Goal: Task Accomplishment & Management: Manage account settings

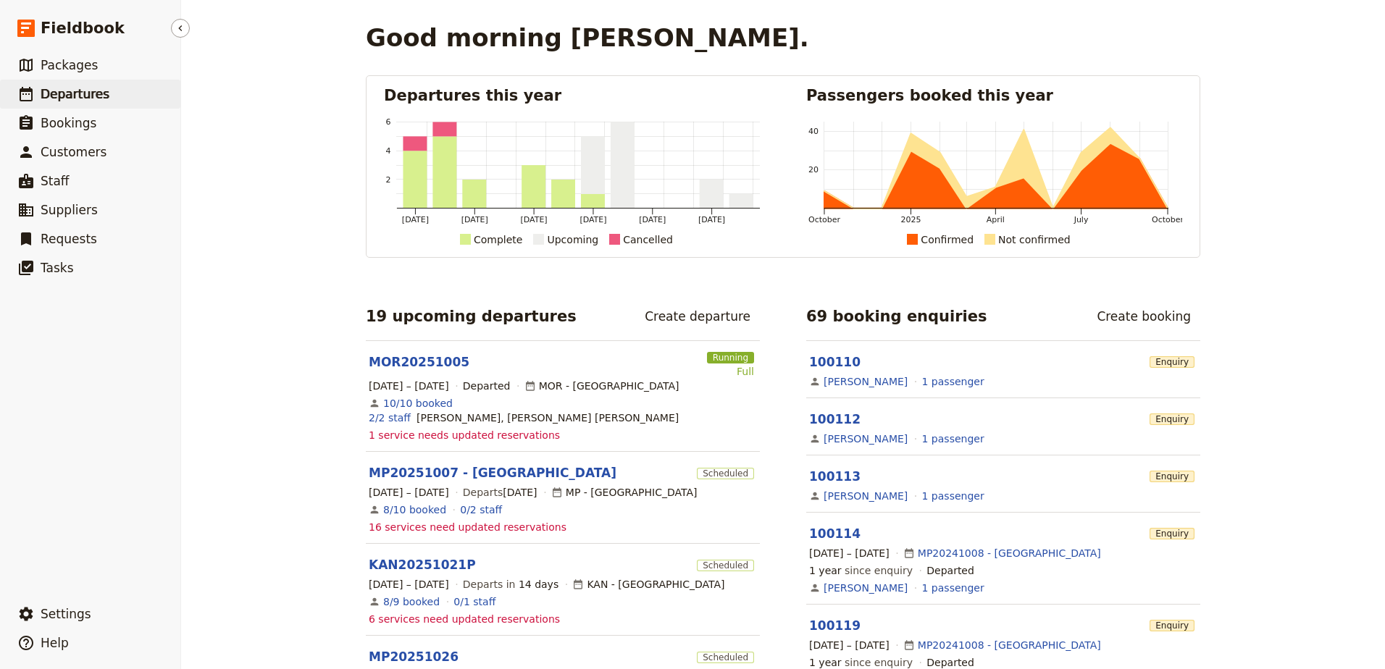
click at [74, 88] on span "Departures" at bounding box center [75, 94] width 69 height 14
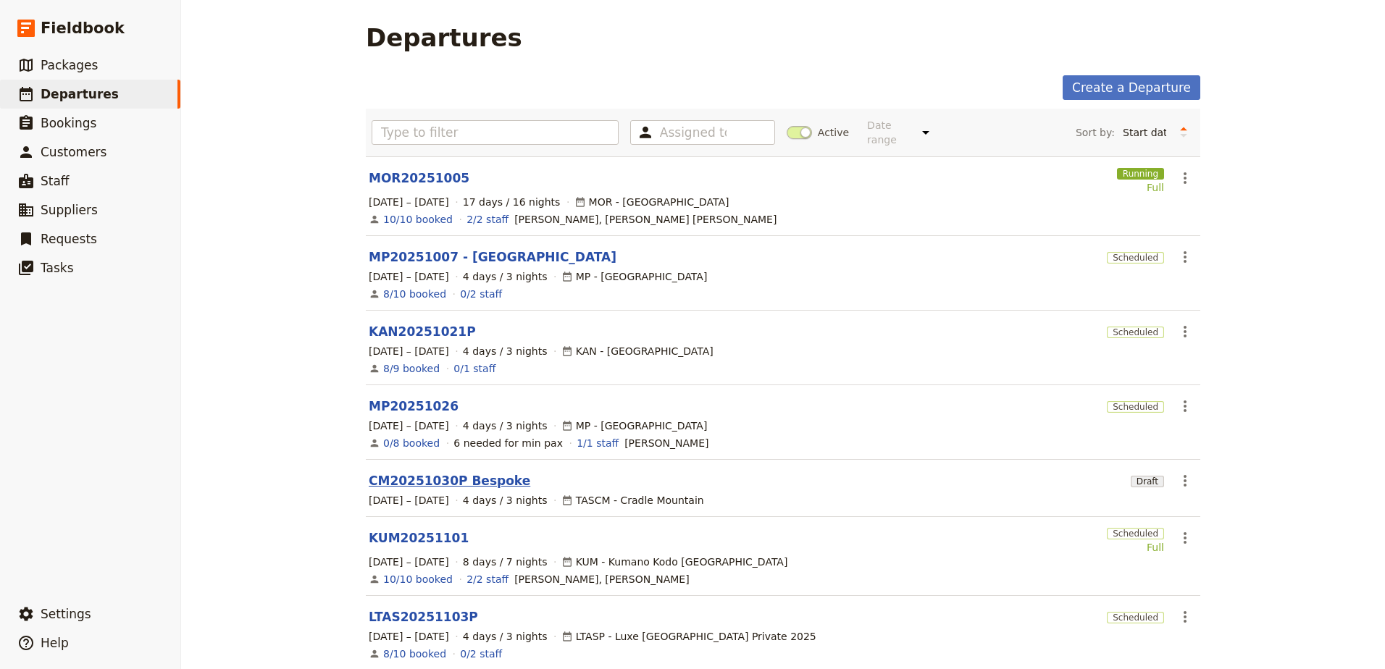
click at [420, 472] on link "CM20251030P Bespoke" at bounding box center [449, 480] width 161 height 17
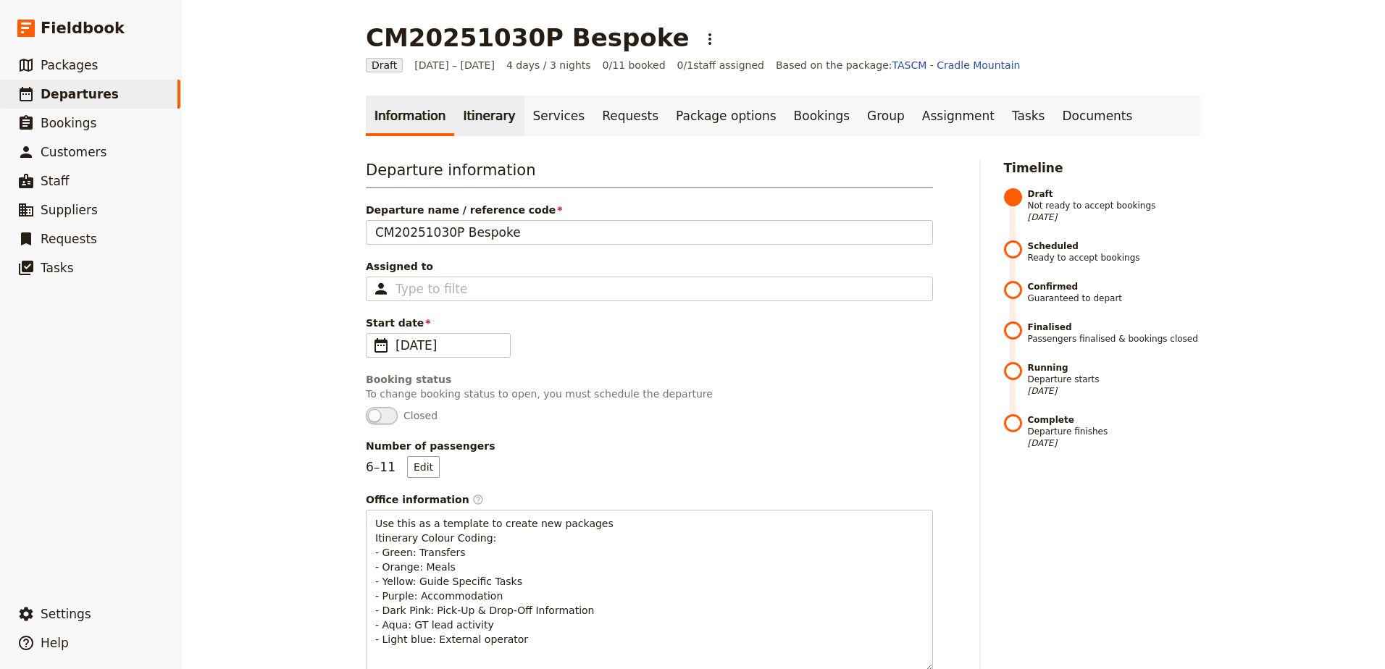
click at [468, 117] on link "Itinerary" at bounding box center [489, 116] width 70 height 41
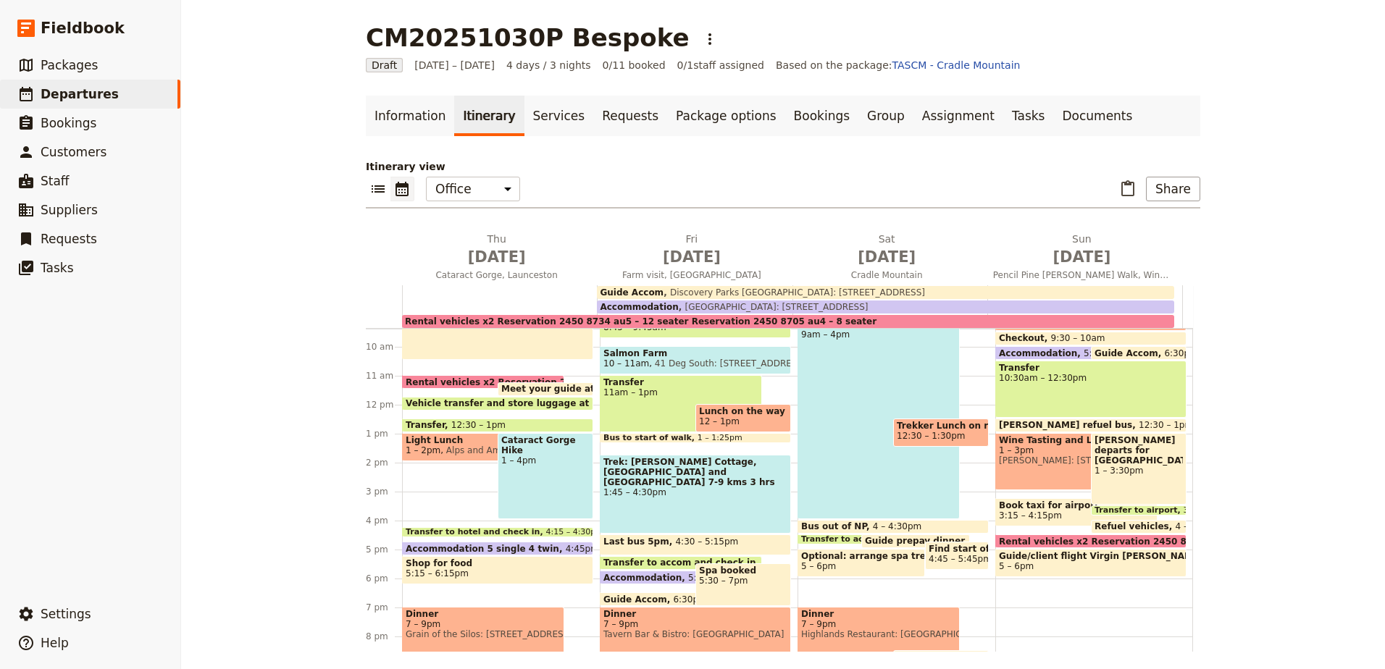
scroll to position [275, 0]
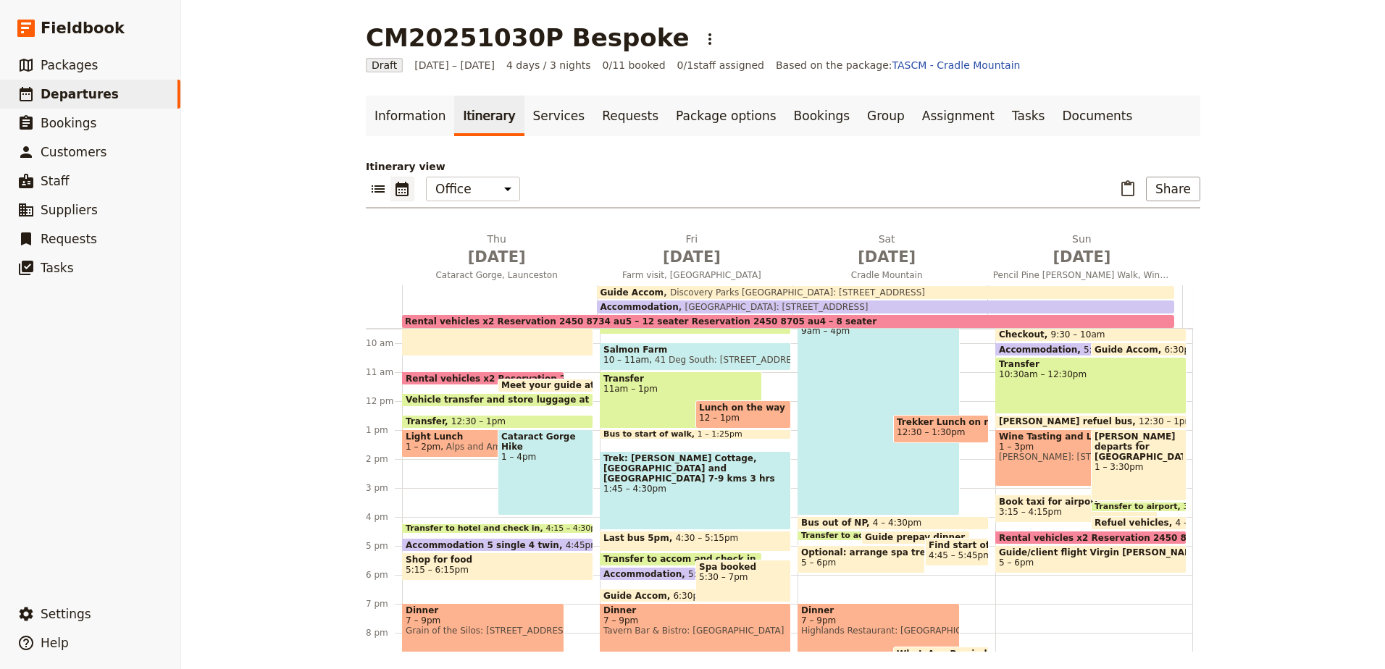
click at [780, 386] on div "Prep lunches 6 – 7am Breakfast 7 – 8am Check out 8:15am Transfer 8:45 – 9:45am …" at bounding box center [699, 401] width 198 height 695
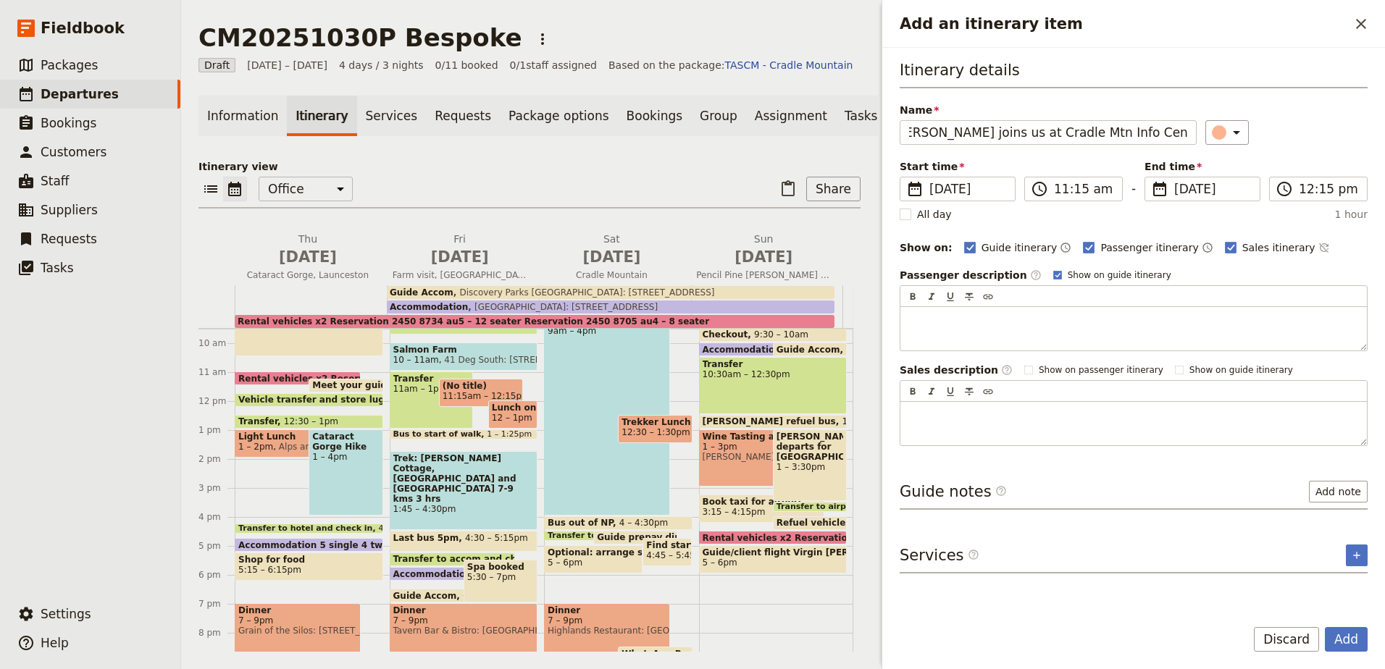
scroll to position [0, 29]
type input "[PERSON_NAME] joins us at Cradle Mtn Info Centre to catch bus"
click at [1229, 127] on icon "Add an itinerary item" at bounding box center [1235, 132] width 17 height 17
click at [1225, 167] on div "button" at bounding box center [1226, 163] width 14 height 14
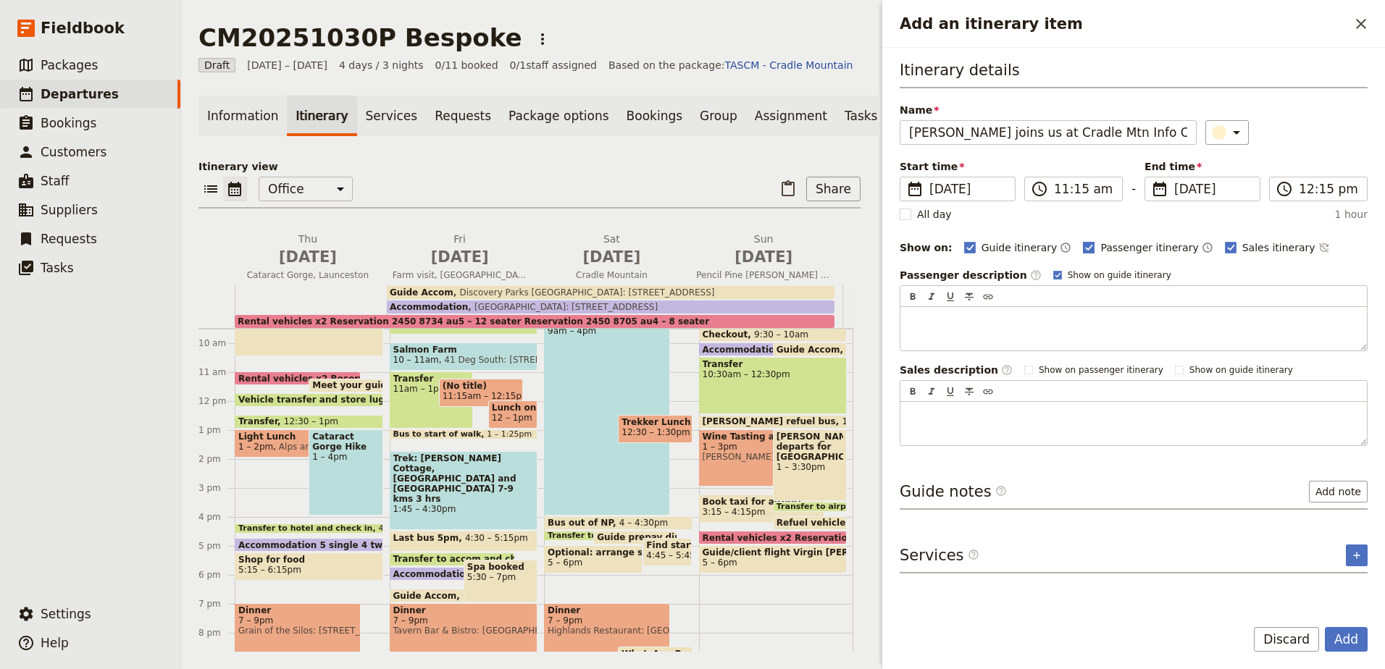
click at [1083, 246] on rect "Add an itinerary item" at bounding box center [1088, 247] width 11 height 11
click at [1082, 240] on input "Passenger itinerary" at bounding box center [1082, 240] width 1 height 1
checkbox input "false"
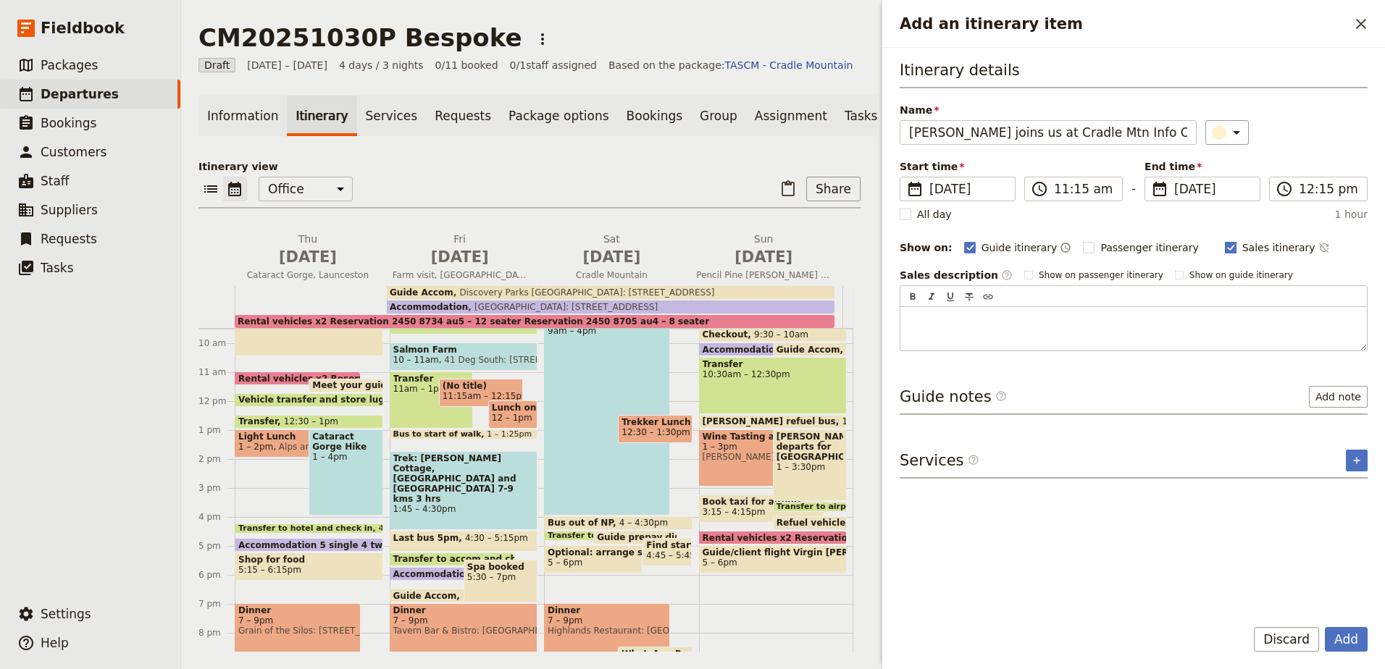
click at [1225, 250] on rect "Add an itinerary item" at bounding box center [1230, 247] width 11 height 11
click at [1224, 240] on input "Sales itinerary" at bounding box center [1224, 240] width 1 height 1
checkbox input "false"
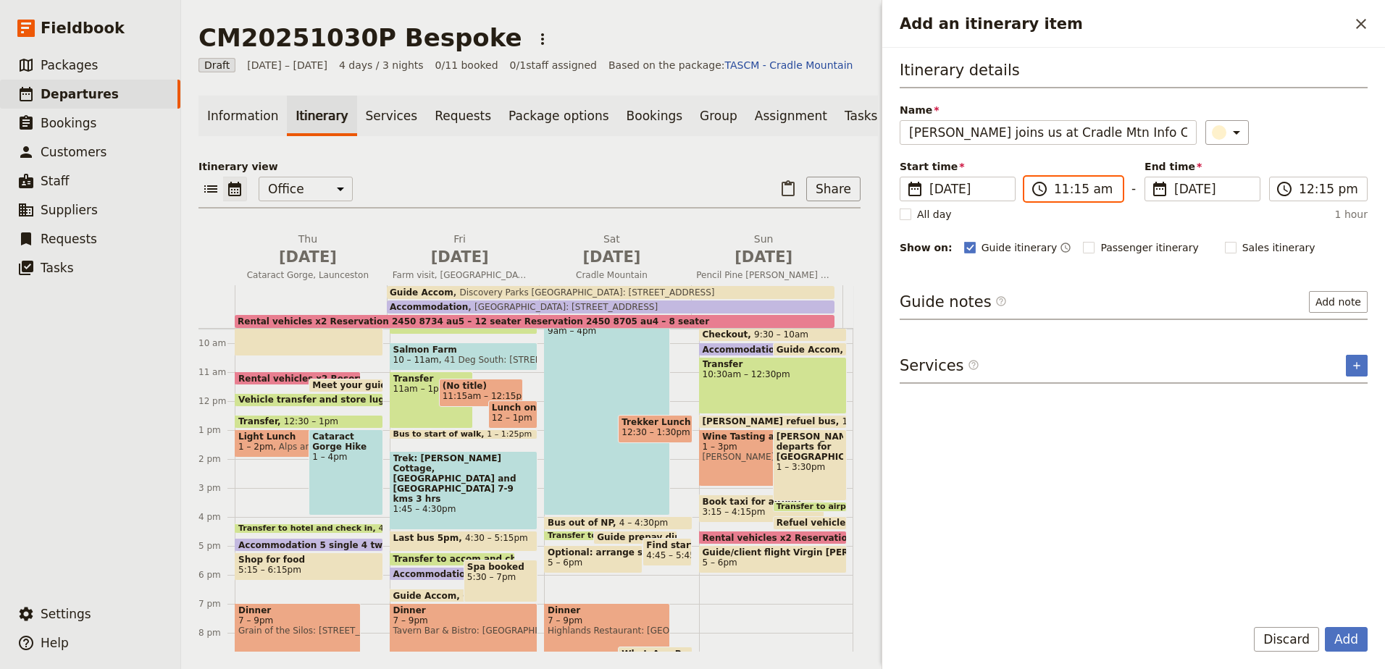
click at [1078, 188] on input "11:15 am" at bounding box center [1083, 188] width 59 height 17
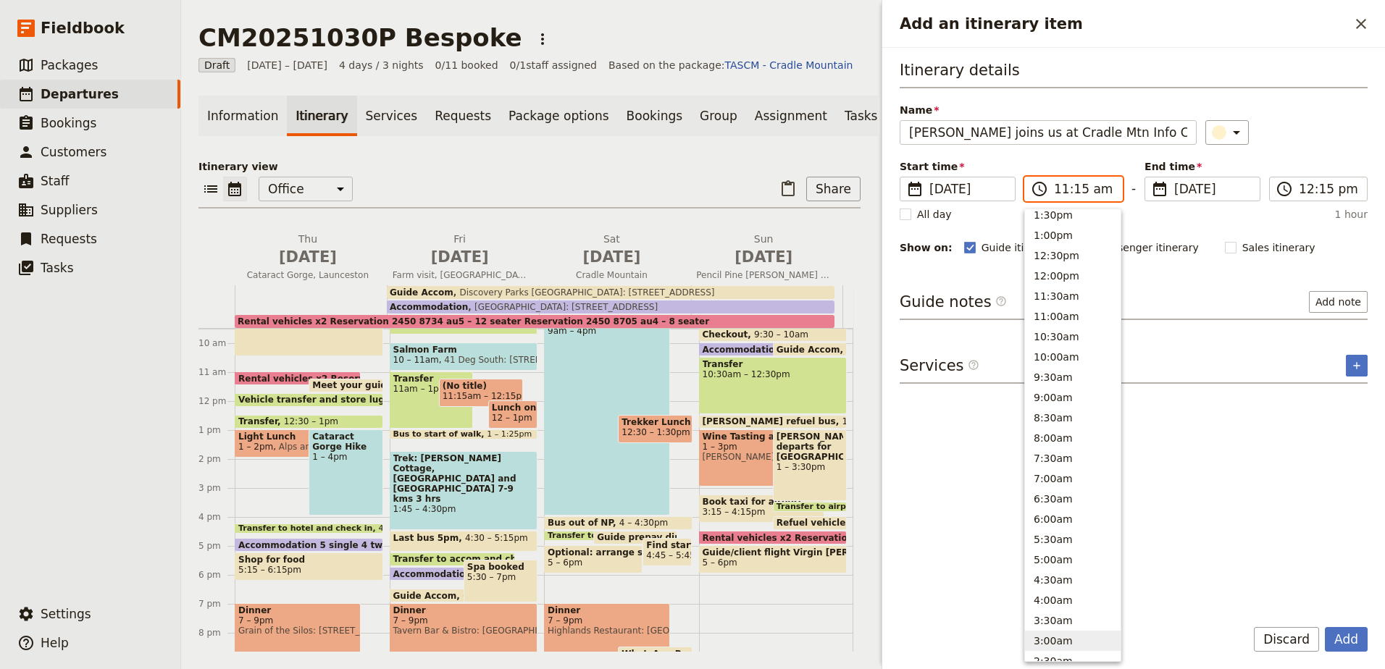
scroll to position [382, 0]
click at [1080, 282] on button "12:30pm" at bounding box center [1073, 286] width 96 height 20
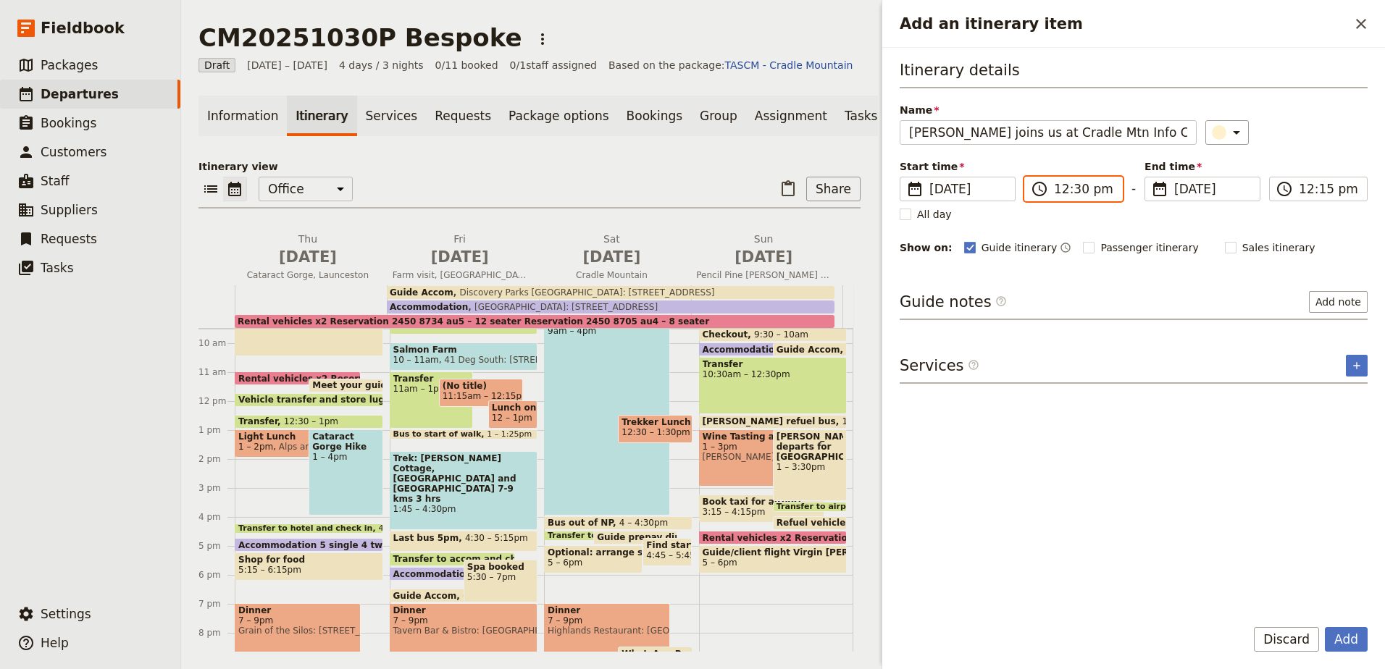
click at [1072, 189] on input "12:30 pm" at bounding box center [1083, 188] width 59 height 17
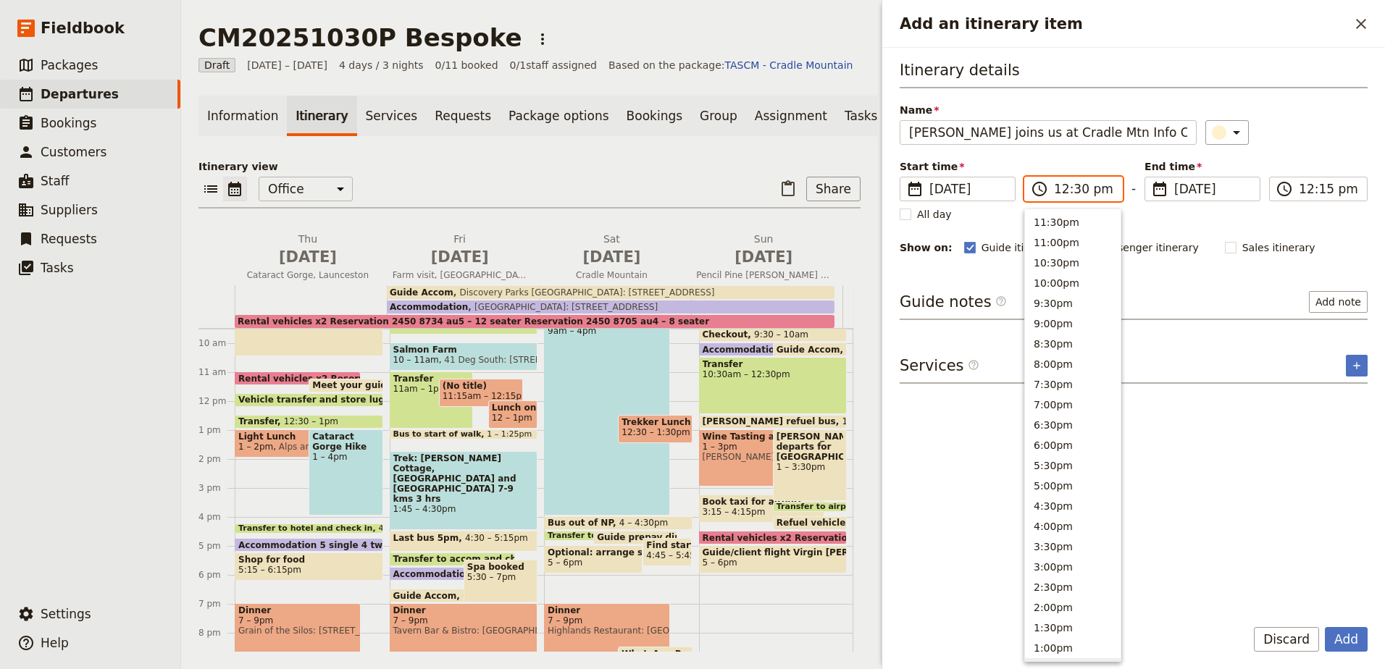
scroll to position [449, 0]
type input "12:45 pm"
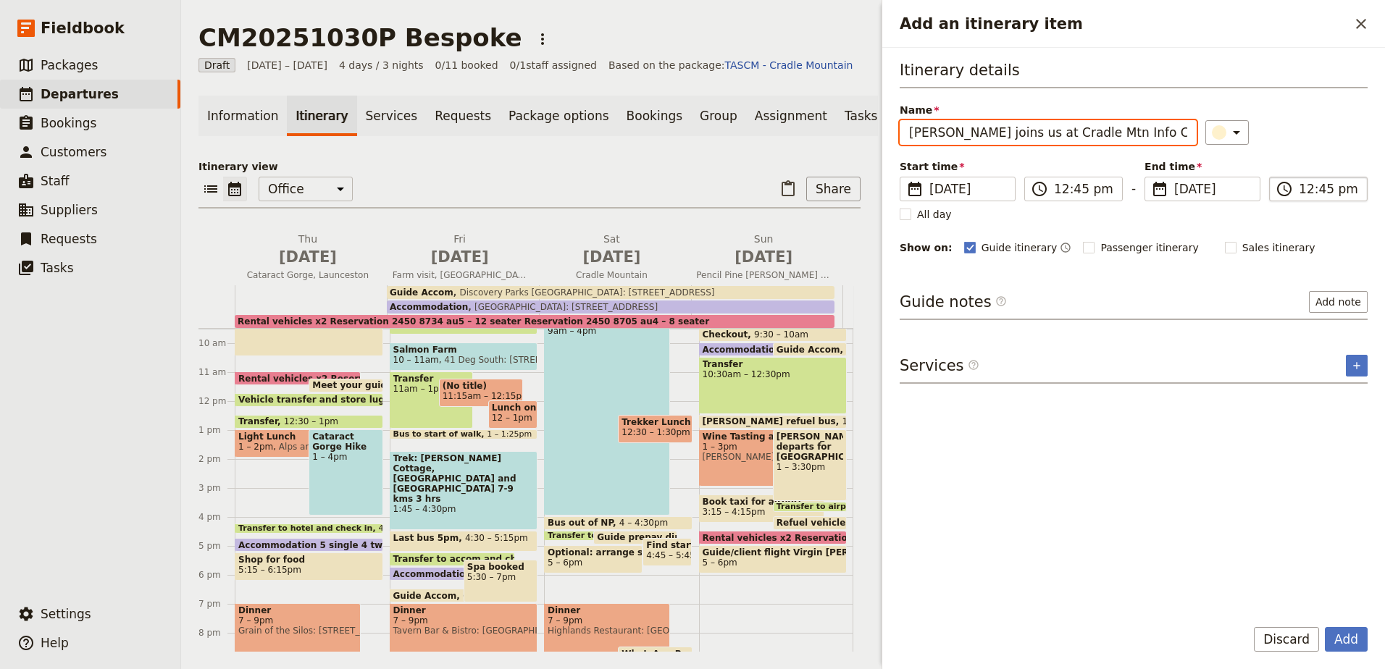
click at [1330, 185] on input "12:45 pm" at bounding box center [1327, 188] width 59 height 17
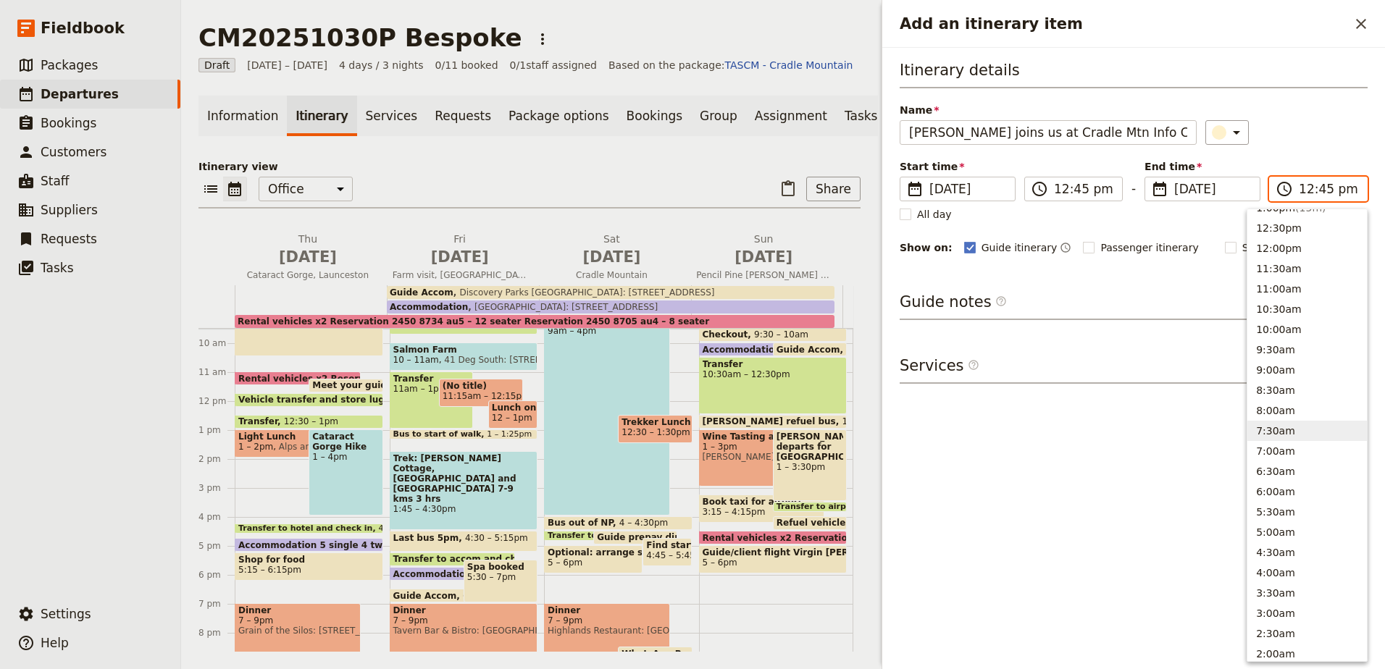
scroll to position [418, 0]
click at [1353, 234] on button "1:00pm ( 15m )" at bounding box center [1306, 230] width 119 height 20
type input "01:00 pm"
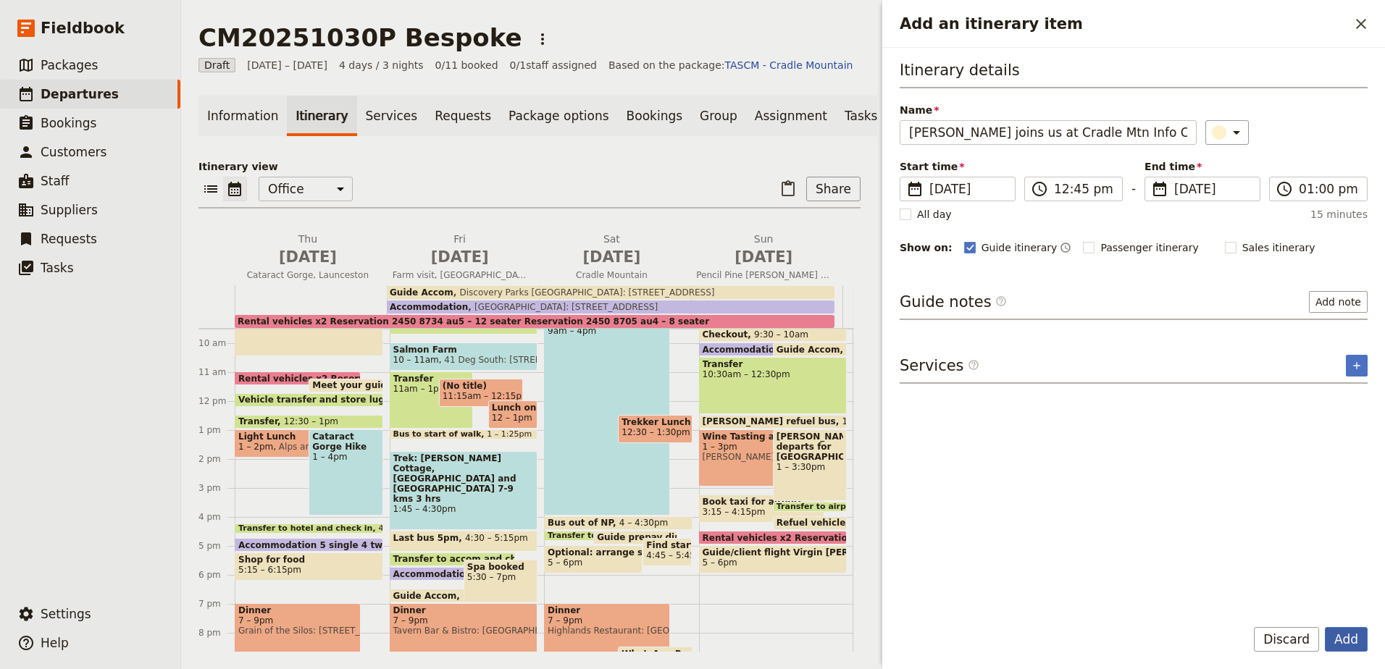
click at [1341, 633] on button "Add" at bounding box center [1345, 639] width 43 height 25
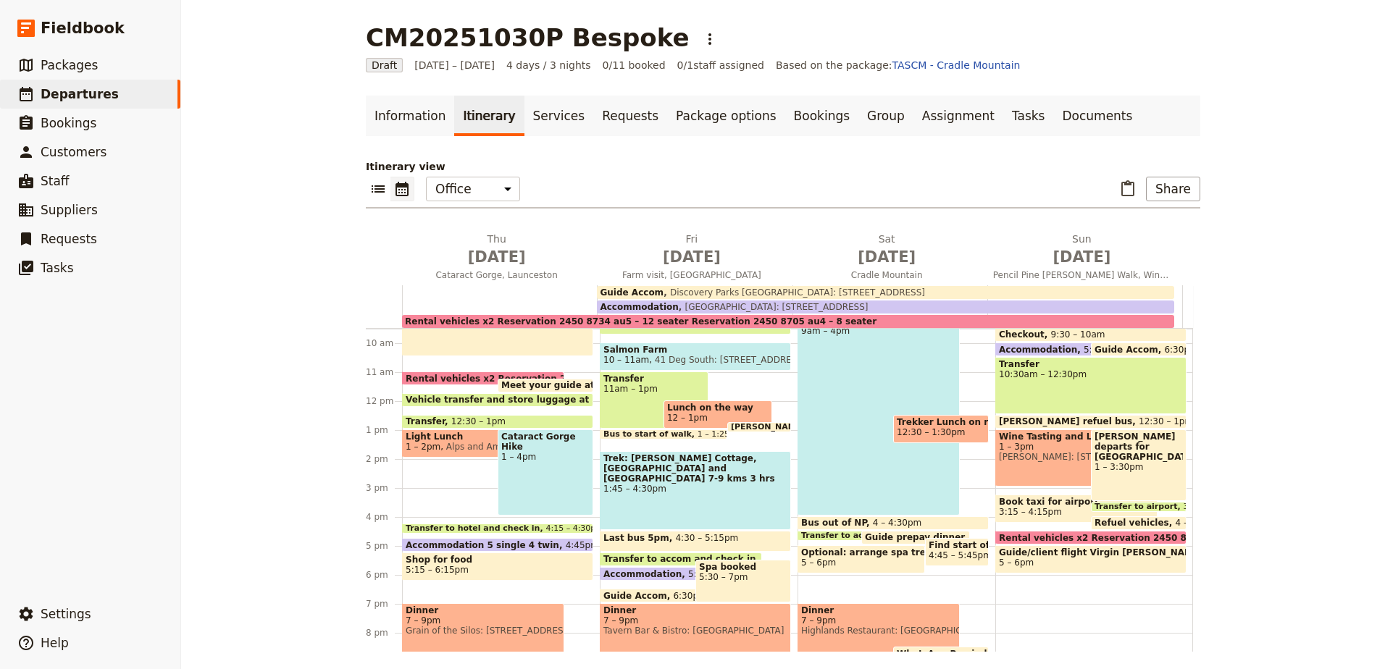
click at [740, 427] on span at bounding box center [759, 429] width 62 height 6
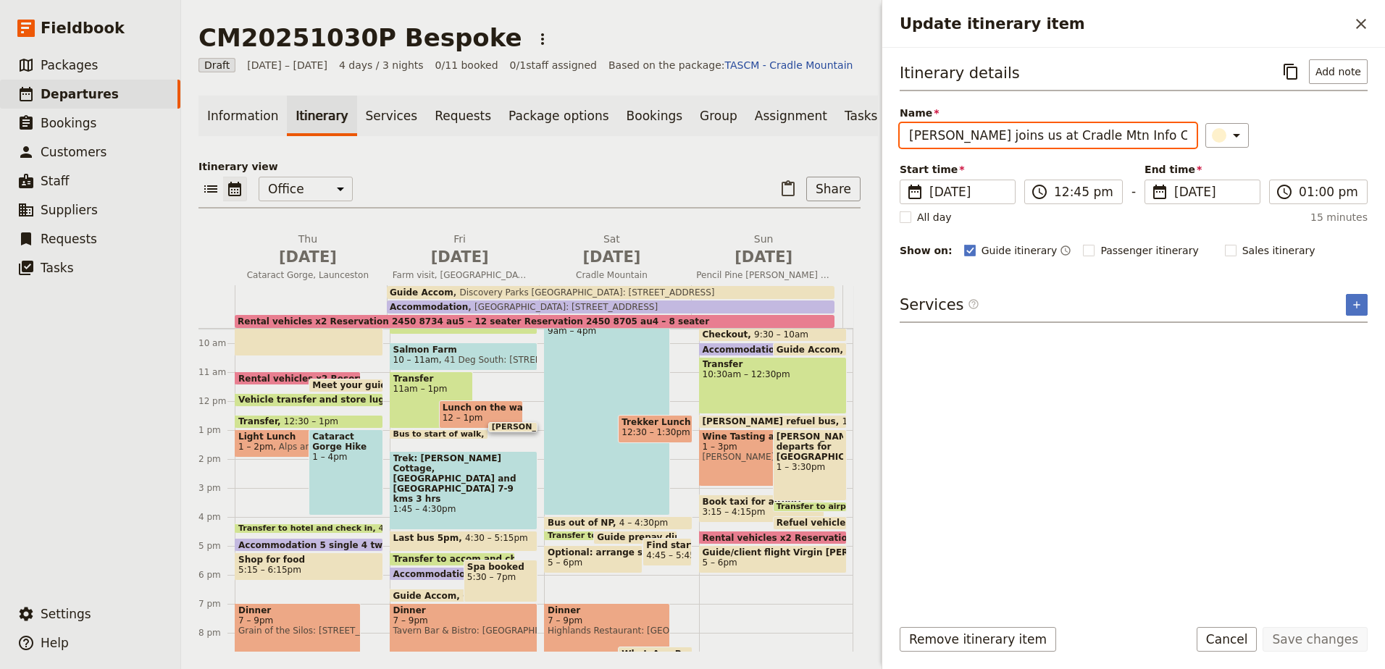
drag, startPoint x: 995, startPoint y: 135, endPoint x: 902, endPoint y: 133, distance: 92.7
click at [902, 133] on input "[PERSON_NAME] joins us at Cradle Mtn Info Centre to catch bus" at bounding box center [1047, 135] width 297 height 25
type input "[PERSON_NAME] arrive at [GEOGRAPHIC_DATA] to catch bus"
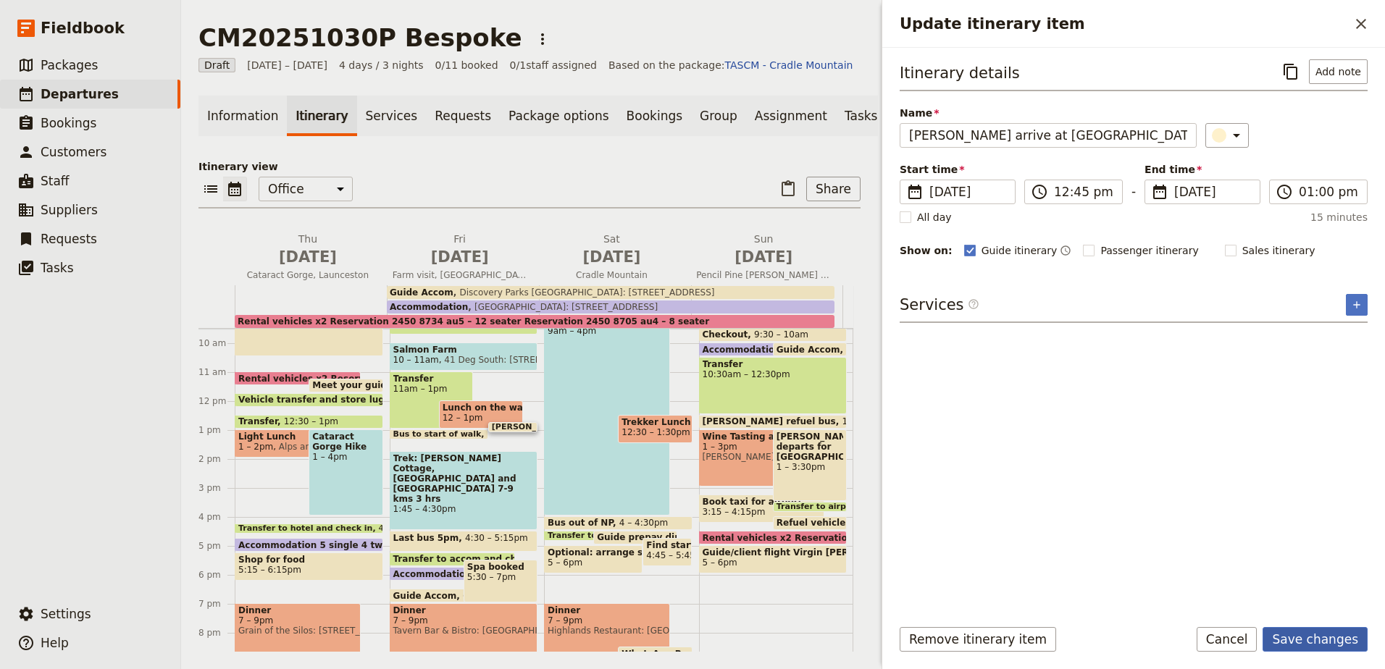
click at [1306, 645] on button "Save changes" at bounding box center [1314, 639] width 105 height 25
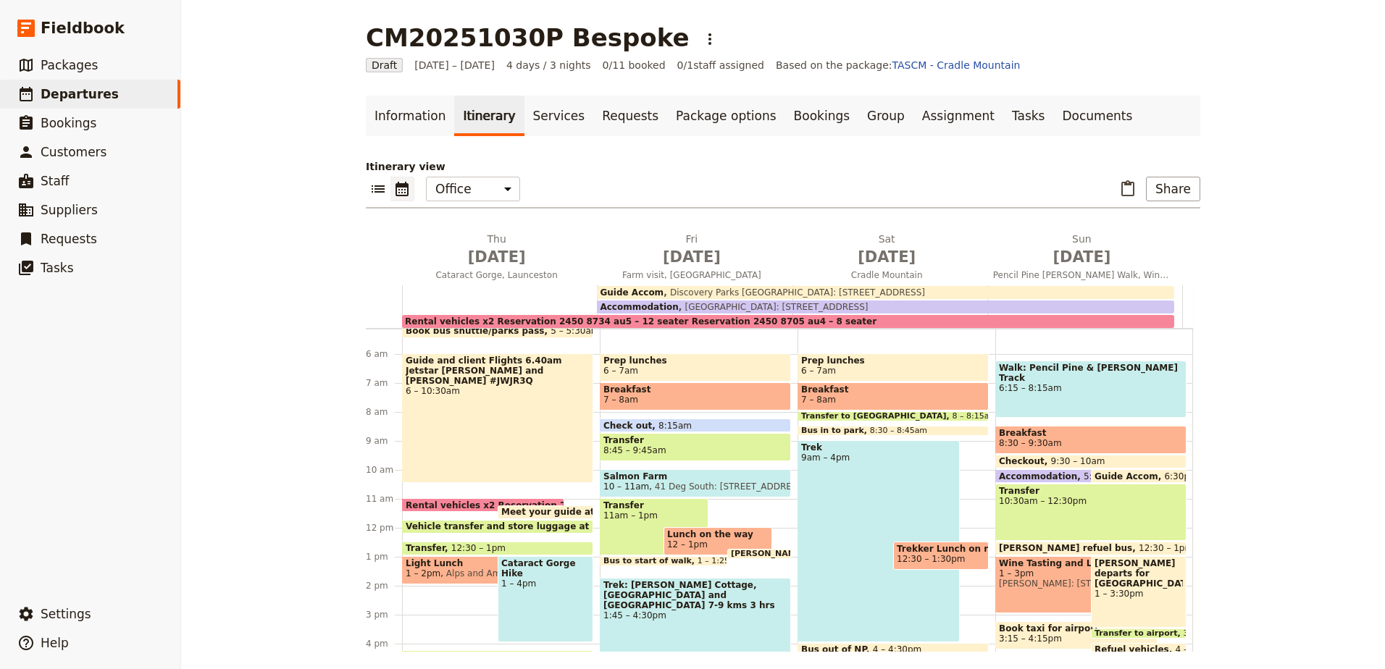
scroll to position [130, 0]
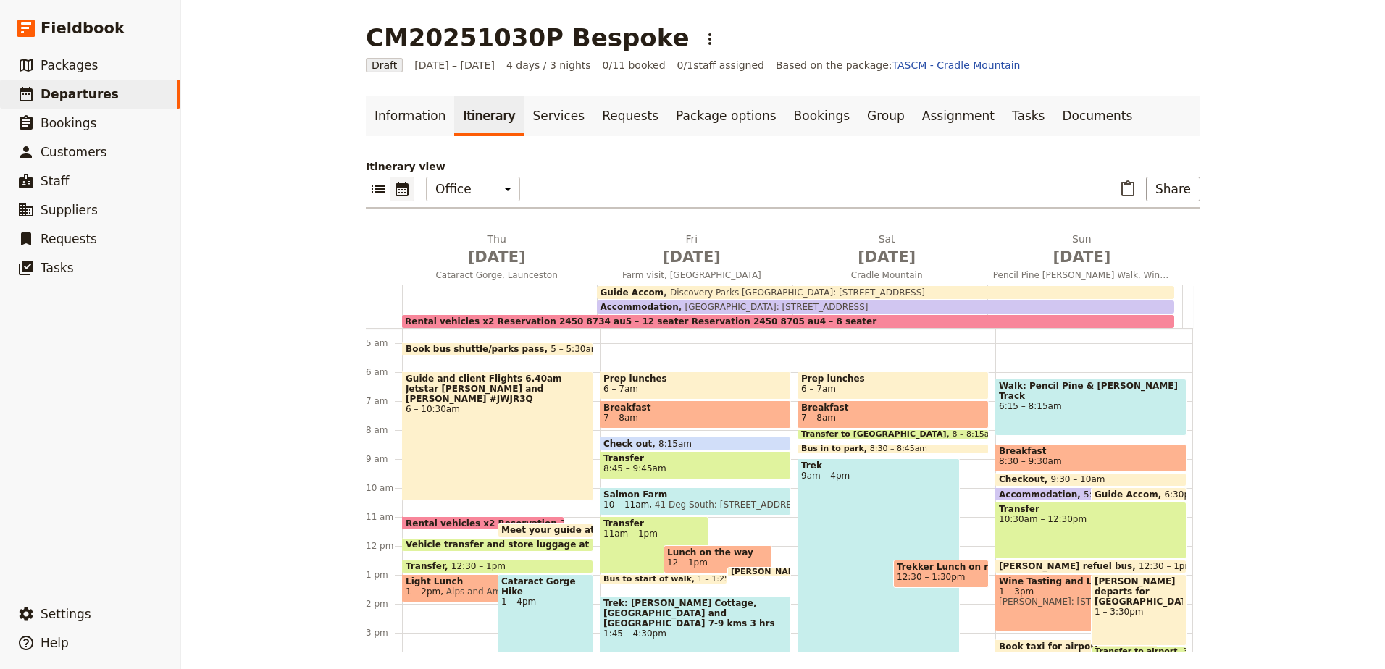
click at [1164, 497] on span "6:30pm – 10am" at bounding box center [1198, 494] width 68 height 9
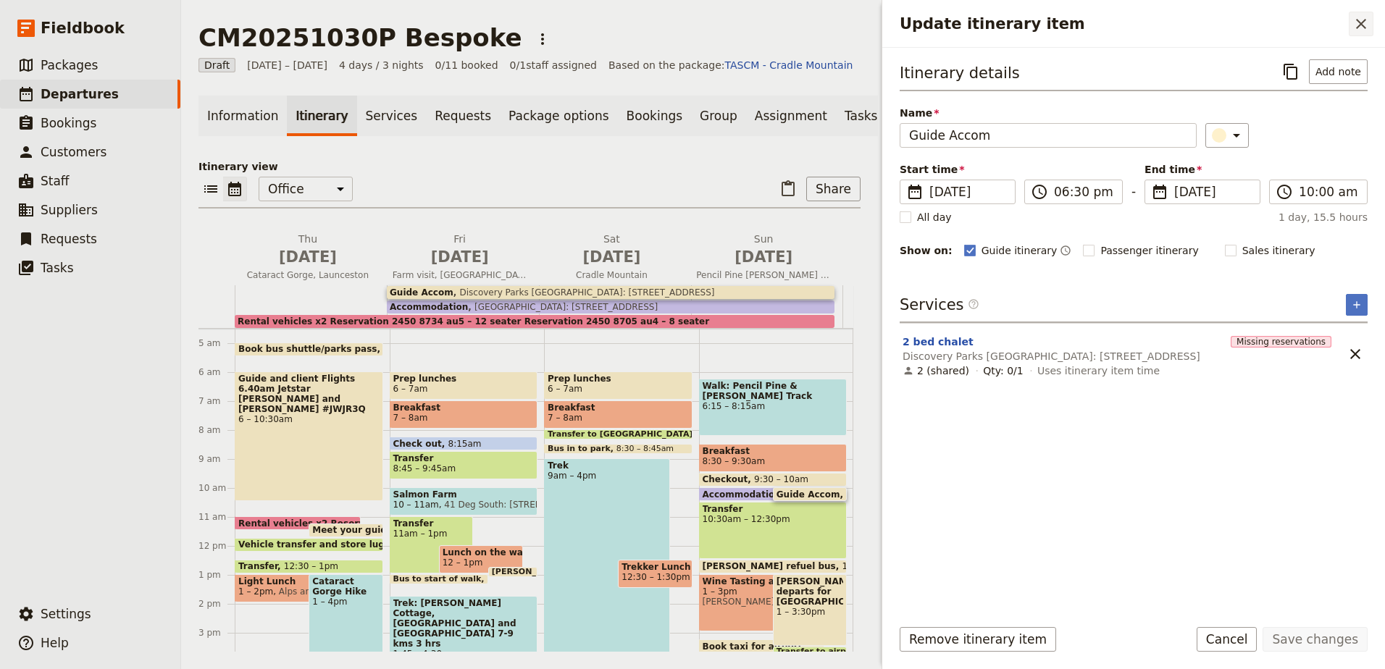
click at [1356, 22] on icon "Close drawer" at bounding box center [1360, 23] width 17 height 17
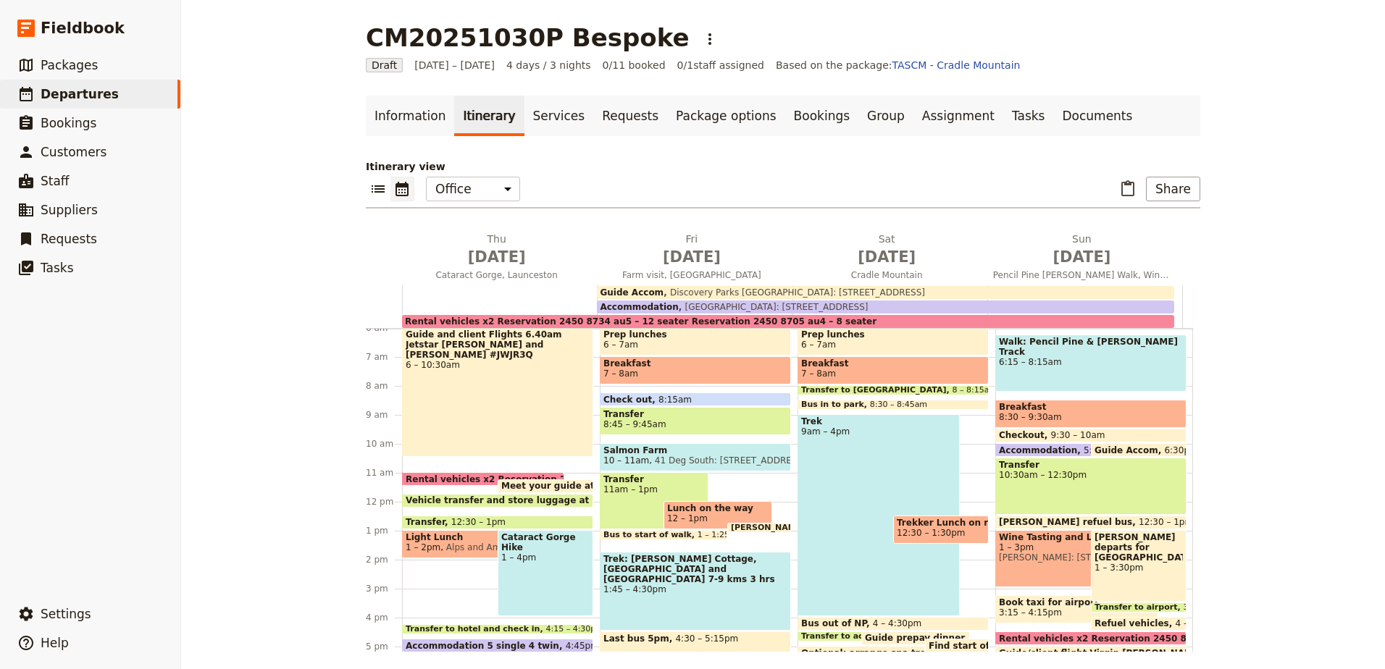
scroll to position [203, 0]
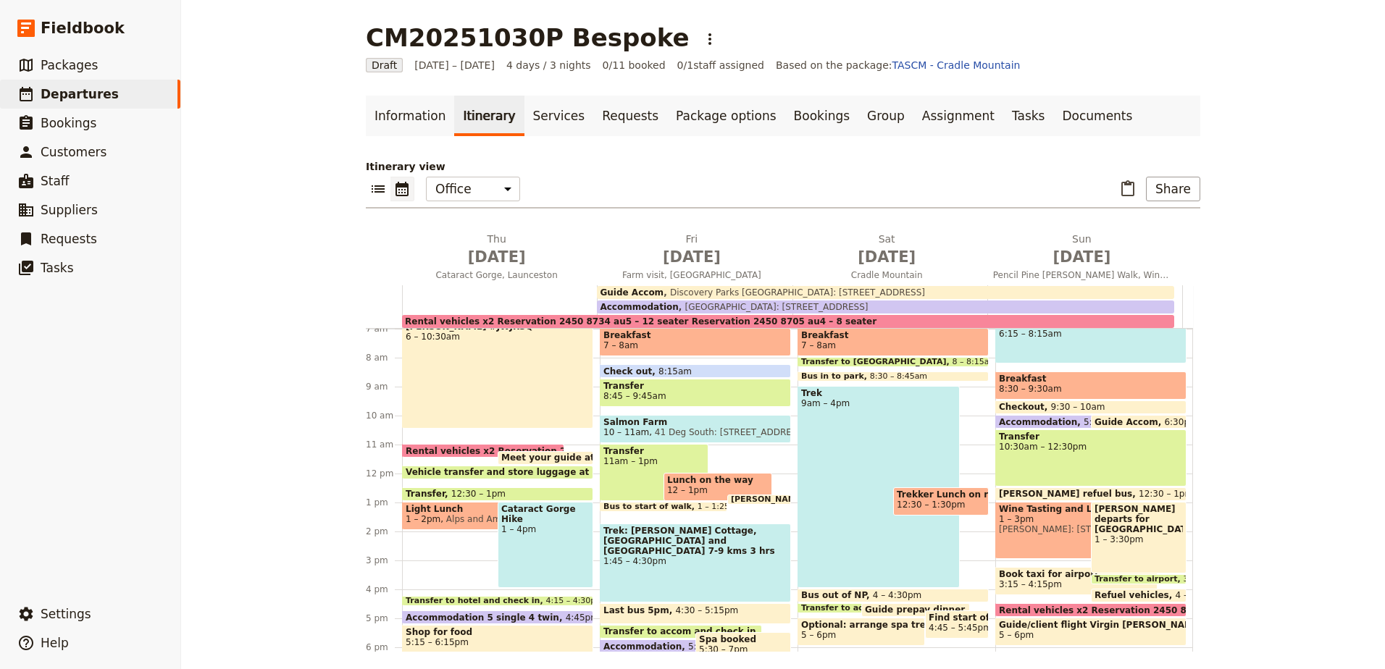
click at [1043, 564] on div "Walk: Pencil Pine & [PERSON_NAME] Track 6:15 – 8:15am Breakfast 8:30 – 9:30am C…" at bounding box center [1094, 473] width 198 height 695
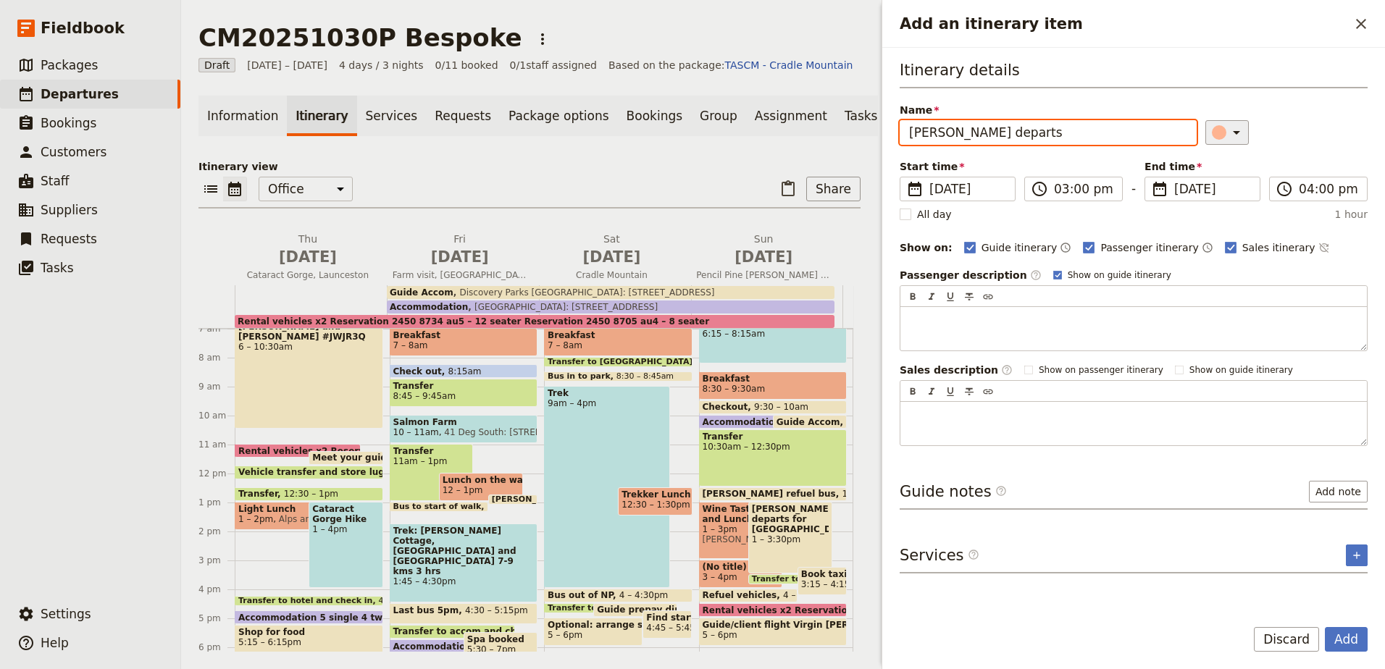
type input "[PERSON_NAME] departs"
click at [1235, 133] on icon "Add an itinerary item" at bounding box center [1235, 132] width 17 height 17
click at [1230, 161] on div "button" at bounding box center [1226, 163] width 14 height 14
click at [1083, 244] on label "Passenger itinerary" at bounding box center [1140, 247] width 115 height 14
click at [1082, 240] on input "Passenger itinerary" at bounding box center [1082, 240] width 1 height 1
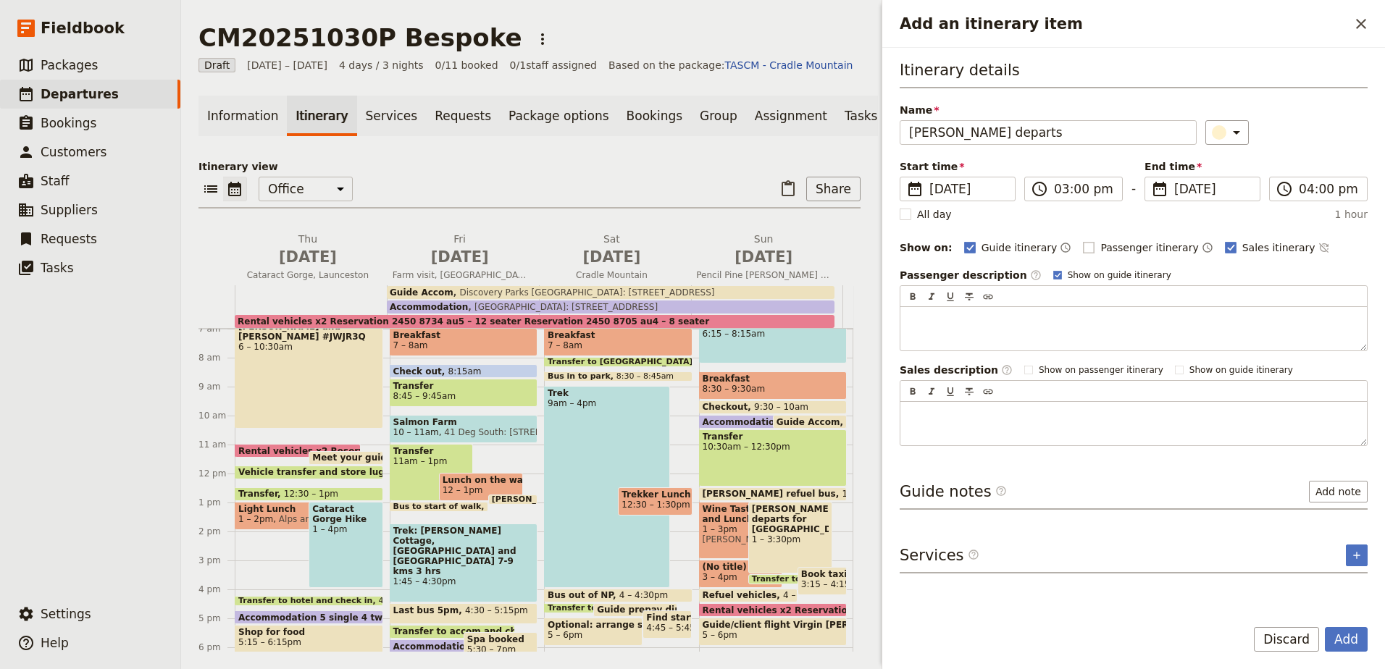
checkbox input "false"
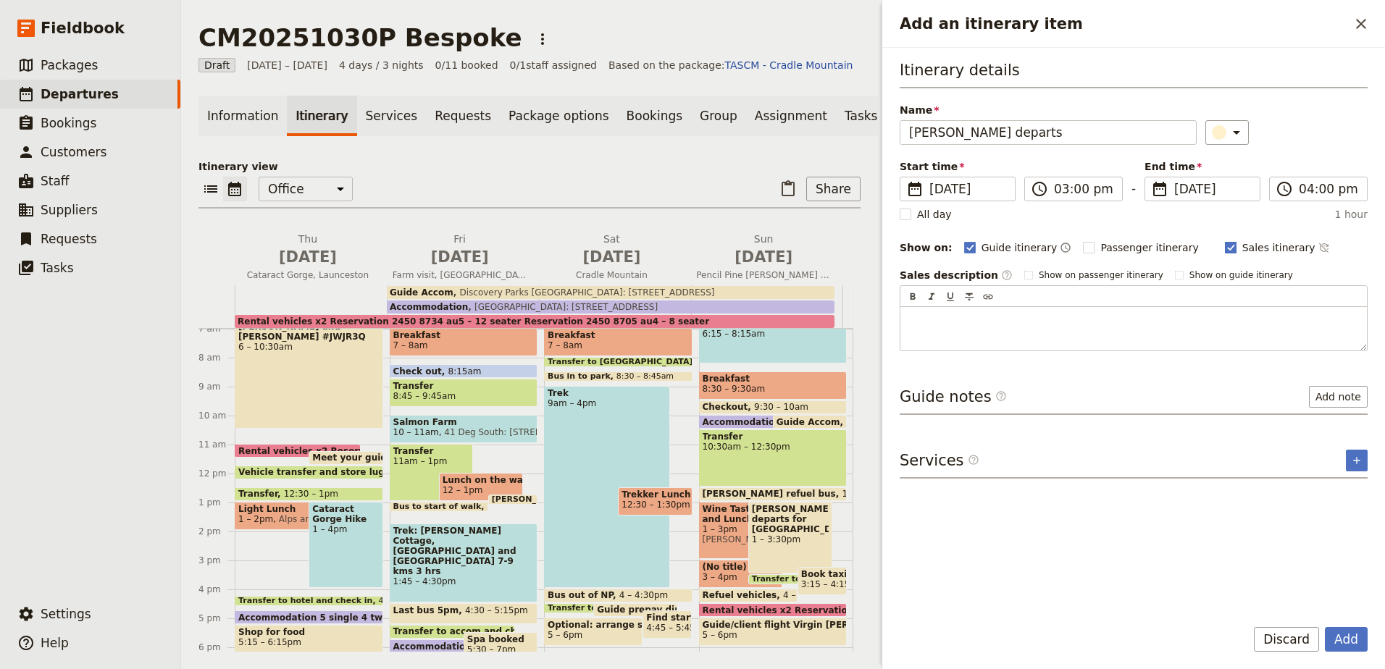
click at [1225, 251] on label "Sales itinerary" at bounding box center [1270, 247] width 91 height 14
click at [1224, 240] on input "Sales itinerary" at bounding box center [1224, 240] width 1 height 1
checkbox input "false"
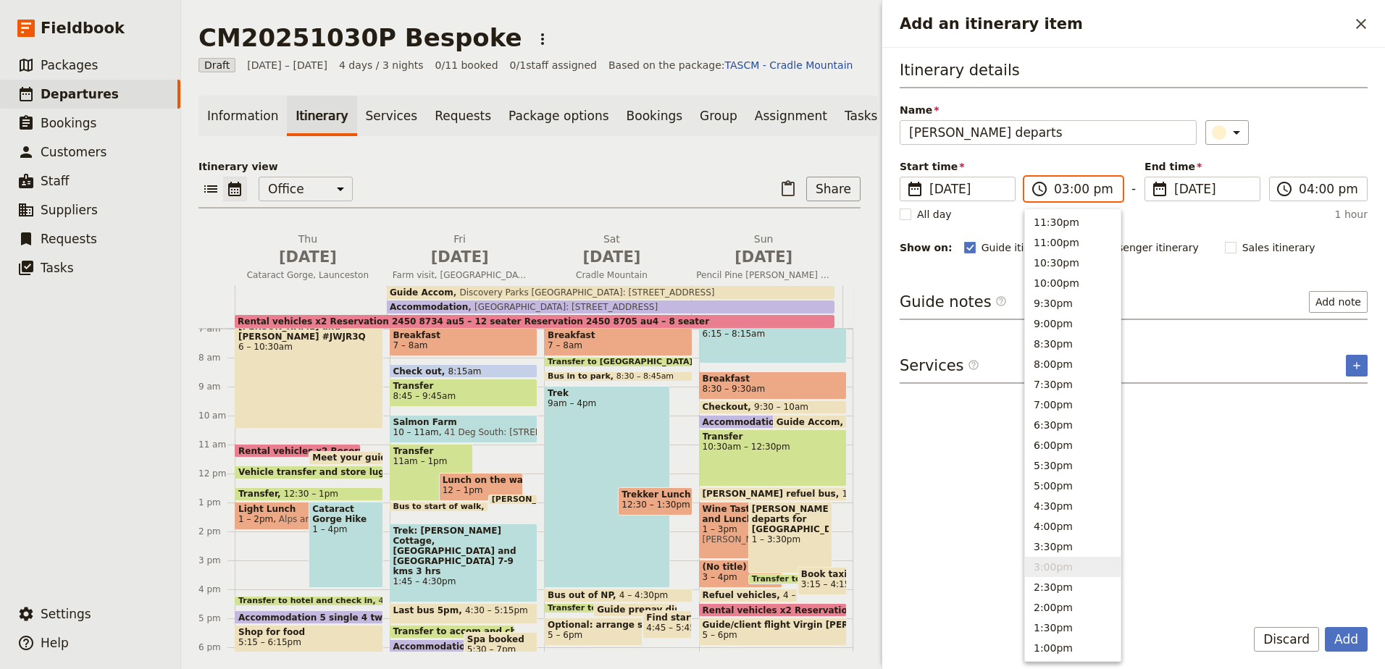
click at [1059, 190] on input "03:00 pm" at bounding box center [1083, 188] width 59 height 17
click at [1071, 294] on button "10:30am" at bounding box center [1073, 295] width 96 height 20
type input "10:30 am"
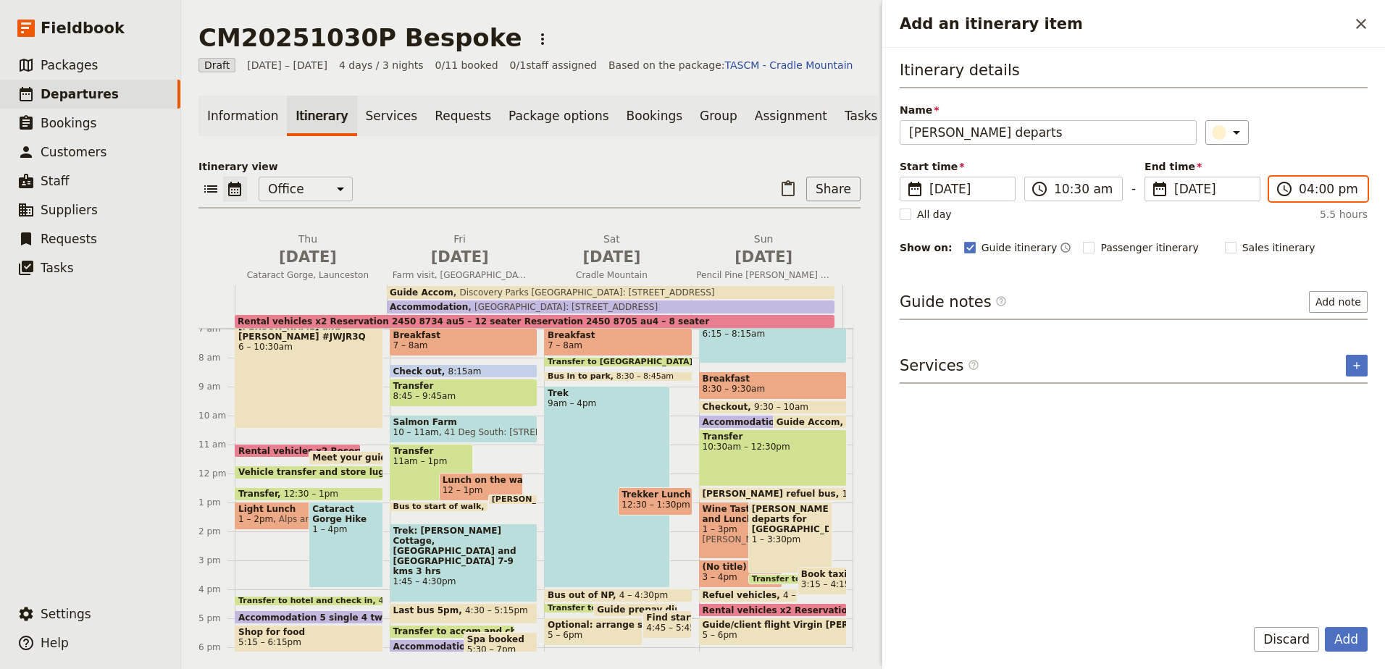
click at [1321, 193] on input "04:00 pm" at bounding box center [1327, 188] width 59 height 17
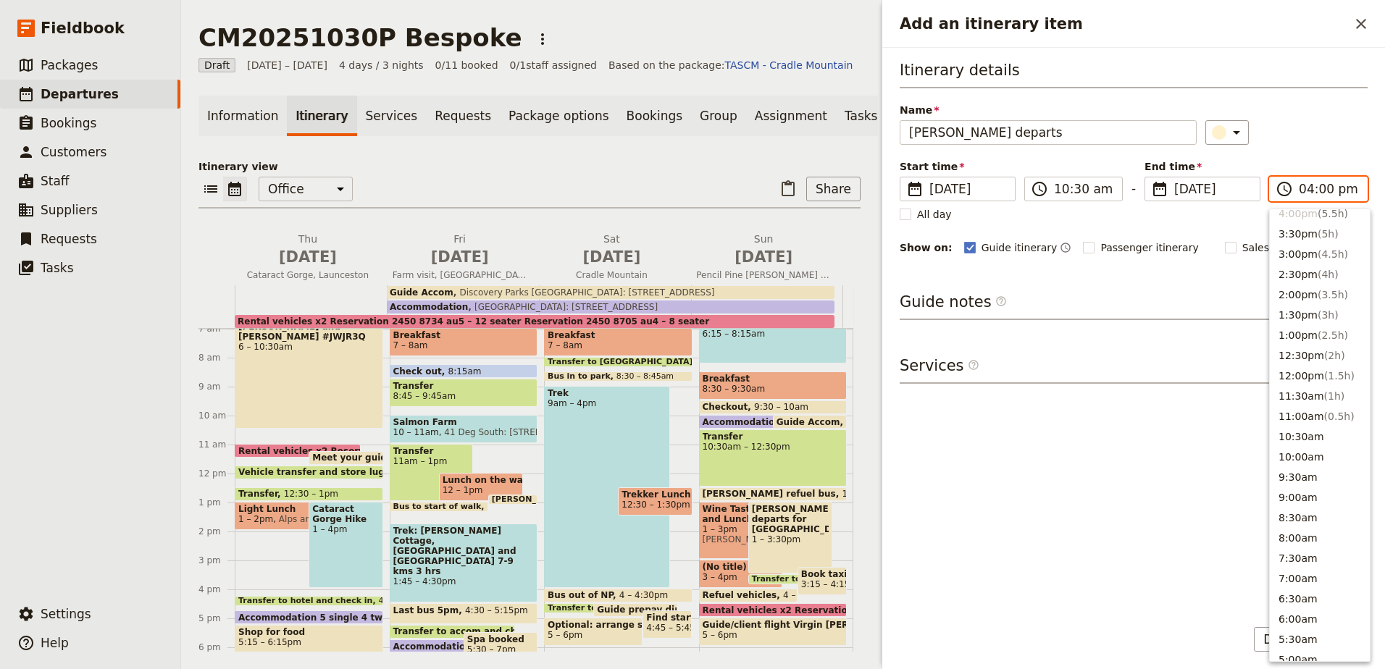
scroll to position [310, 0]
click at [1352, 417] on button "11:00am ( 0.5h )" at bounding box center [1319, 419] width 100 height 20
type input "11:00 am"
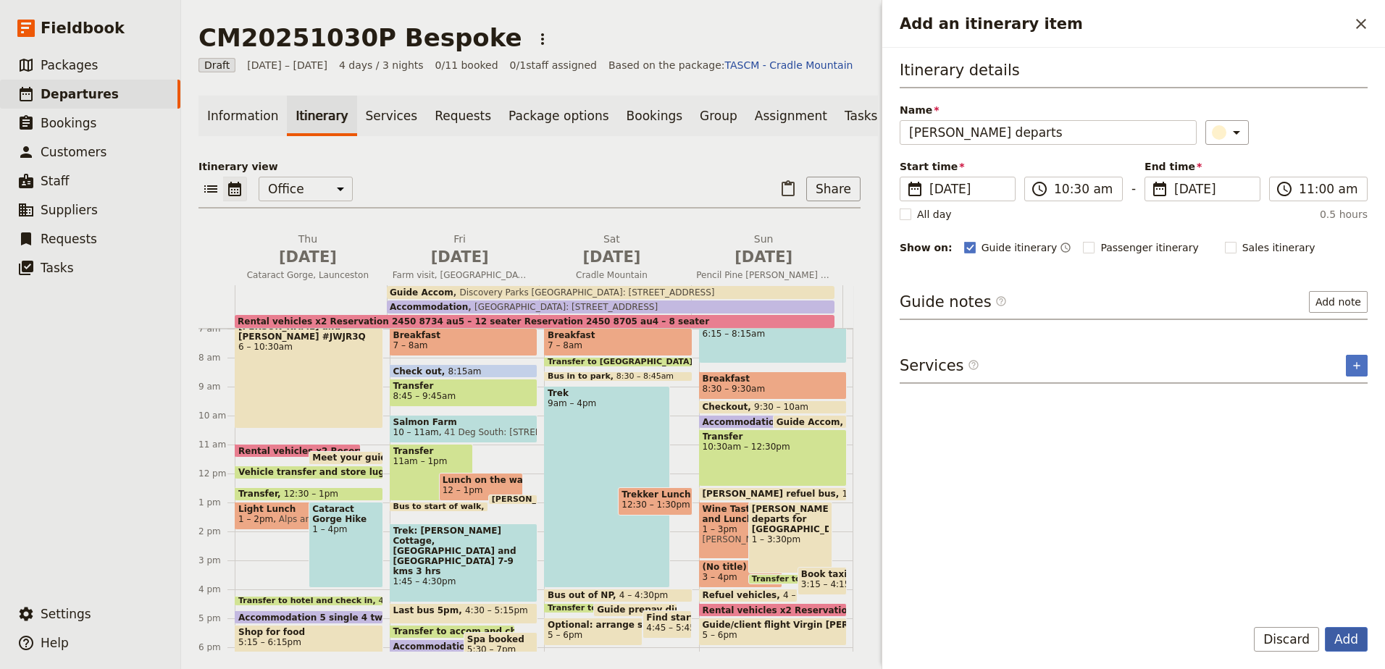
click at [1358, 645] on button "Add" at bounding box center [1345, 639] width 43 height 25
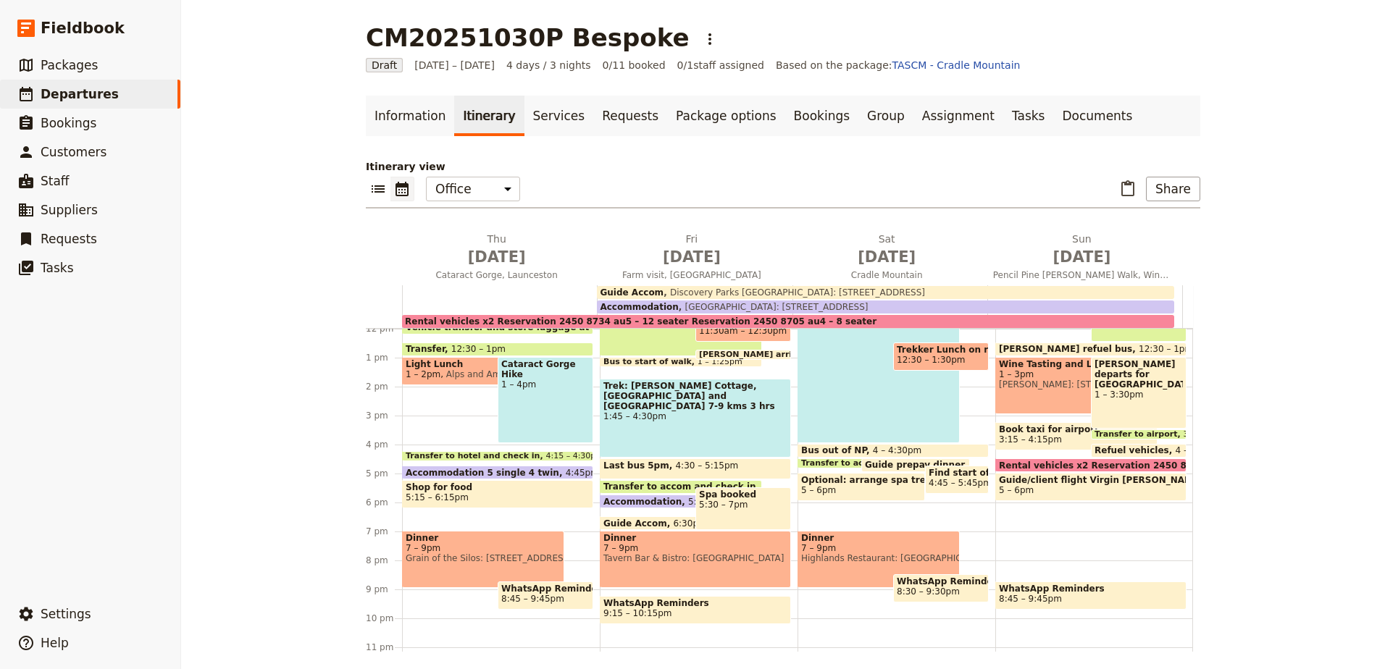
scroll to position [275, 0]
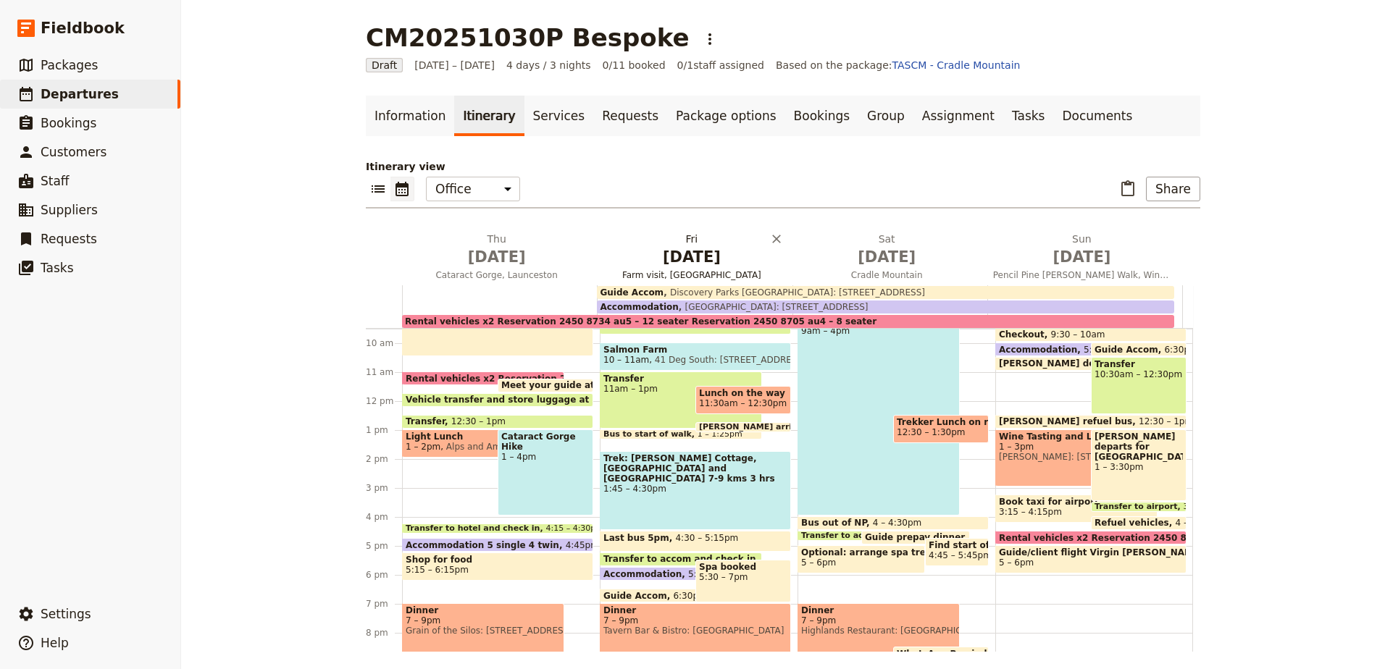
click at [682, 247] on span "[DATE]" at bounding box center [690, 257] width 177 height 22
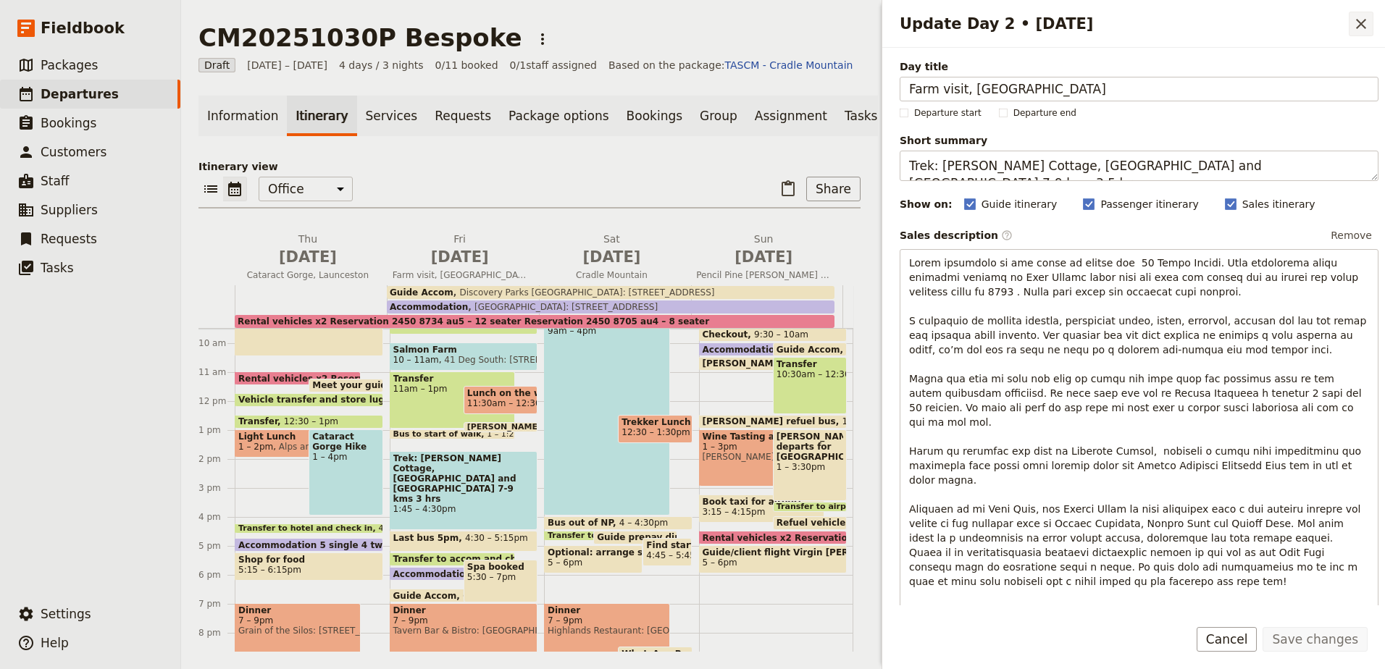
click at [1355, 22] on icon "Close drawer" at bounding box center [1360, 23] width 17 height 17
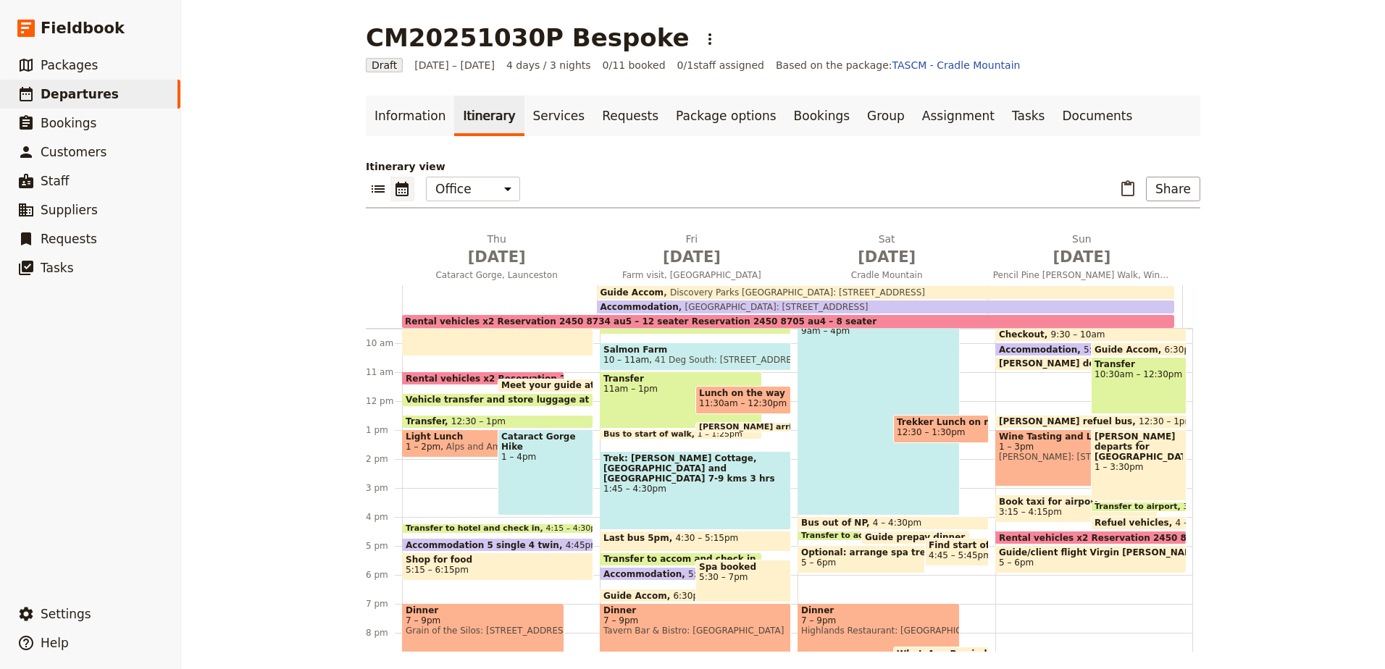
click at [611, 484] on span "1:45 – 4:30pm" at bounding box center [695, 489] width 184 height 10
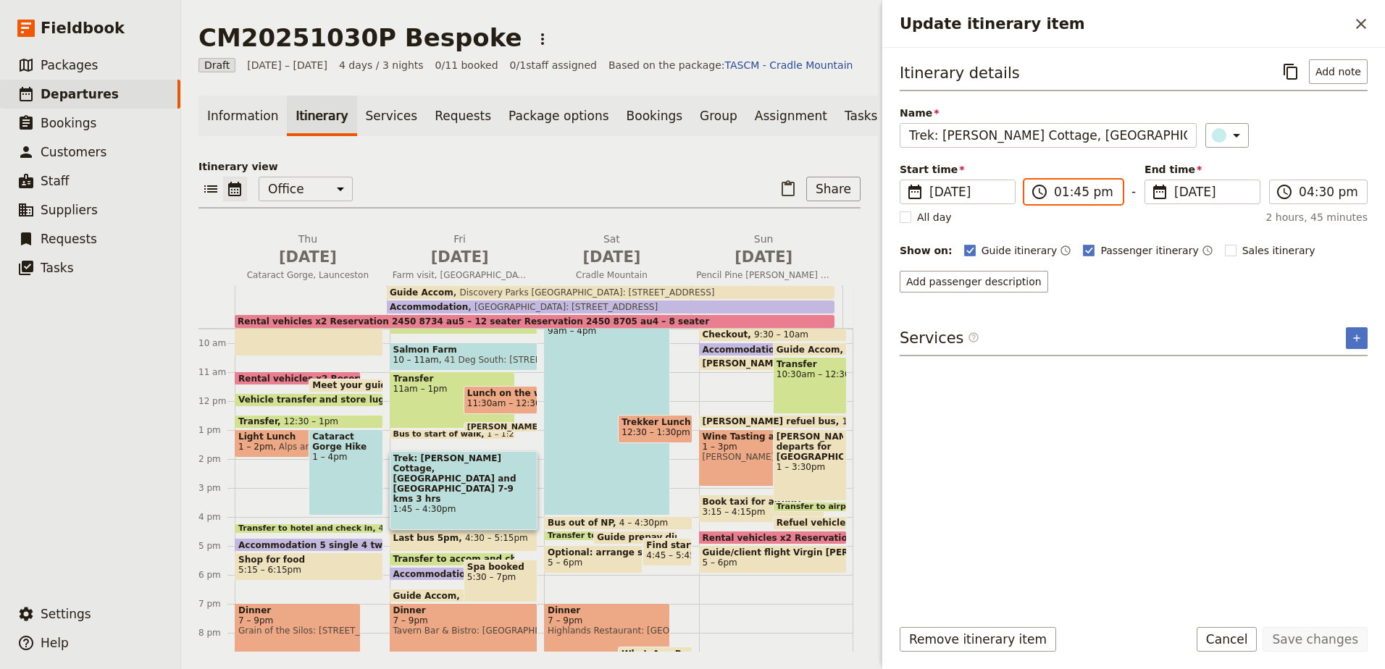
click at [1080, 192] on input "01:45 pm" at bounding box center [1083, 191] width 59 height 17
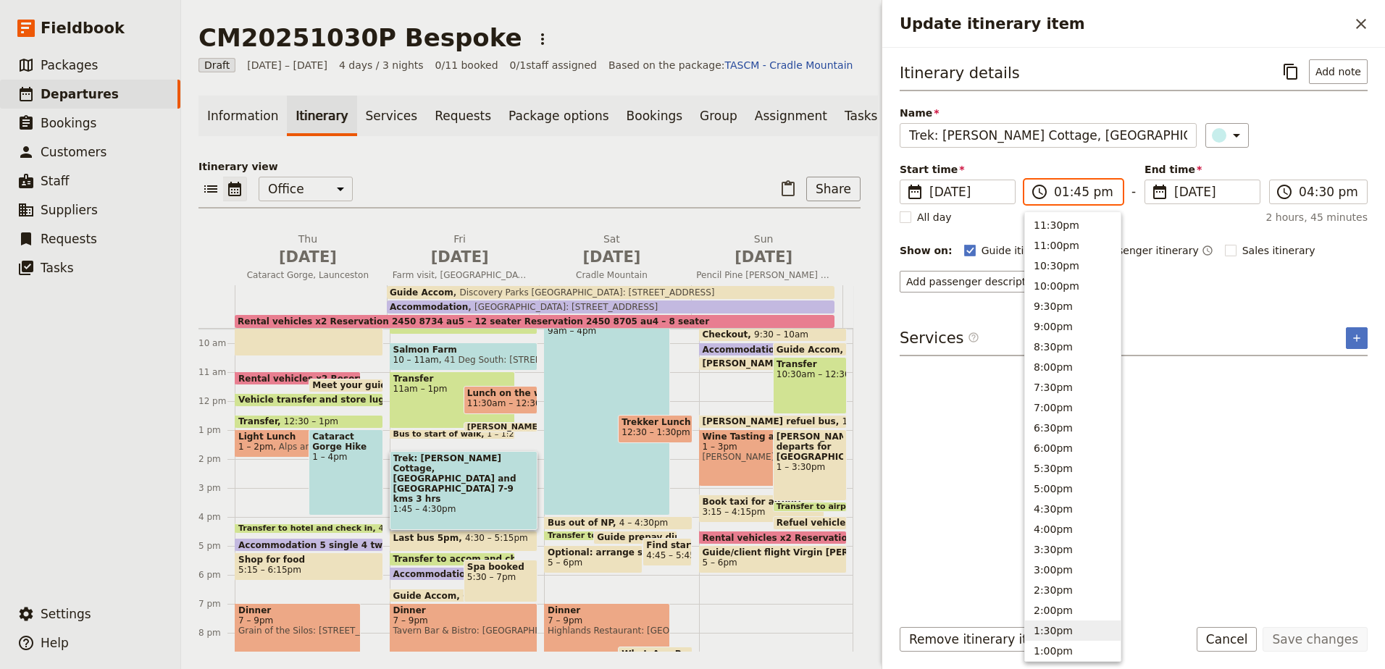
click at [1080, 192] on input "01:45 pm" at bounding box center [1083, 191] width 59 height 17
click at [1078, 192] on input "01:45 pm" at bounding box center [1083, 191] width 59 height 17
type input "01:30 pm"
click at [1320, 637] on button "Save changes" at bounding box center [1314, 639] width 105 height 25
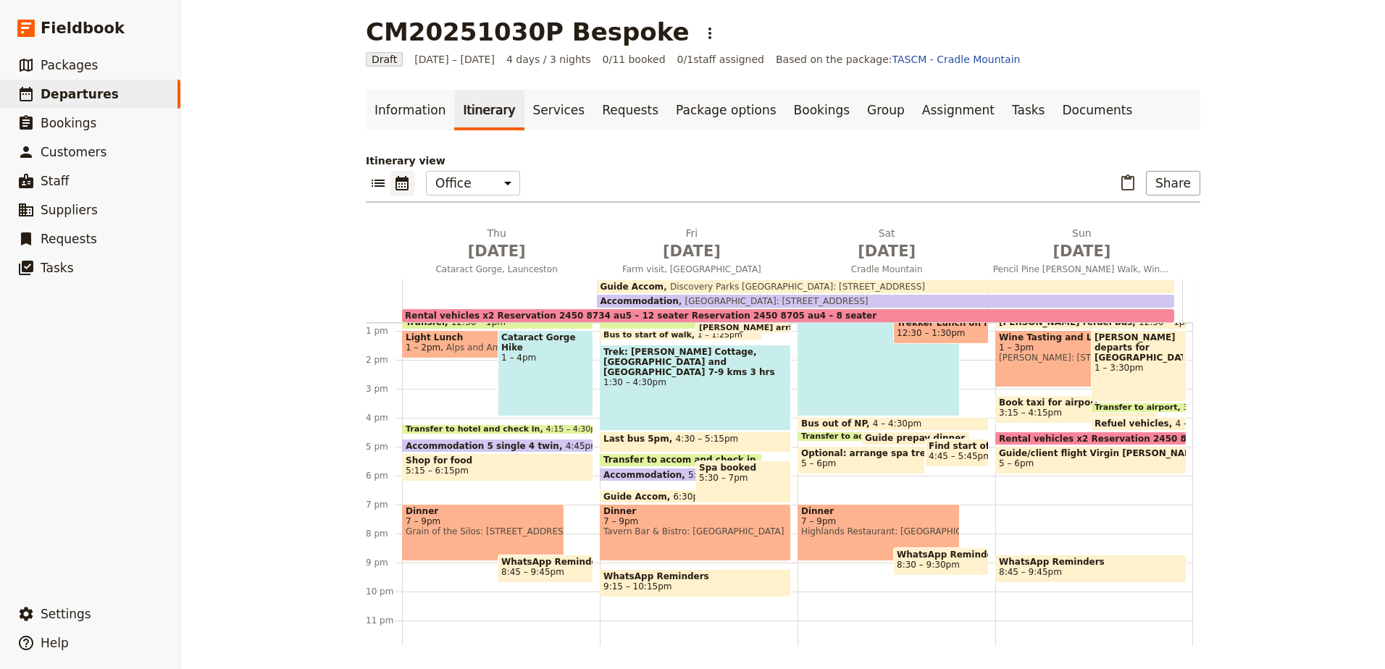
scroll to position [372, 0]
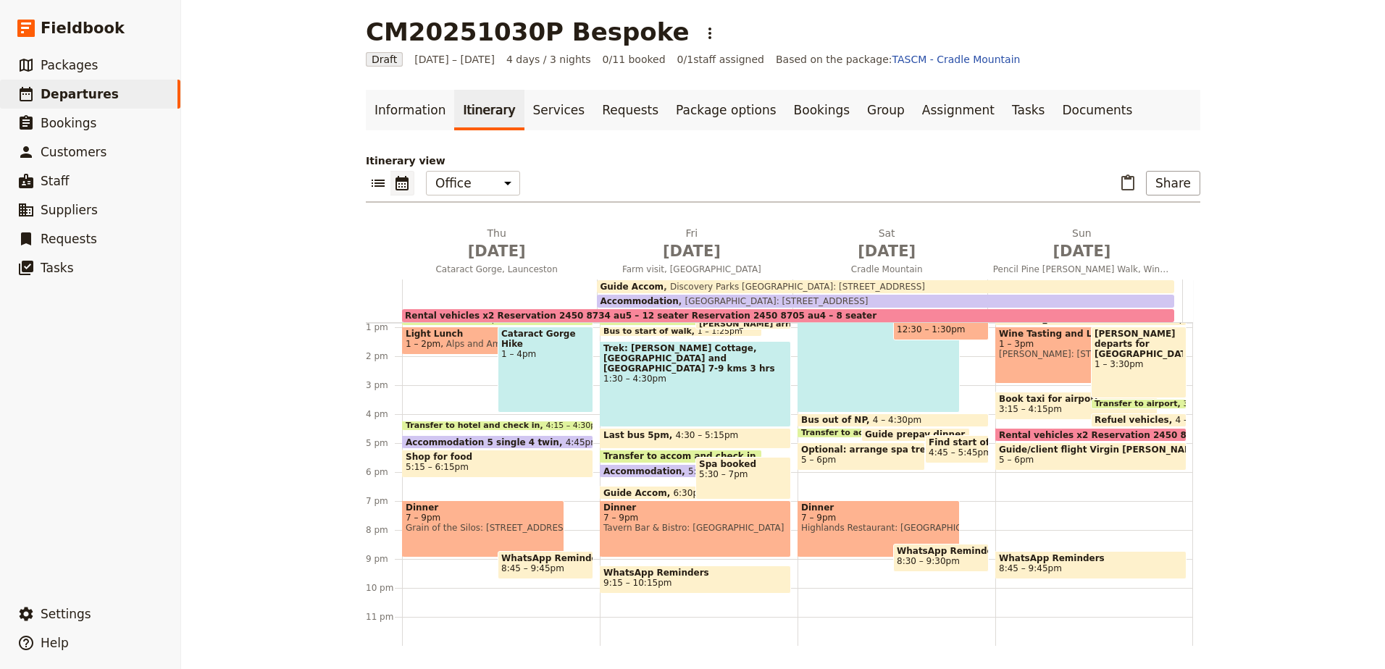
click at [463, 518] on span "7 – 9pm" at bounding box center [483, 518] width 155 height 10
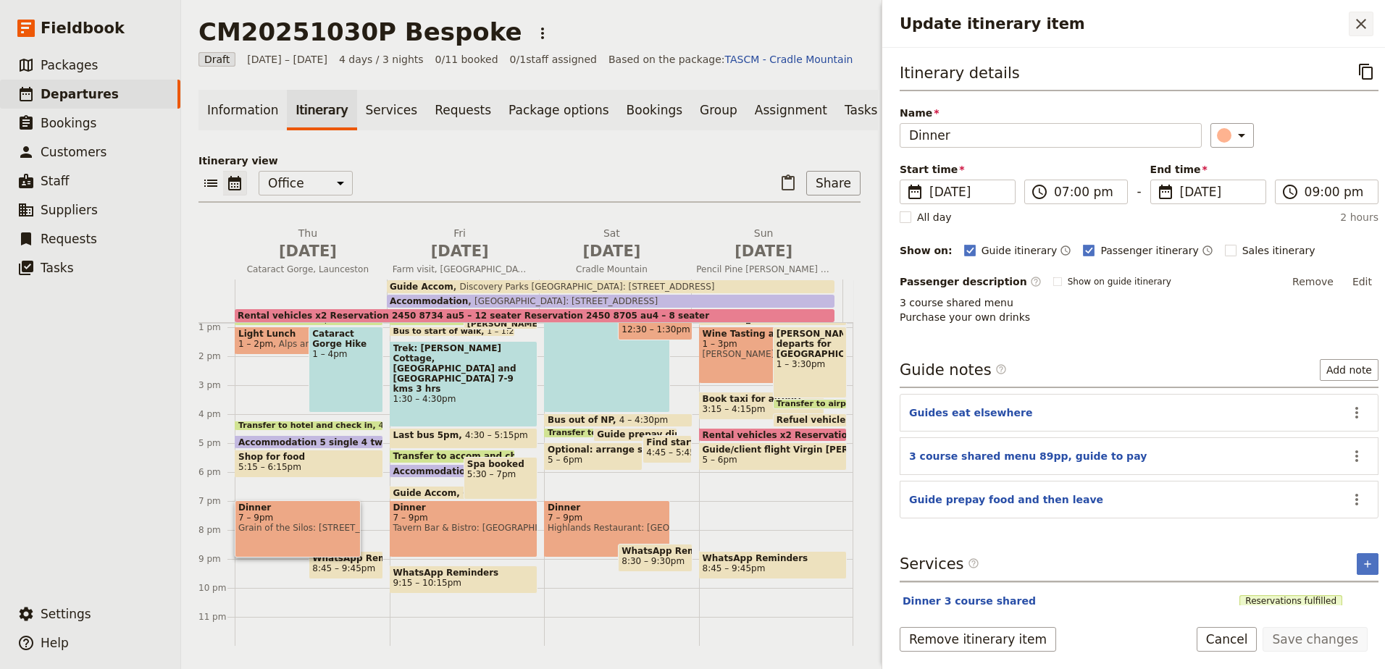
click at [1361, 20] on icon "Close drawer" at bounding box center [1360, 23] width 17 height 17
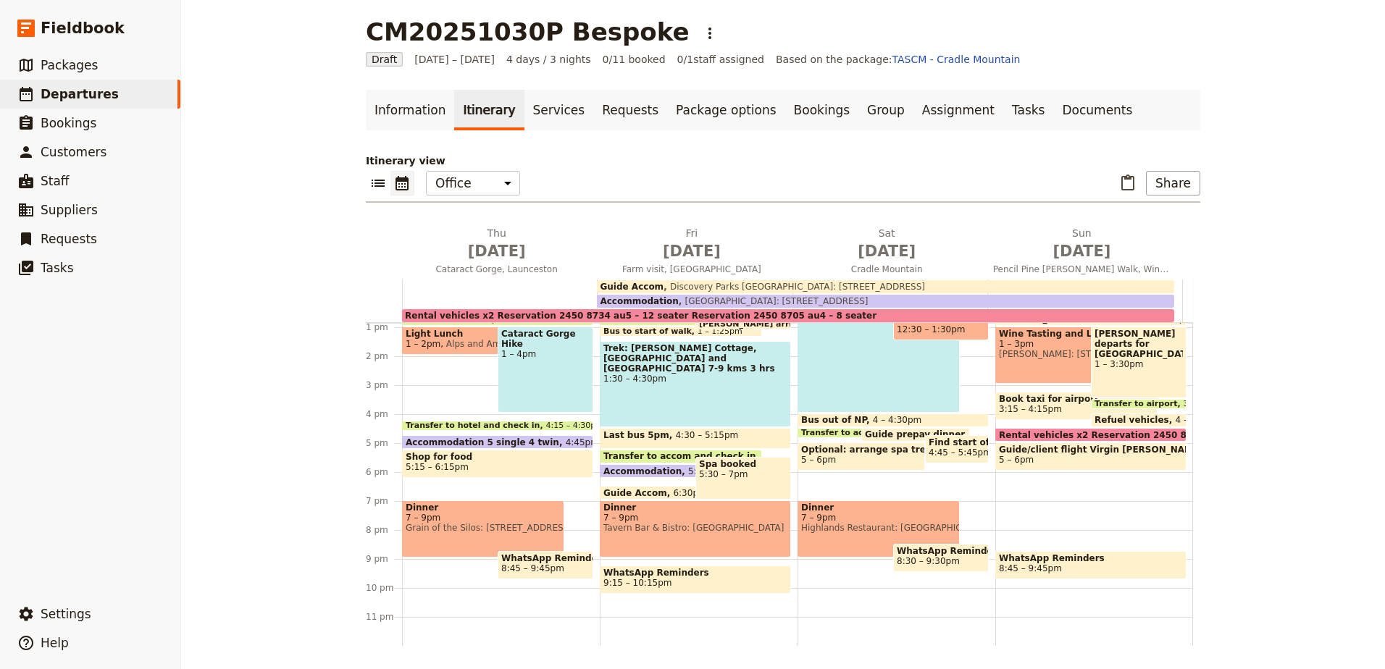
click at [526, 490] on div "Book bus shuttle/parks pass 5 – 5:30am Guide and client Flights 6.40am Jetstar …" at bounding box center [501, 298] width 198 height 695
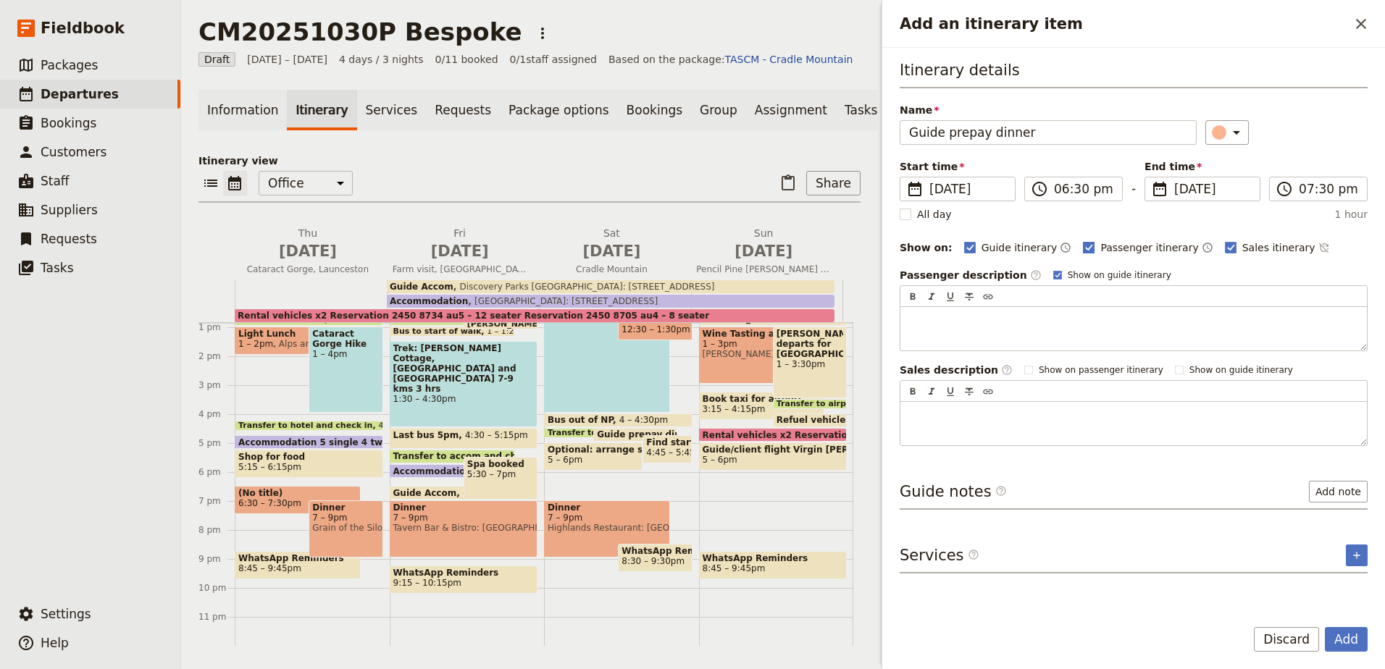
type input "Guide prepay dinner"
click at [1083, 242] on rect "Add an itinerary item" at bounding box center [1088, 247] width 11 height 11
click at [1082, 240] on input "Passenger itinerary" at bounding box center [1082, 240] width 1 height 1
checkbox input "false"
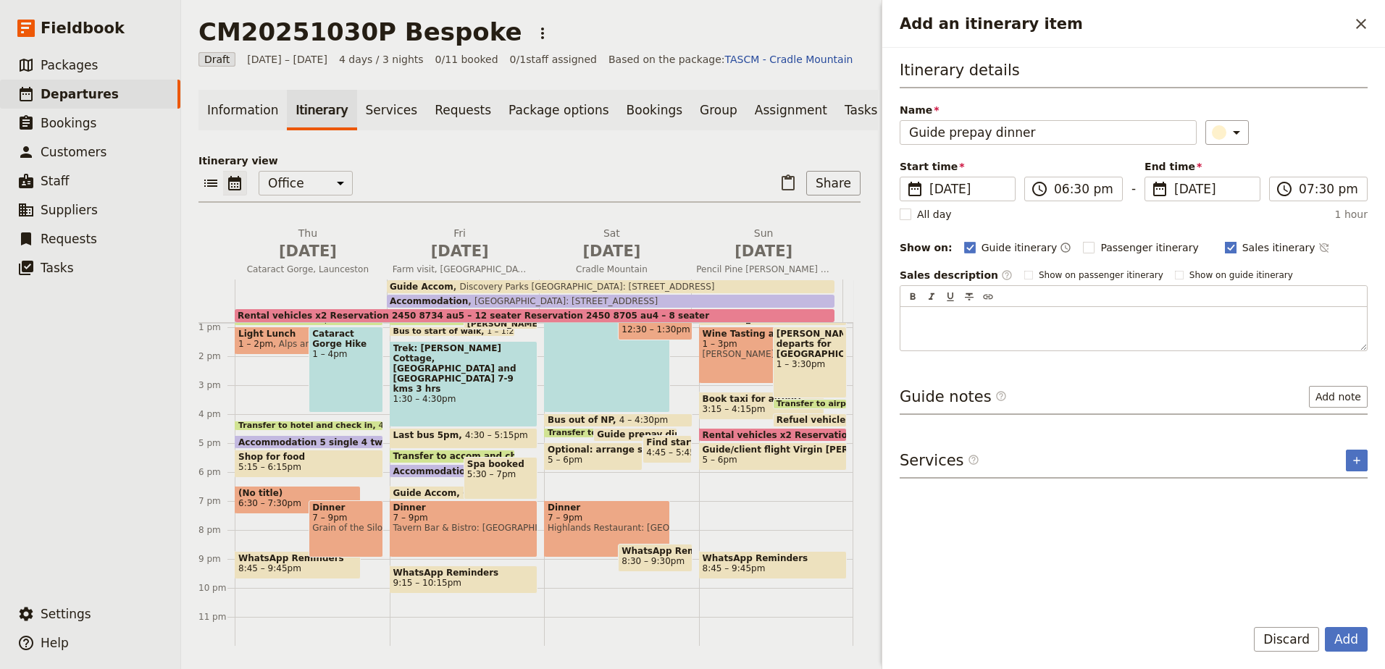
click at [1225, 246] on rect "Add an itinerary item" at bounding box center [1230, 247] width 11 height 11
click at [1224, 240] on input "Sales itinerary" at bounding box center [1224, 240] width 1 height 1
checkbox input "false"
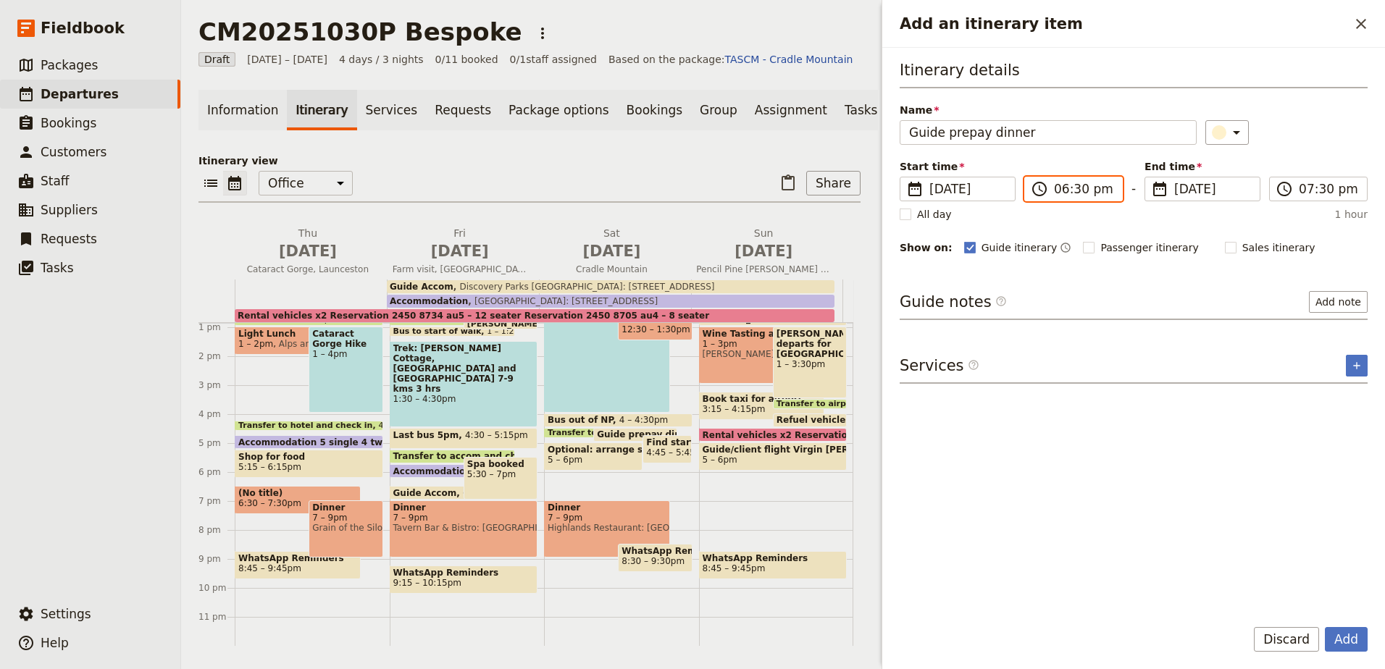
click at [1080, 190] on input "06:30 pm" at bounding box center [1083, 188] width 59 height 17
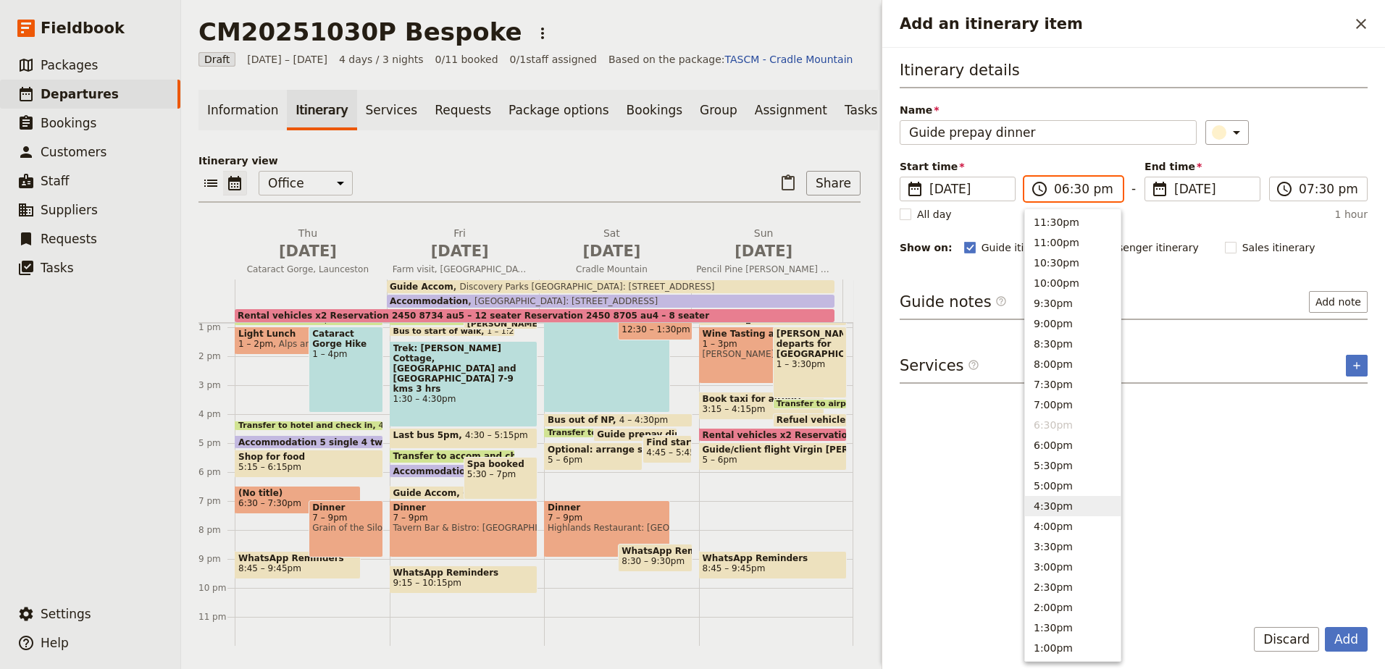
click at [1088, 513] on button "4:30pm" at bounding box center [1073, 506] width 96 height 20
type input "04:30 pm"
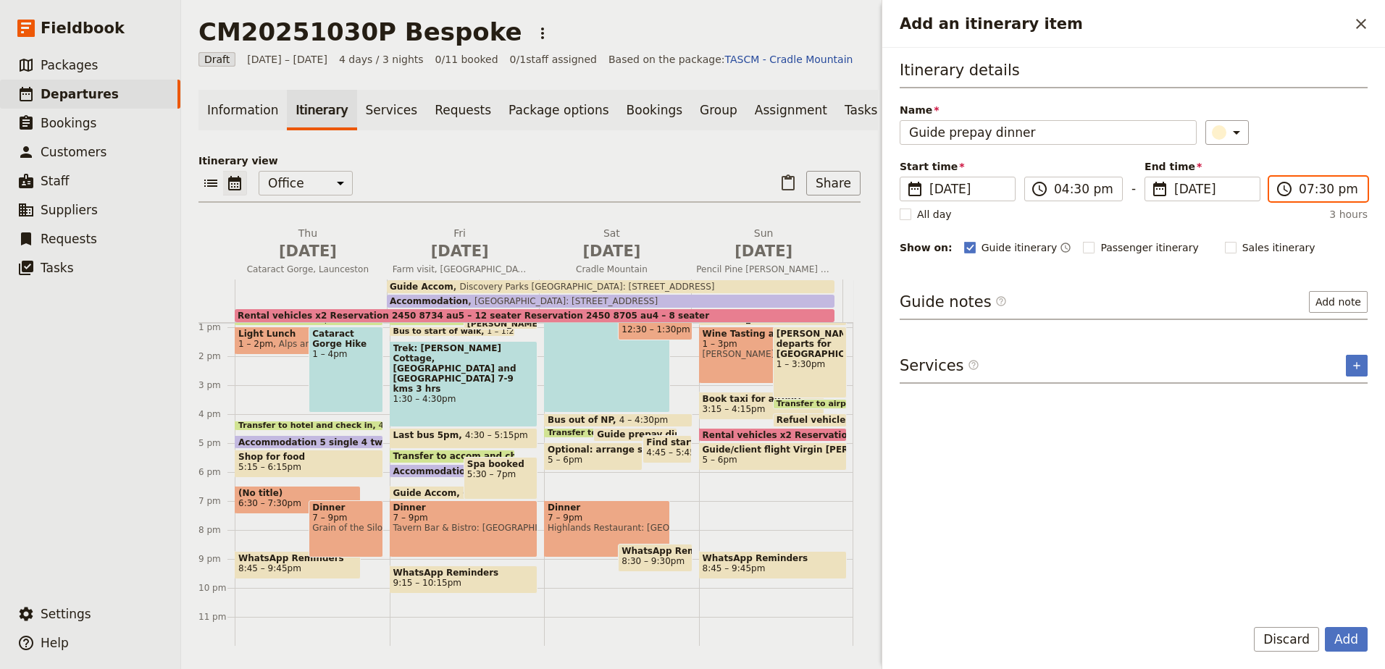
click at [1306, 190] on input "07:30 pm" at bounding box center [1327, 188] width 59 height 17
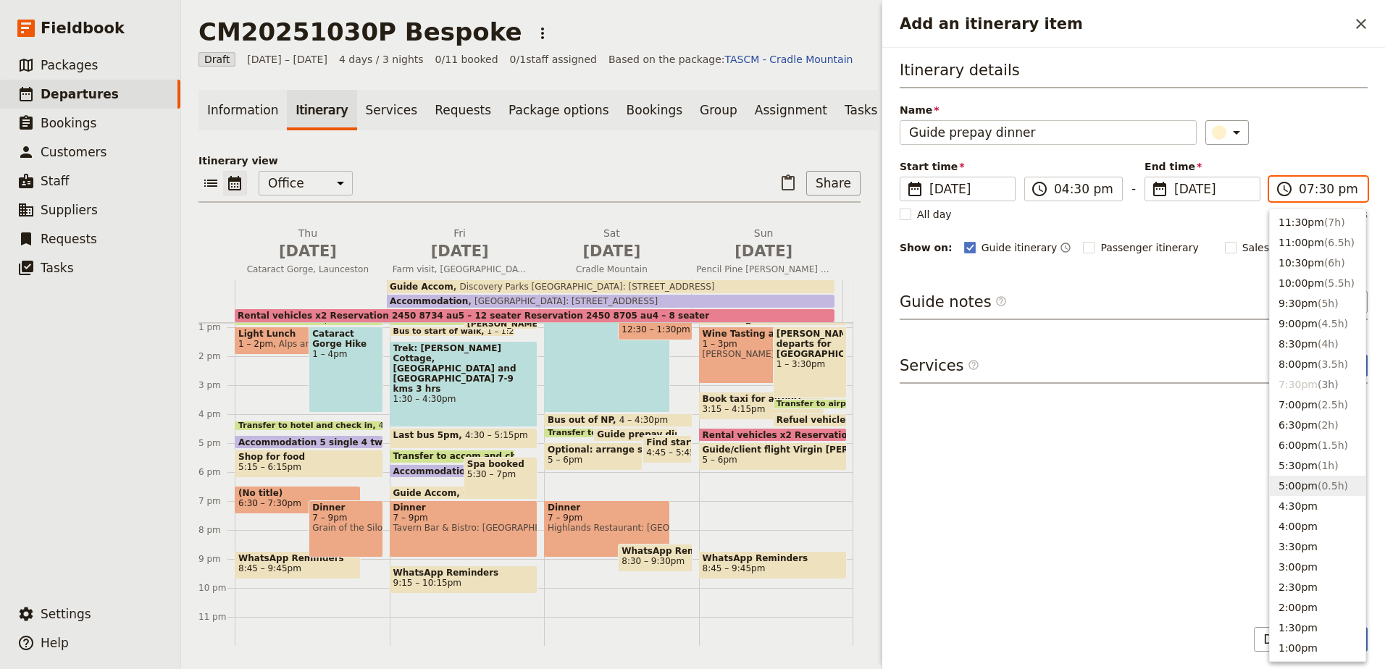
click at [1323, 485] on span "( 0.5h )" at bounding box center [1332, 486] width 30 height 12
type input "05:00 pm"
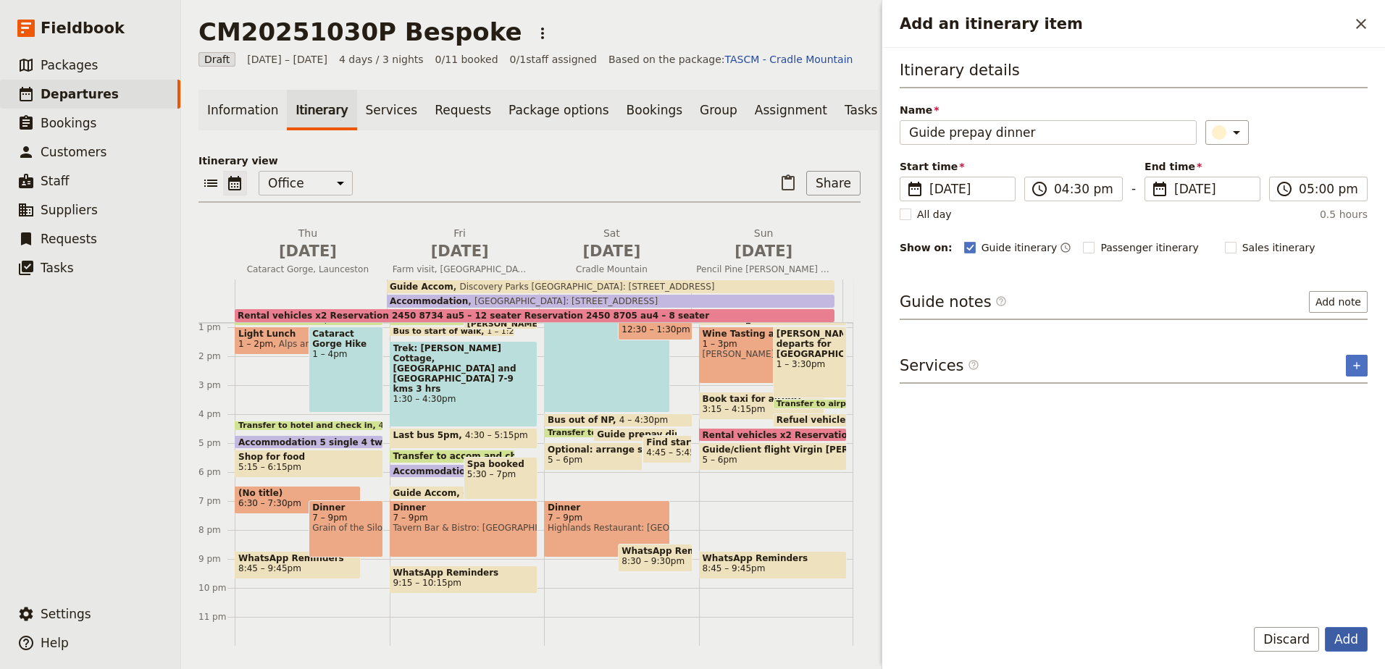
click at [1353, 633] on button "Add" at bounding box center [1345, 639] width 43 height 25
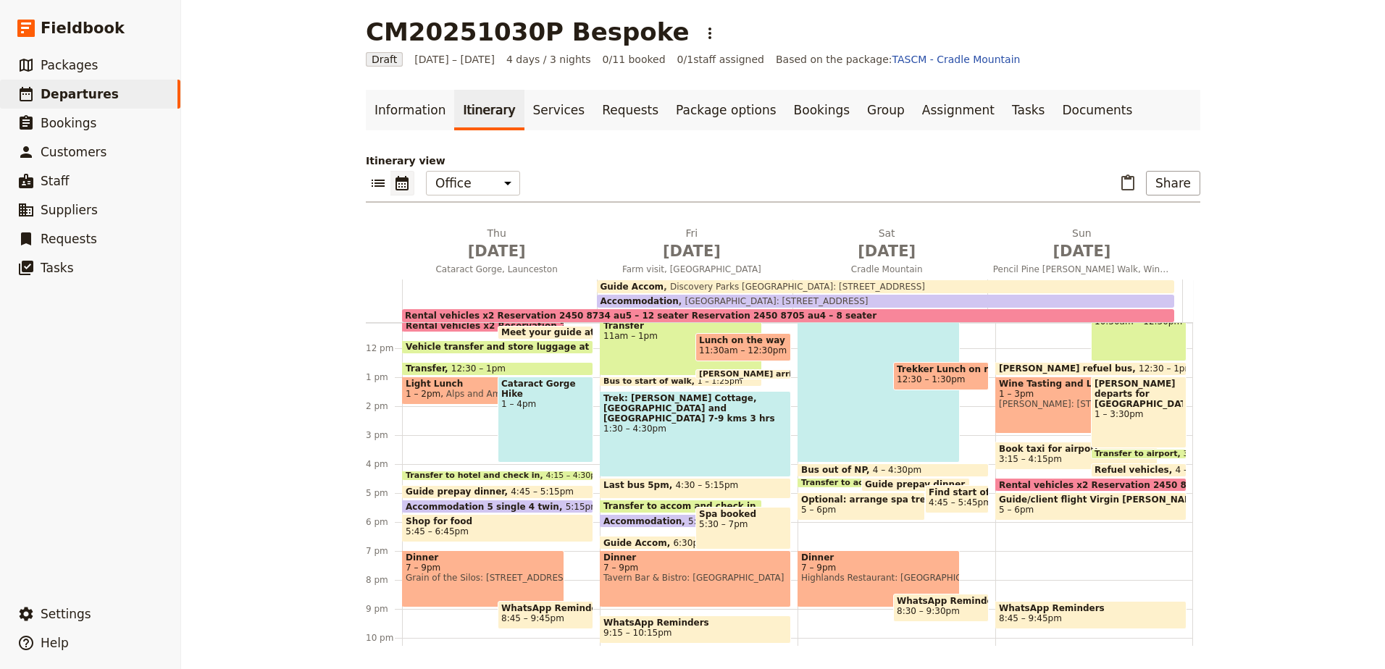
scroll to position [300, 0]
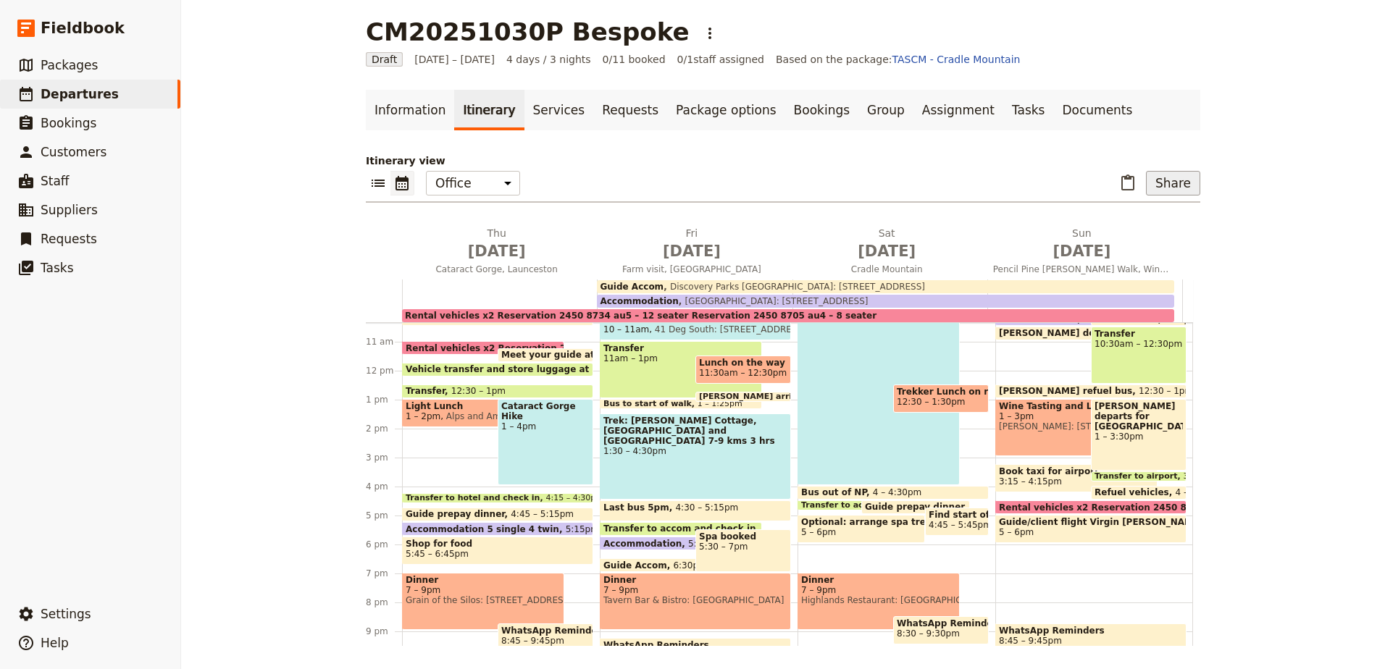
click at [1167, 172] on button "Share" at bounding box center [1173, 183] width 54 height 25
click at [1167, 211] on span "Guide itinerary" at bounding box center [1136, 215] width 98 height 14
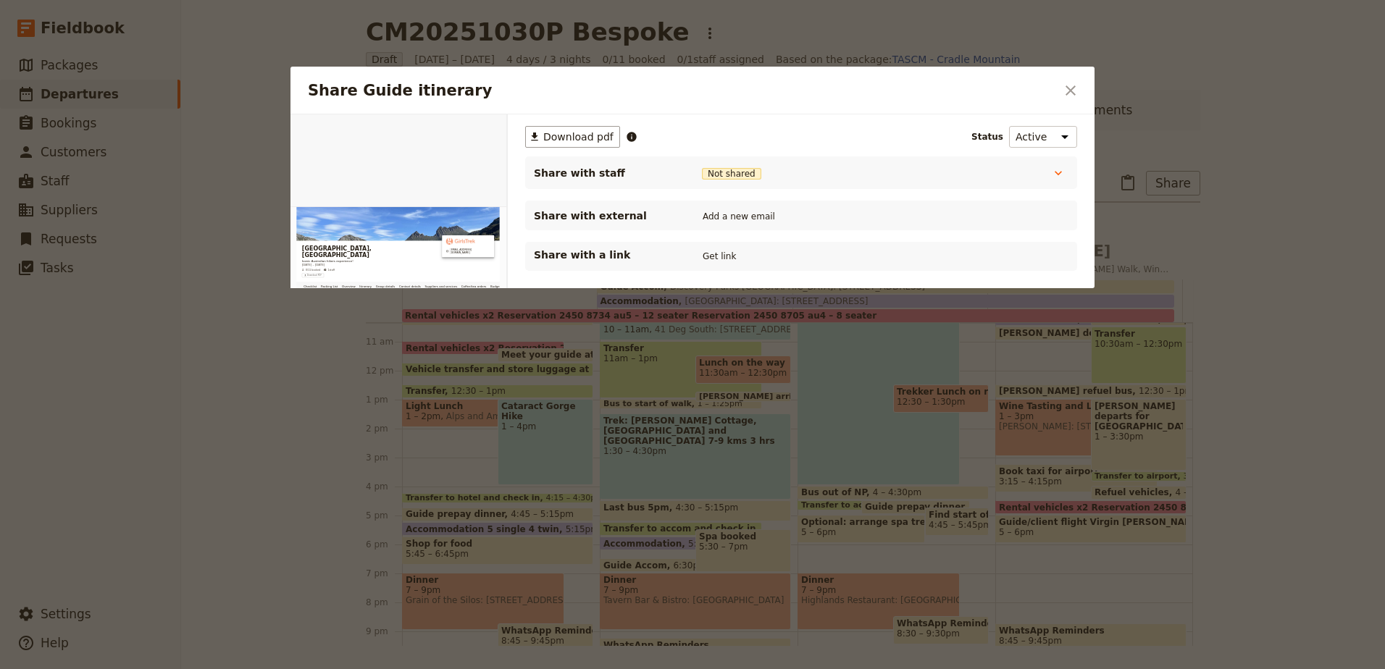
scroll to position [0, 0]
click at [718, 259] on button "Get link" at bounding box center [719, 256] width 41 height 16
click at [1070, 88] on icon "Close dialog" at bounding box center [1070, 90] width 17 height 17
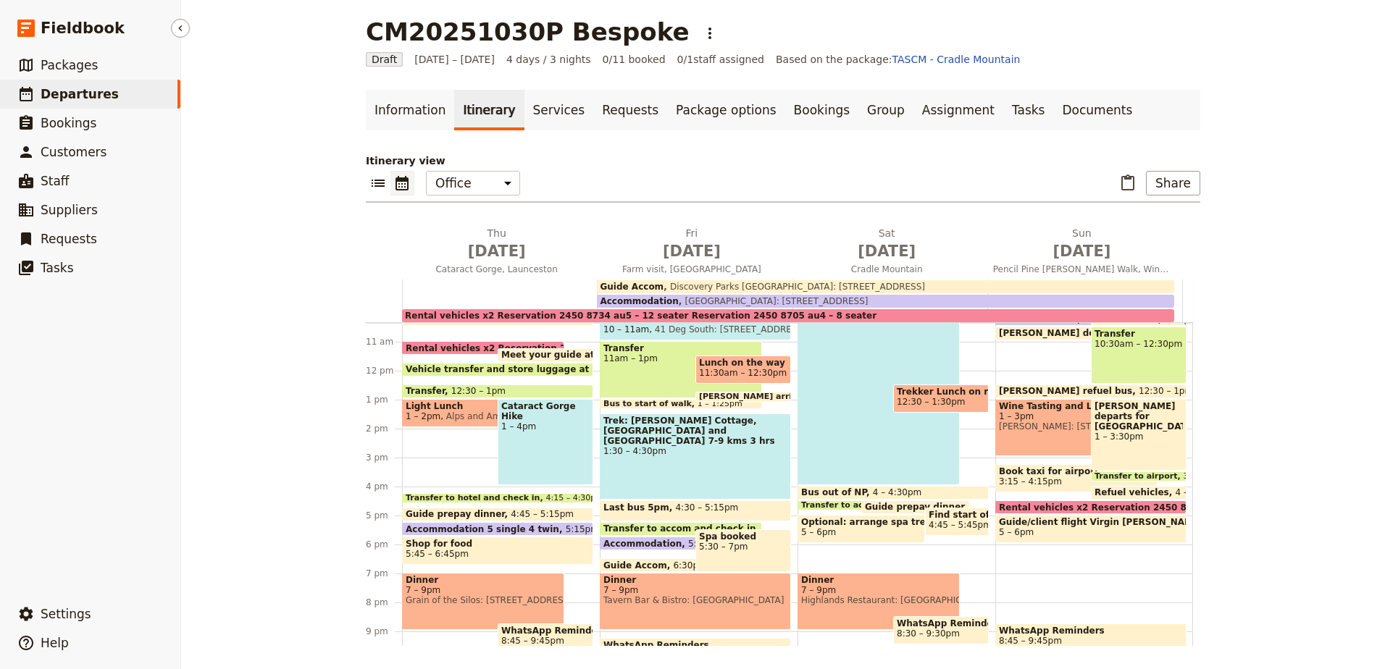
click at [84, 85] on span "Departures" at bounding box center [80, 93] width 78 height 17
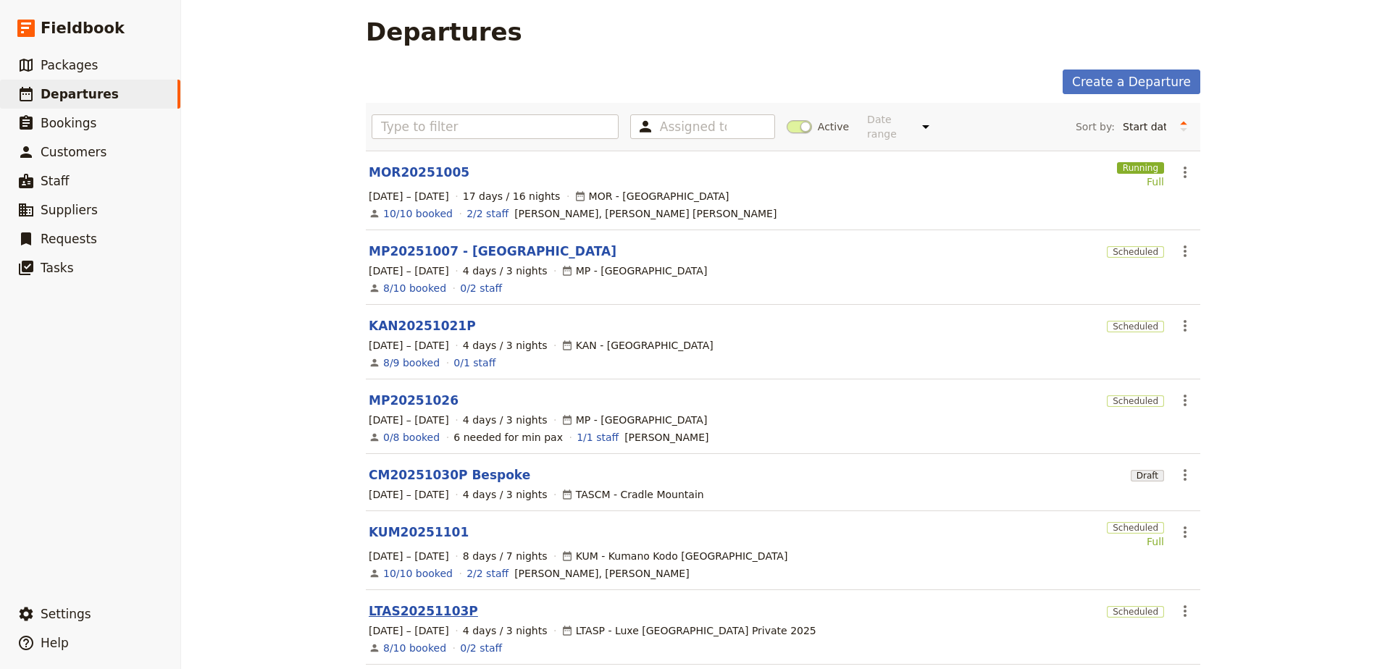
click at [402, 602] on link "LTAS20251103P" at bounding box center [423, 610] width 109 height 17
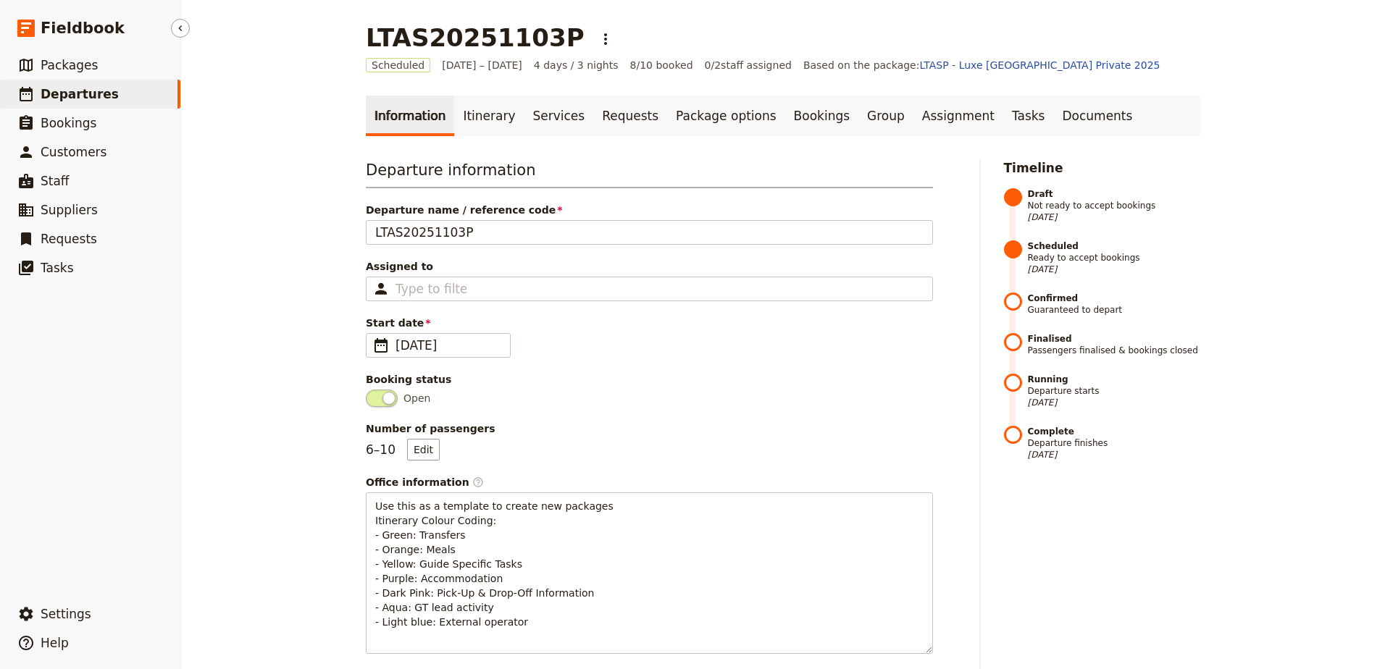
click at [126, 96] on link "​ Departures" at bounding box center [90, 94] width 180 height 29
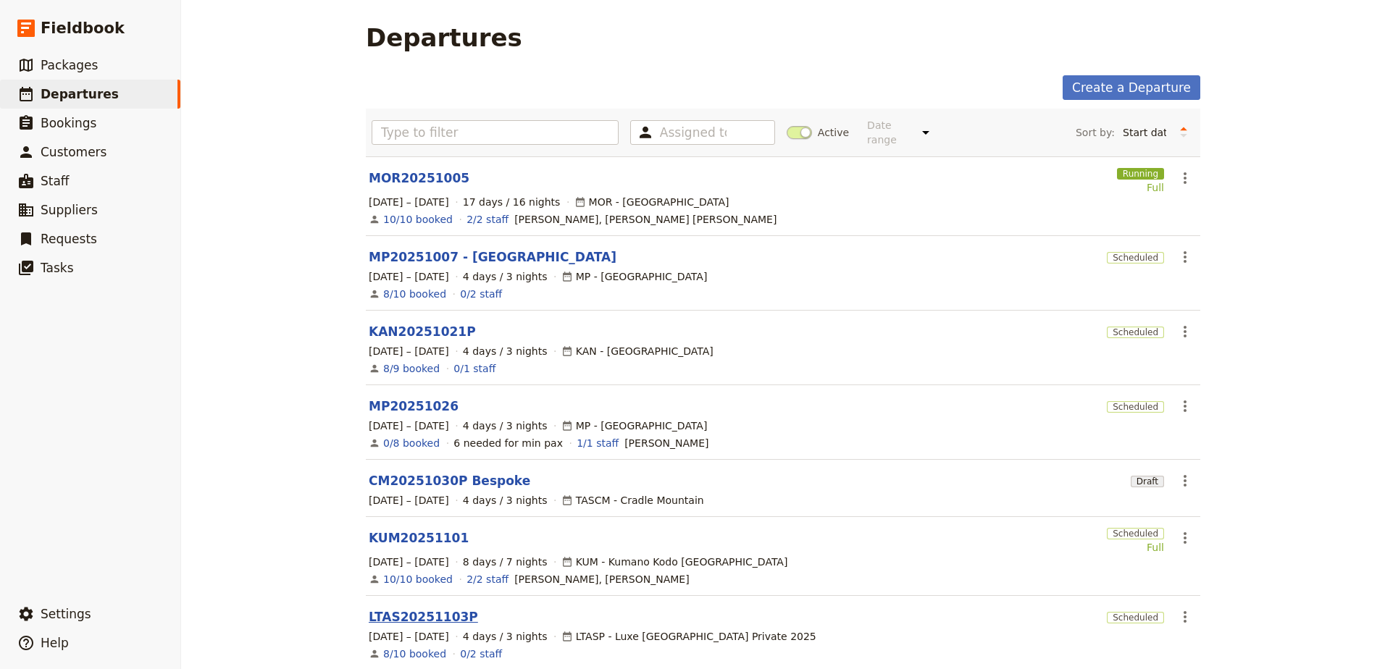
click at [399, 613] on link "LTAS20251103P" at bounding box center [423, 616] width 109 height 17
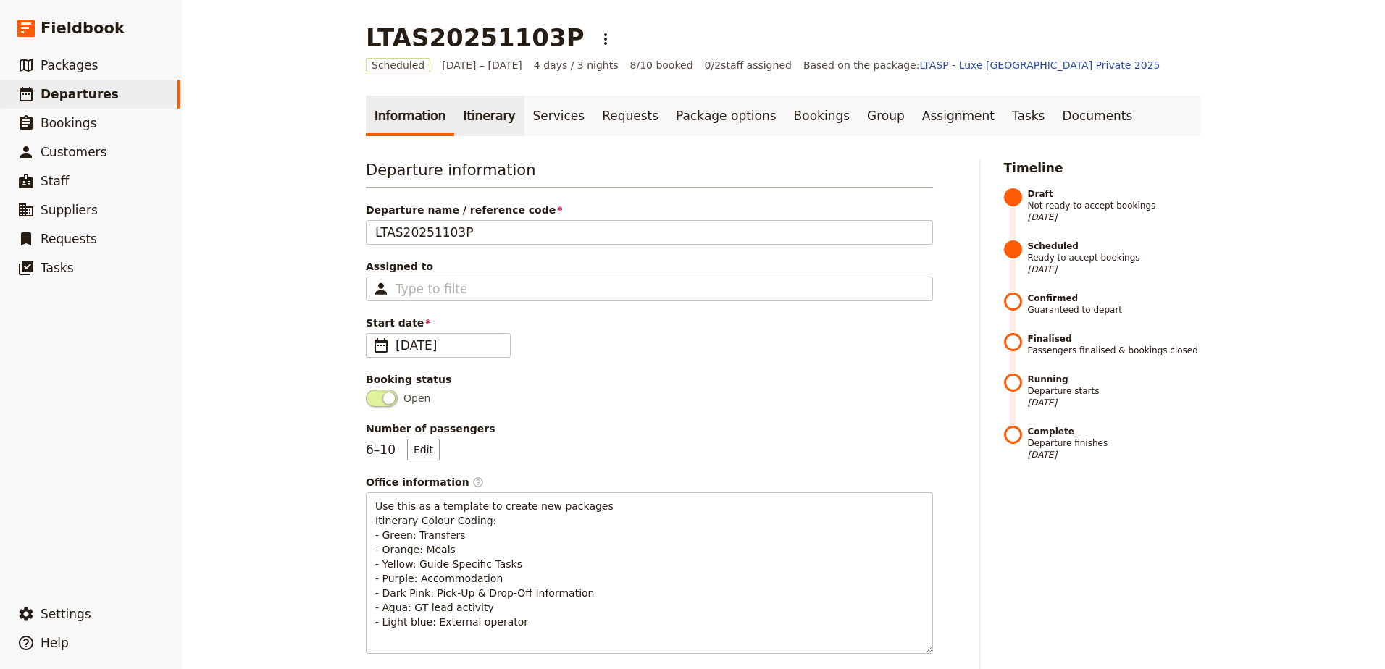
click at [471, 115] on link "Itinerary" at bounding box center [489, 116] width 70 height 41
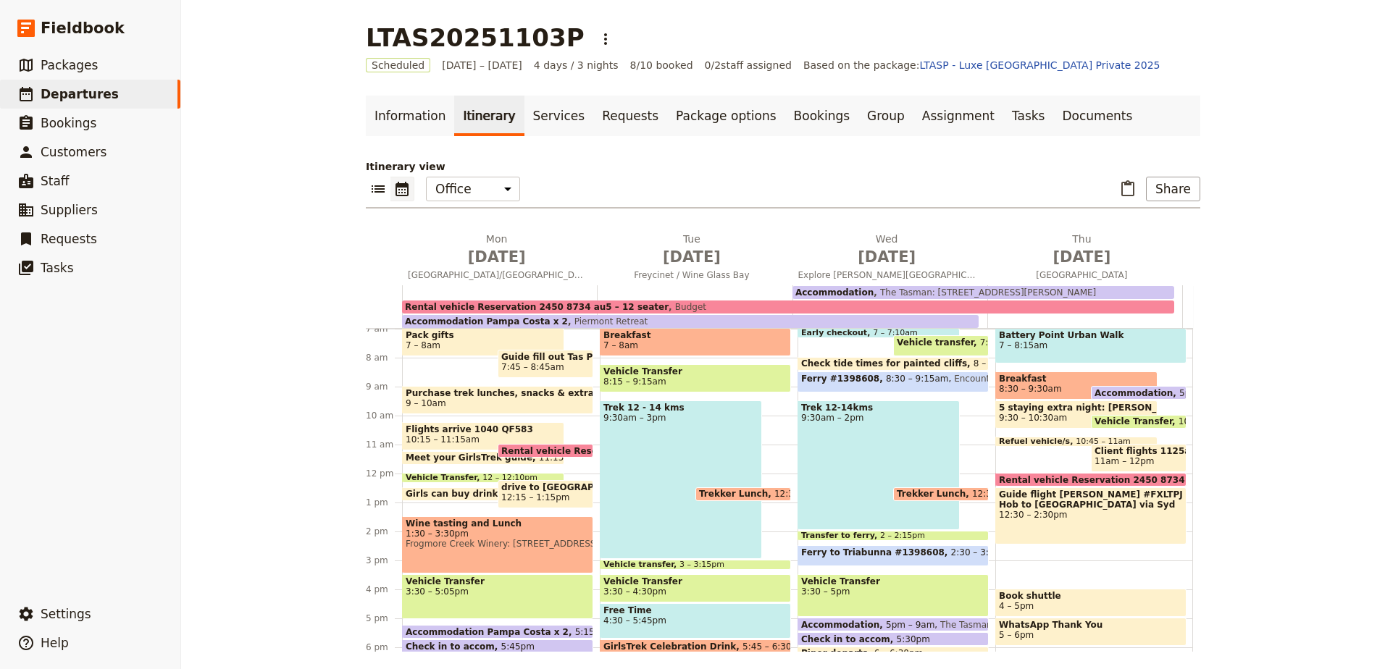
scroll to position [275, 0]
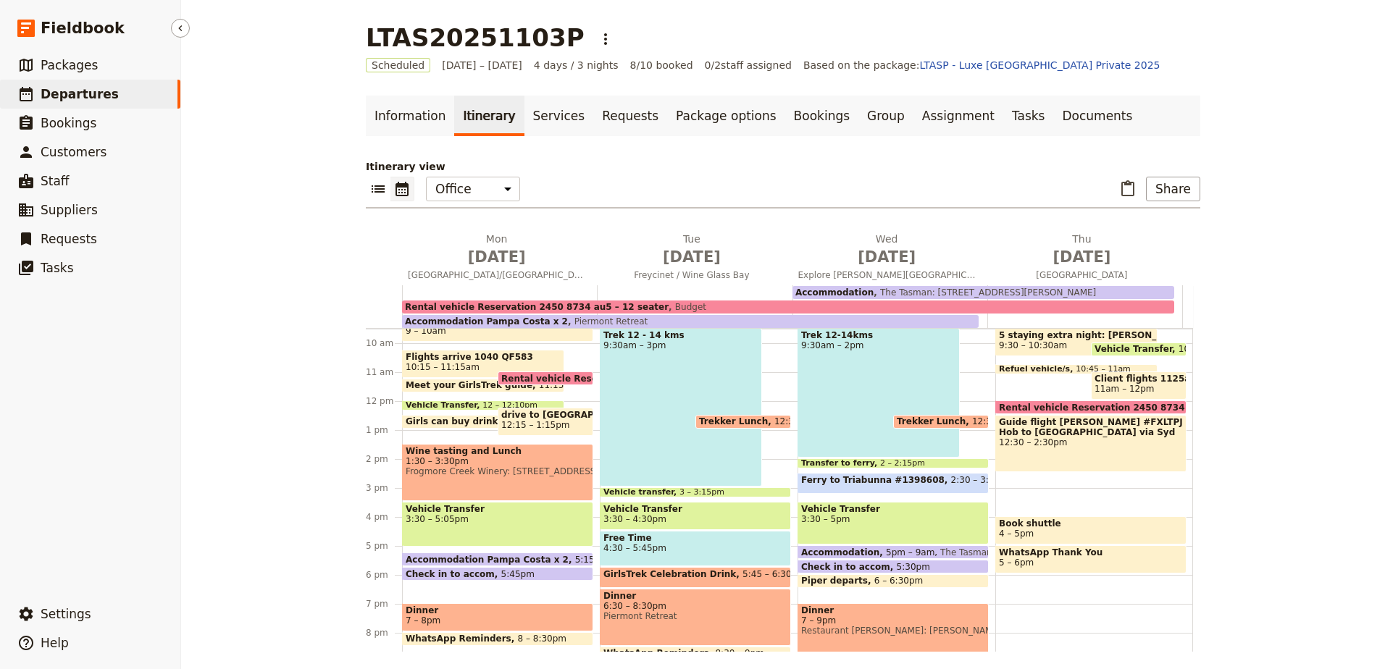
click at [98, 95] on span "Departures" at bounding box center [80, 94] width 78 height 14
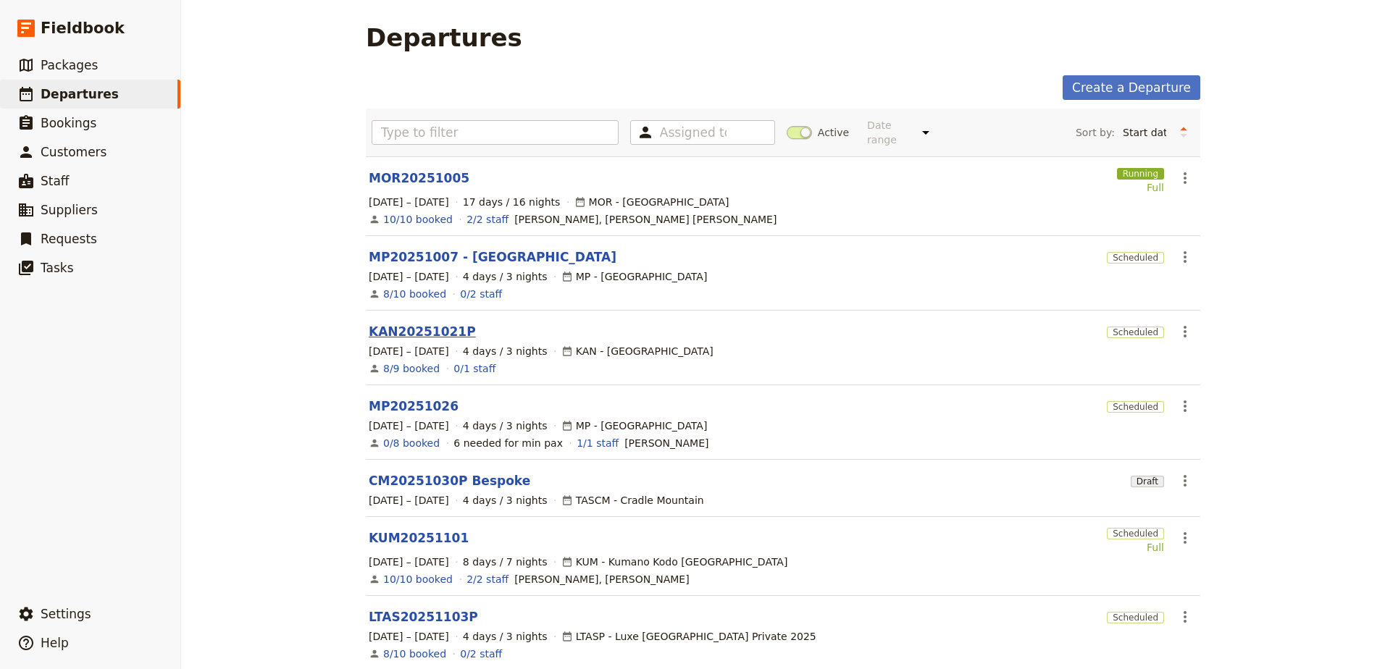
click at [417, 323] on link "KAN20251021P" at bounding box center [422, 331] width 107 height 17
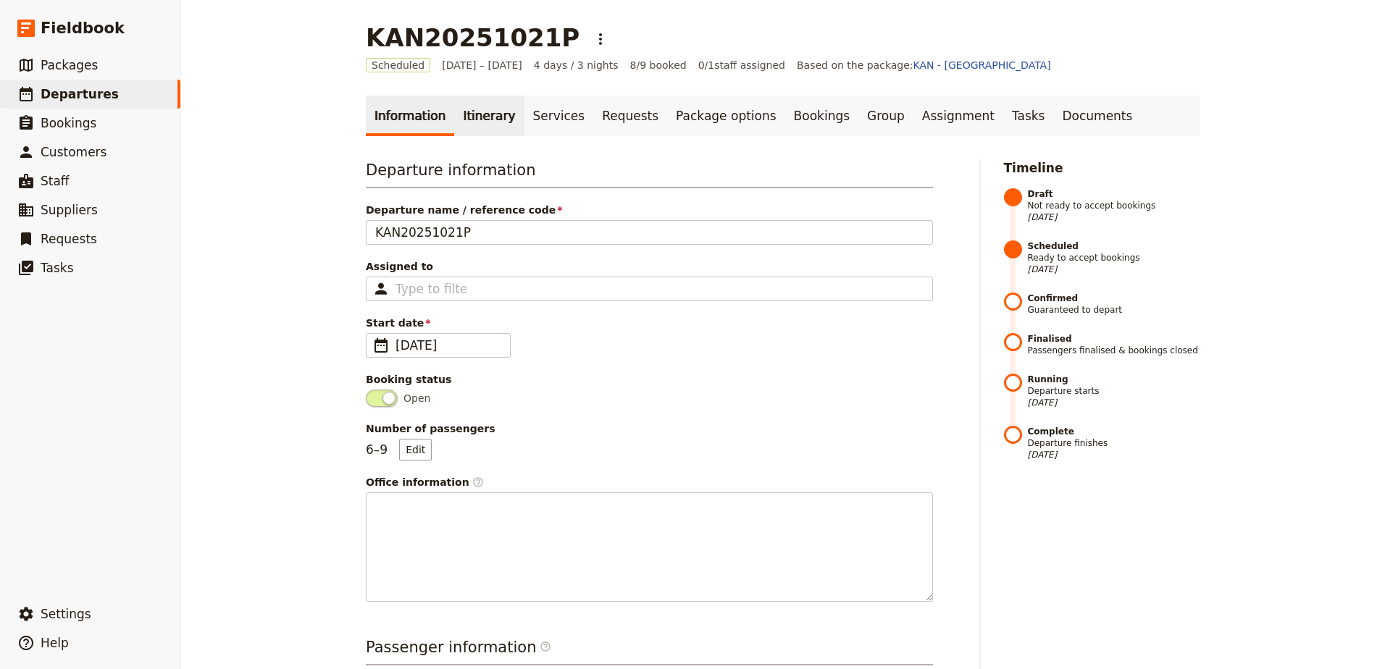
click at [490, 121] on link "Itinerary" at bounding box center [489, 116] width 70 height 41
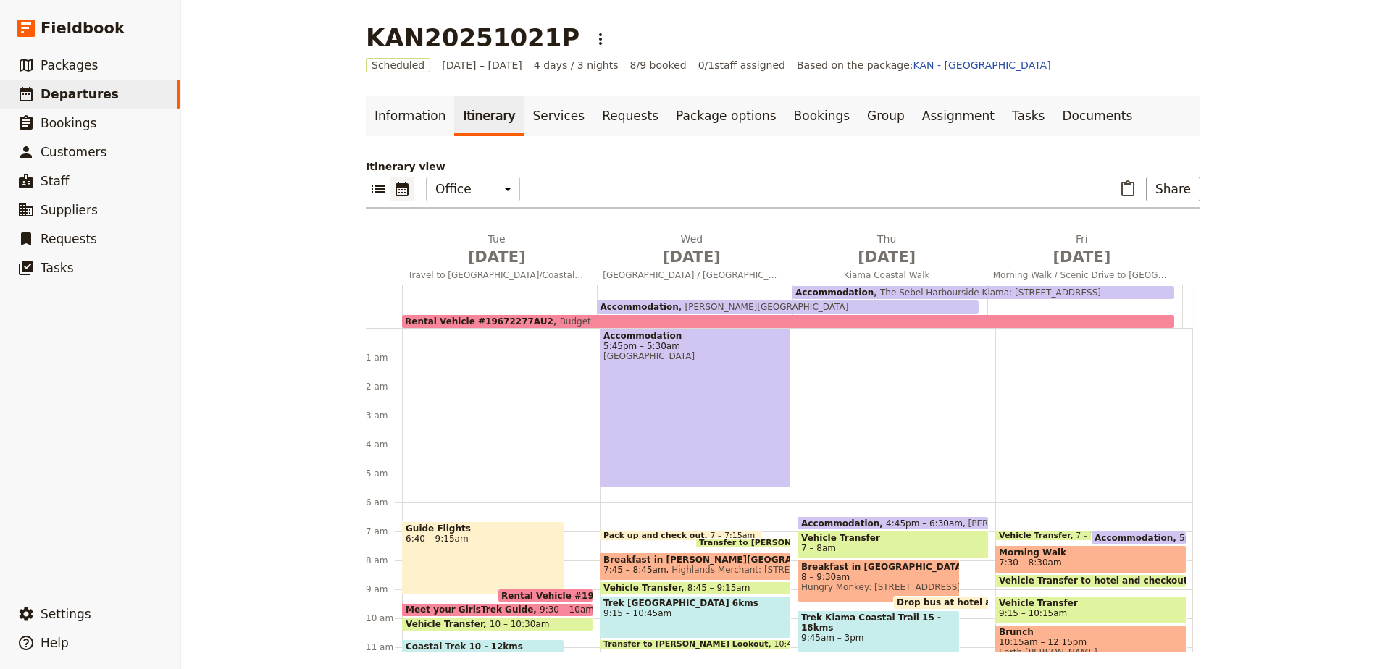
scroll to position [179, 0]
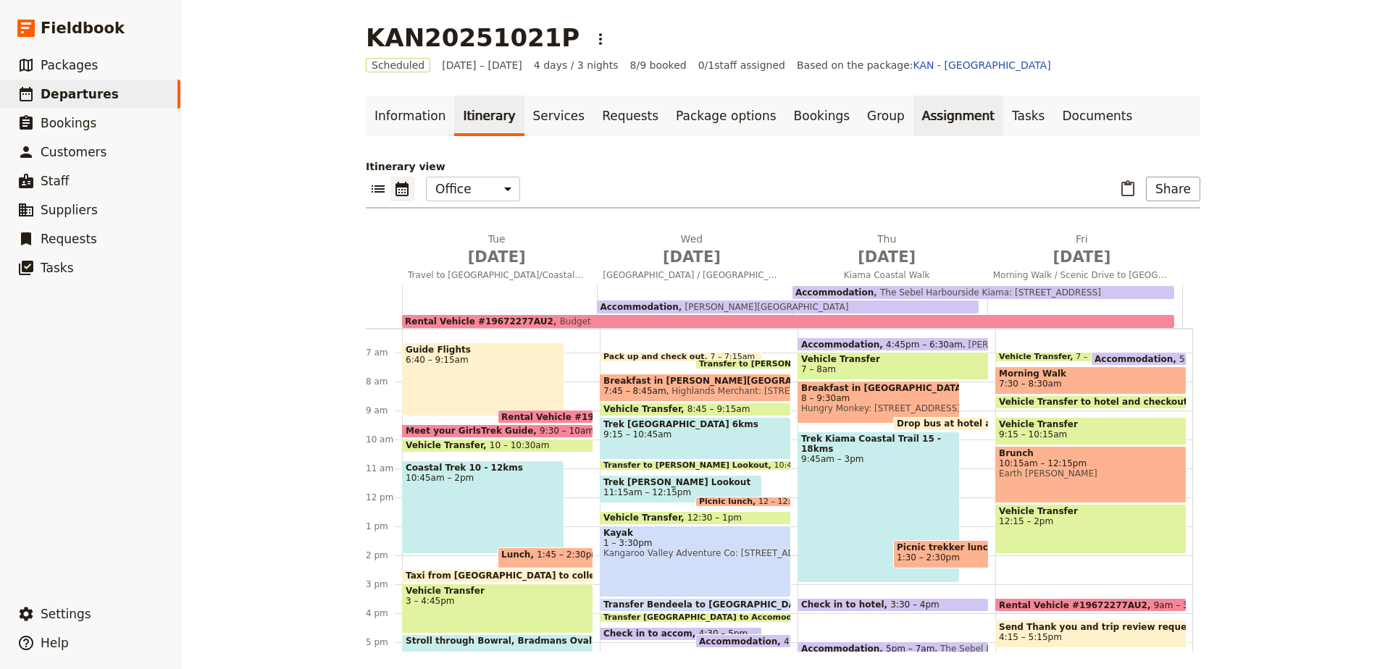
click at [913, 121] on link "Assignment" at bounding box center [958, 116] width 90 height 41
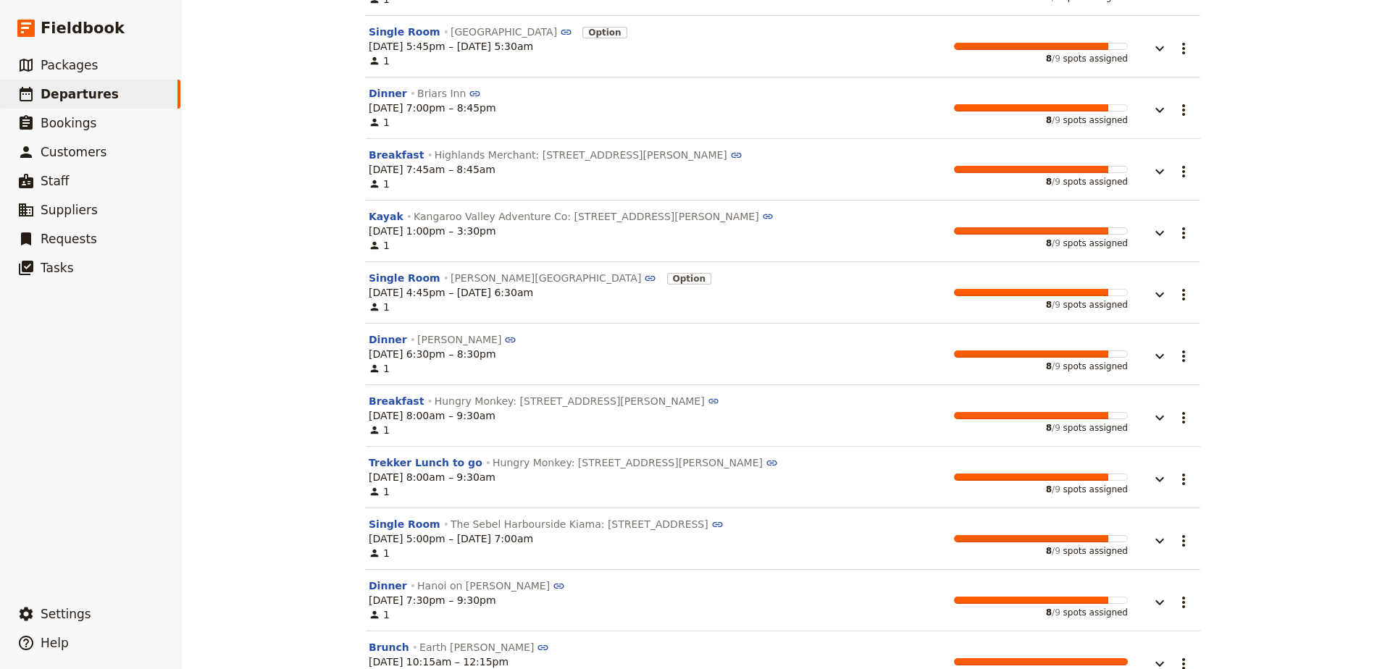
scroll to position [409, 0]
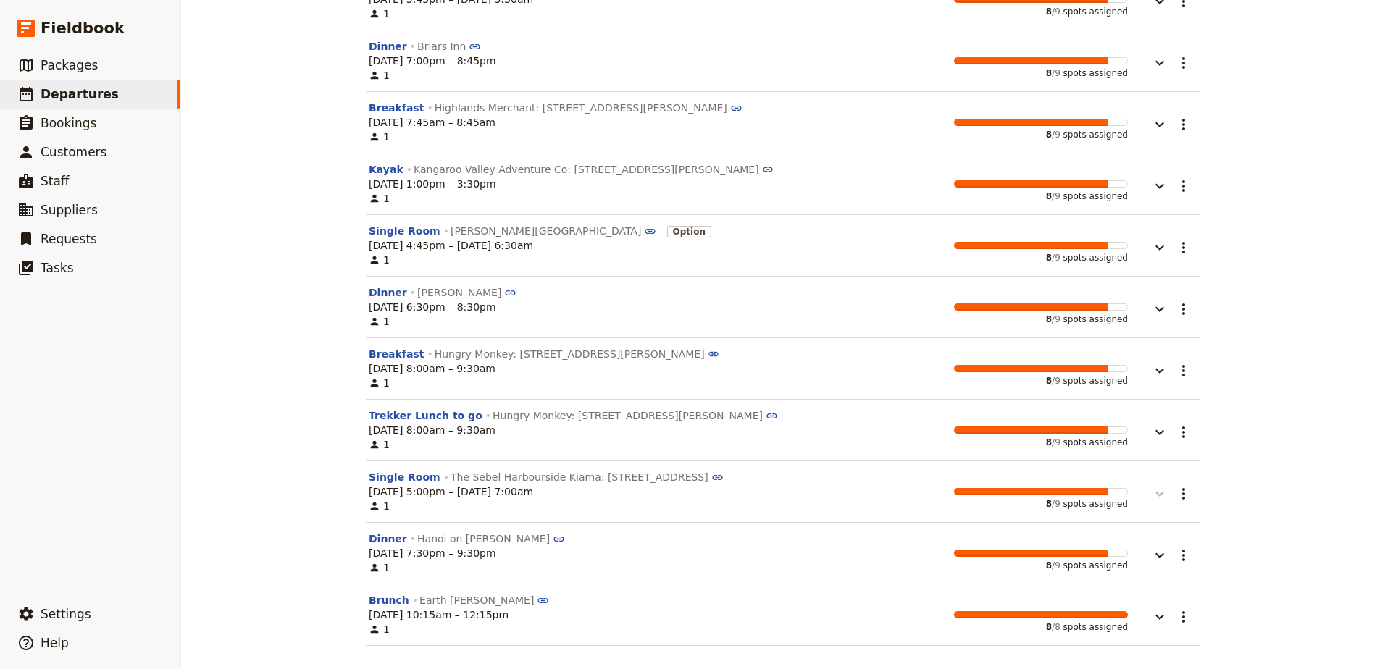
click at [1155, 491] on icon "button" at bounding box center [1159, 493] width 17 height 17
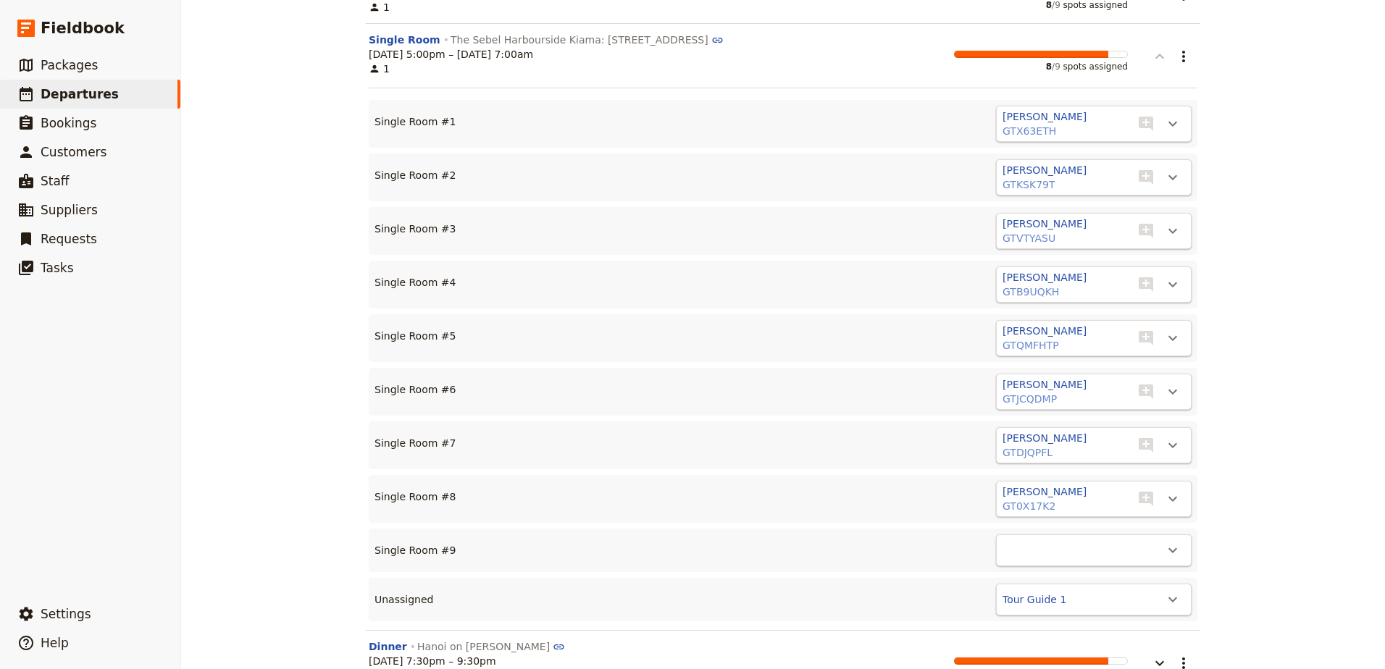
scroll to position [954, 0]
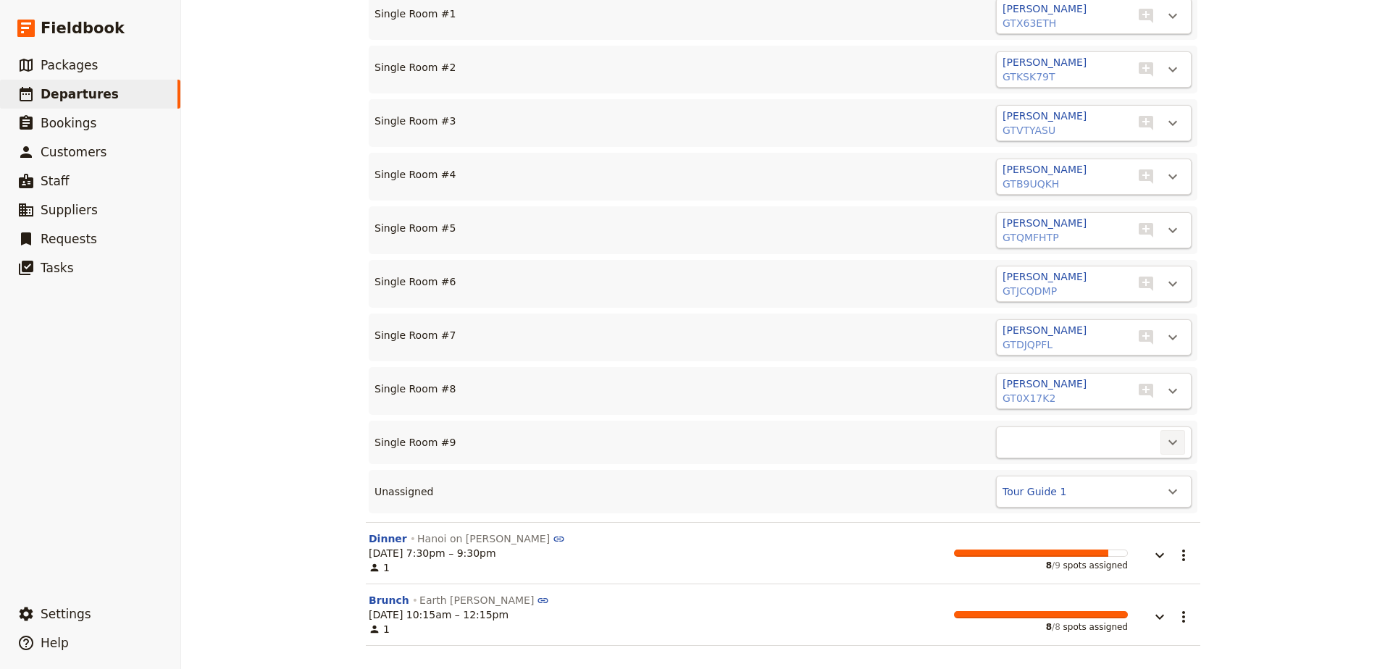
click at [1172, 441] on icon "Actions" at bounding box center [1172, 442] width 17 height 17
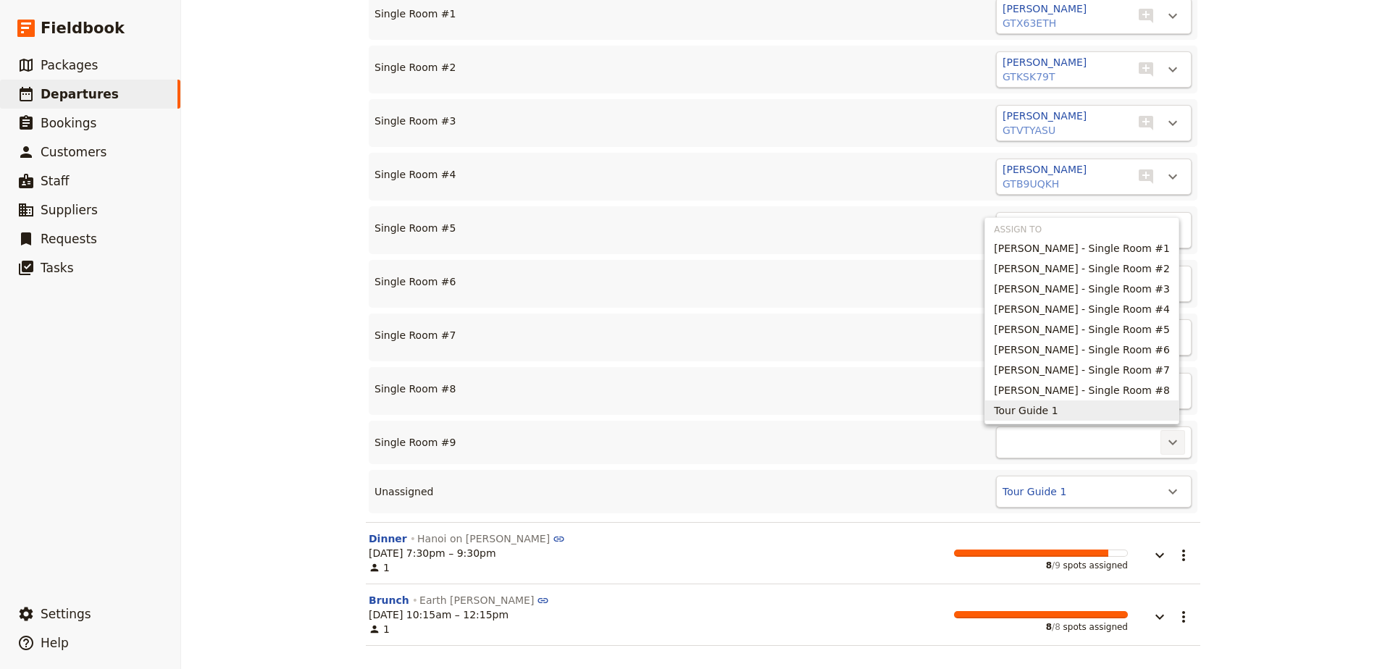
click at [1254, 366] on div "KAN20251021P ​ Scheduled [DATE] – [DATE] 4 days / 3 nights 8/9 booked 0 / 1 sta…" at bounding box center [783, 334] width 1204 height 669
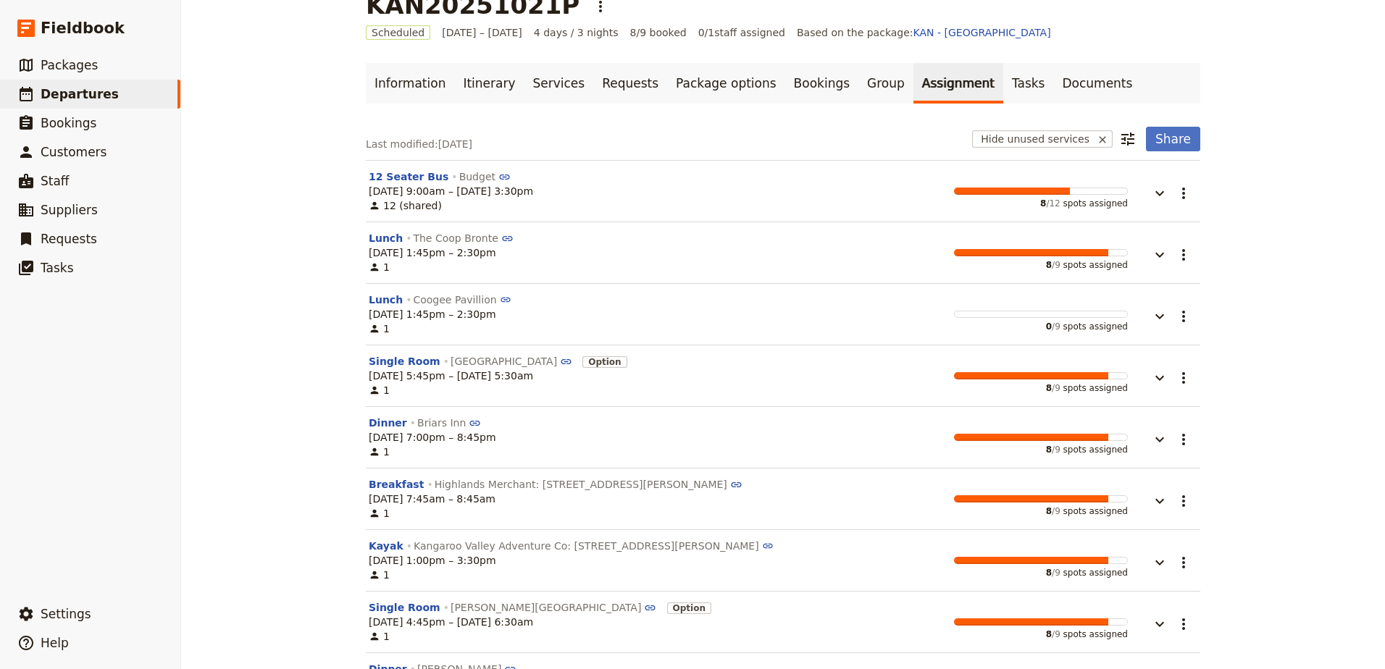
scroll to position [0, 0]
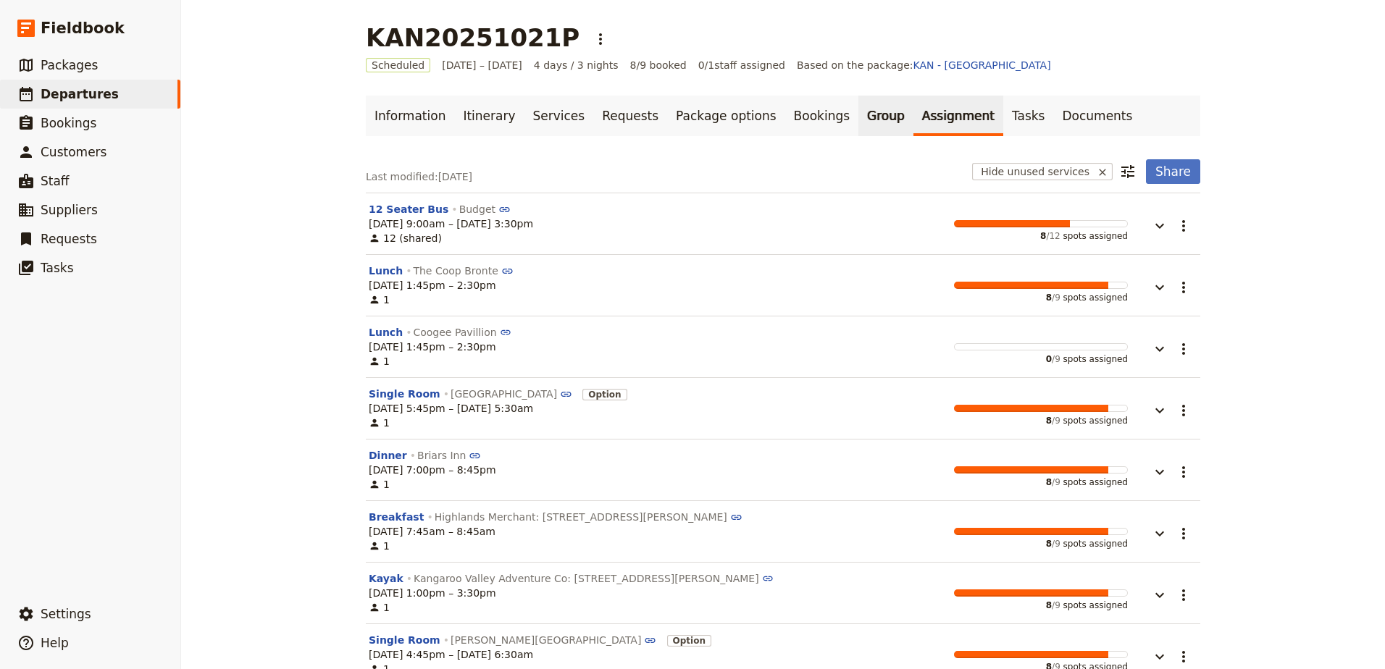
click at [858, 128] on link "Group" at bounding box center [885, 116] width 55 height 41
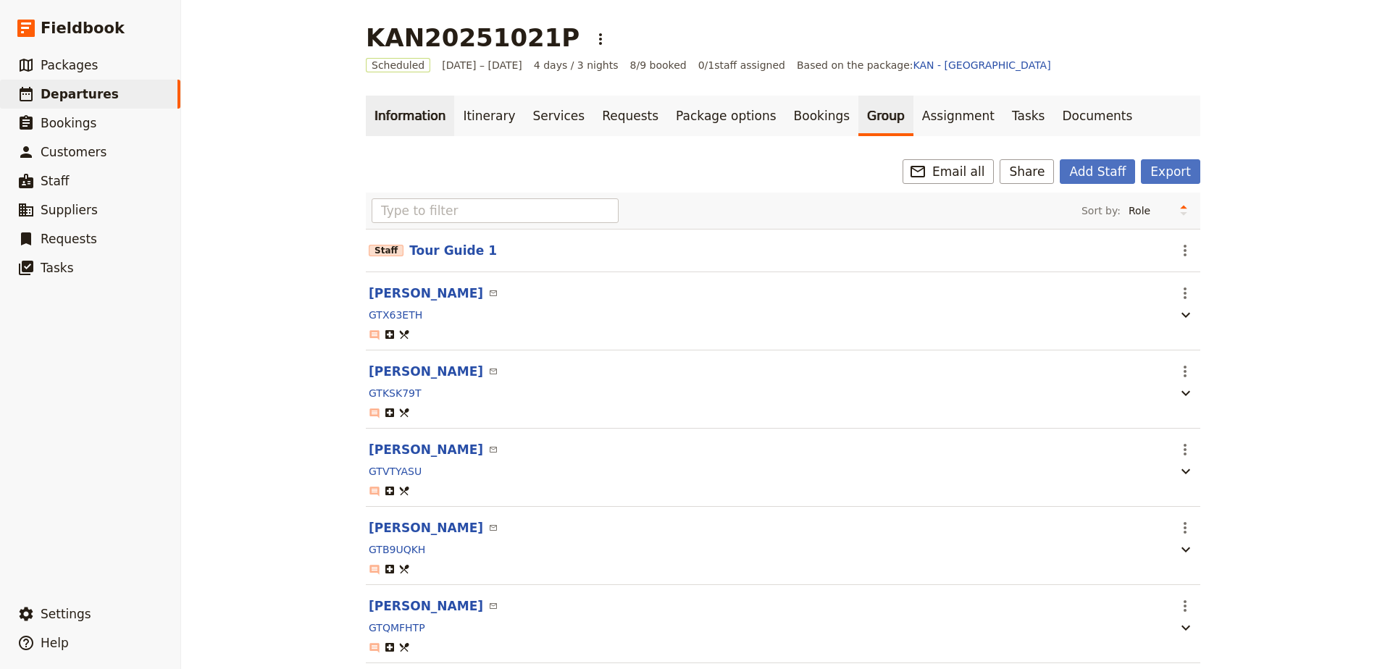
click at [385, 121] on link "Information" at bounding box center [410, 116] width 88 height 41
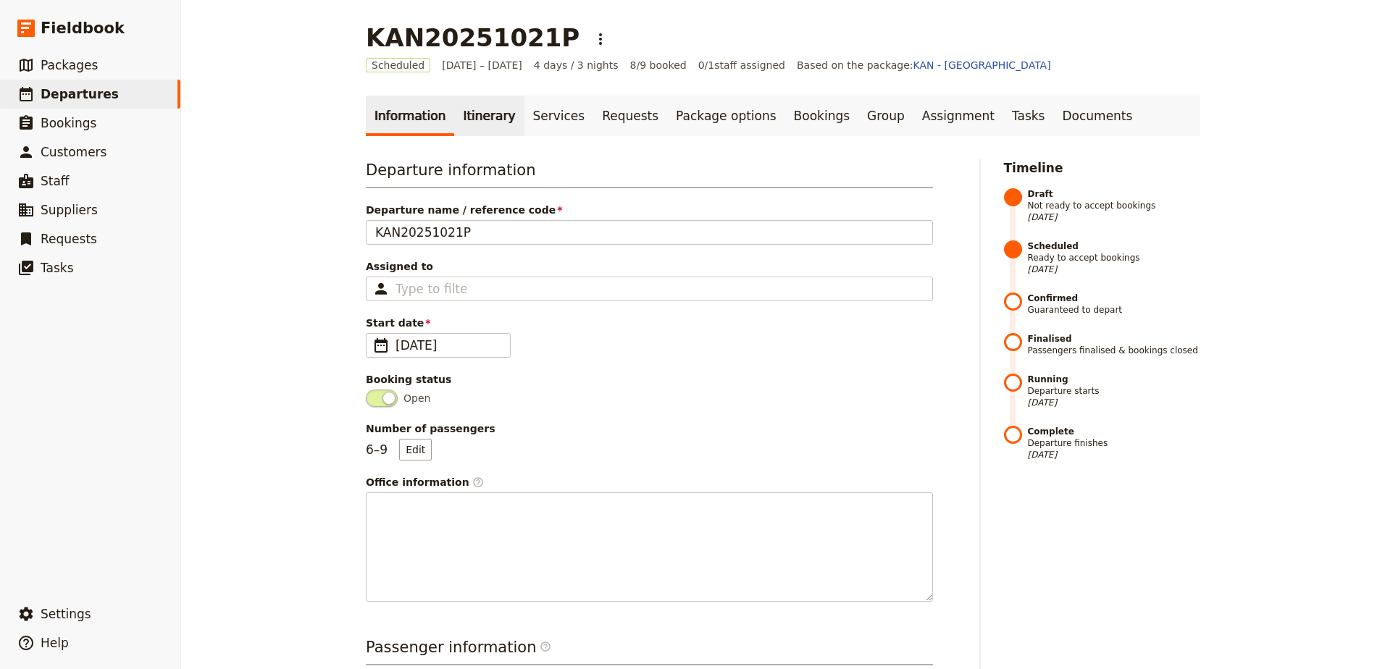
click at [461, 113] on link "Itinerary" at bounding box center [489, 116] width 70 height 41
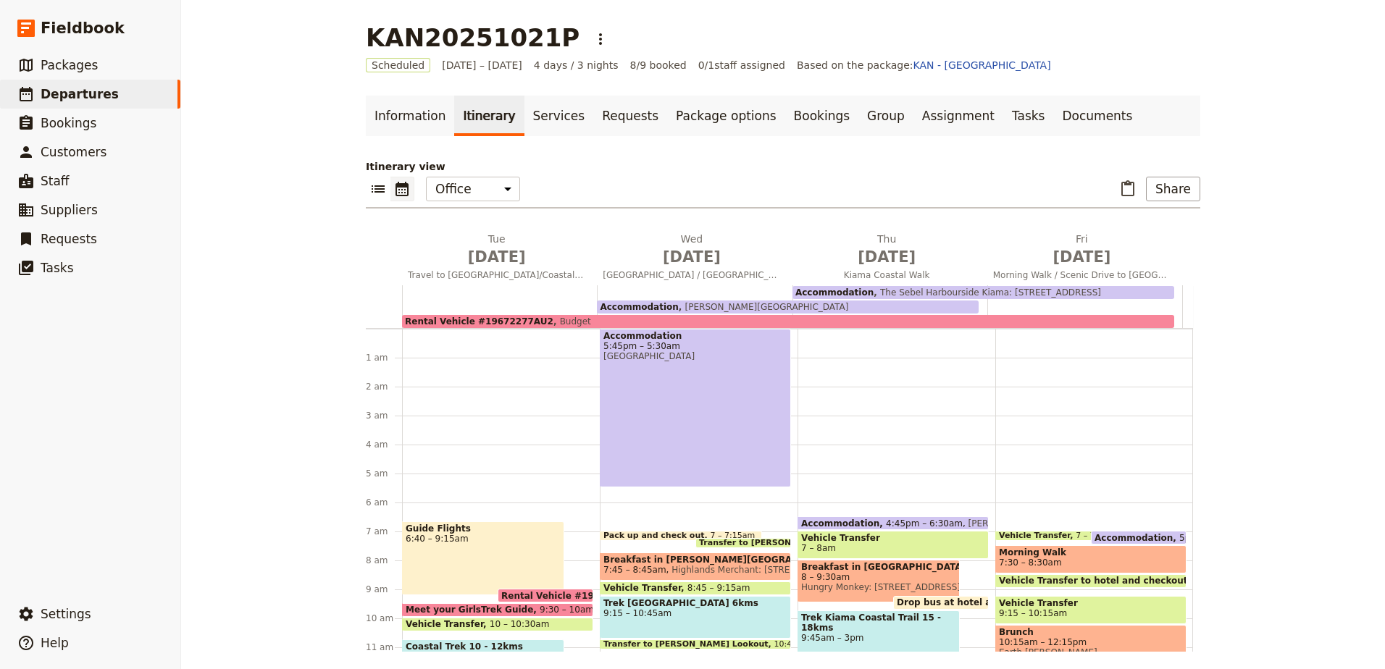
scroll to position [179, 0]
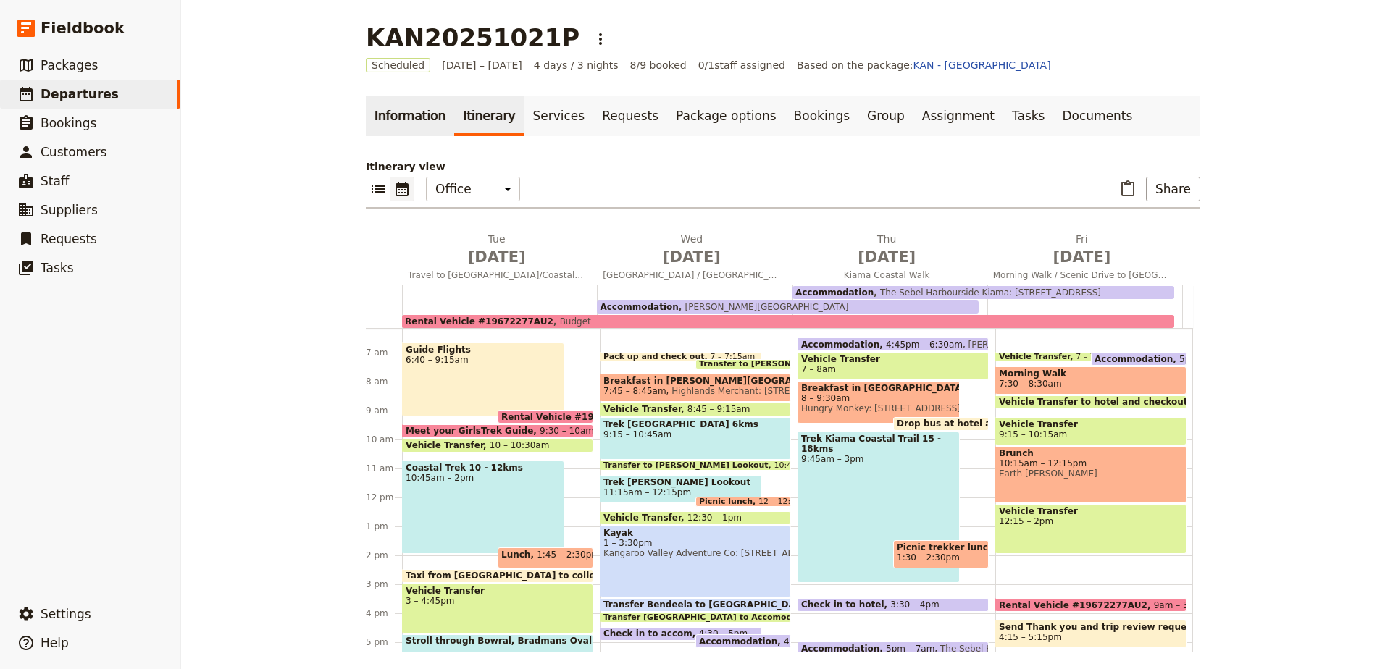
click at [416, 122] on link "Information" at bounding box center [410, 116] width 88 height 41
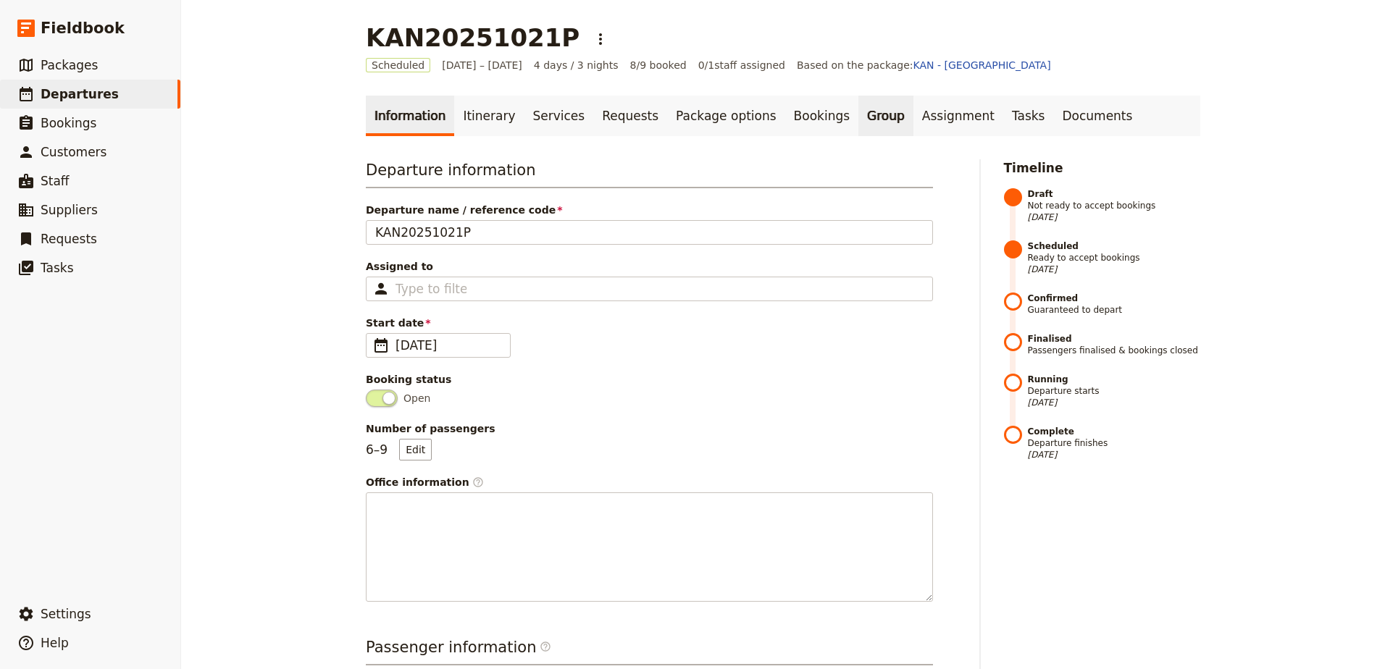
click at [858, 122] on link "Group" at bounding box center [885, 116] width 55 height 41
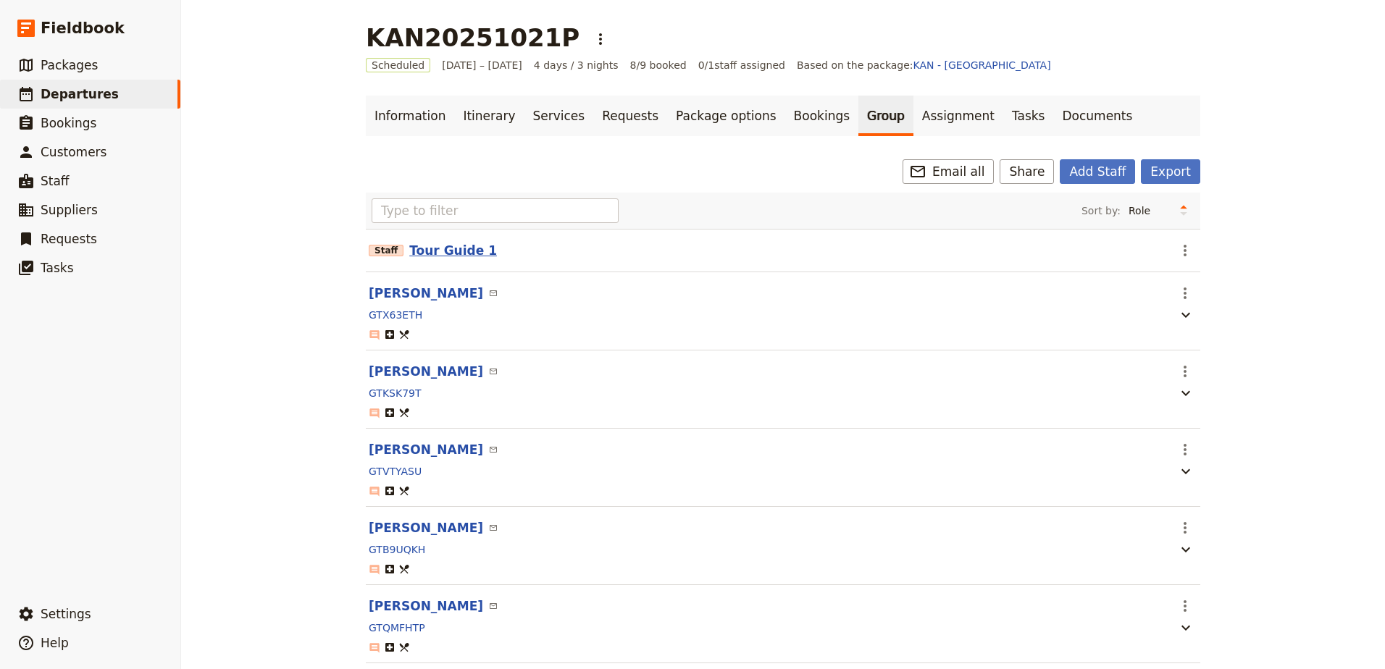
click at [424, 245] on button "Tour Guide 1" at bounding box center [453, 250] width 88 height 17
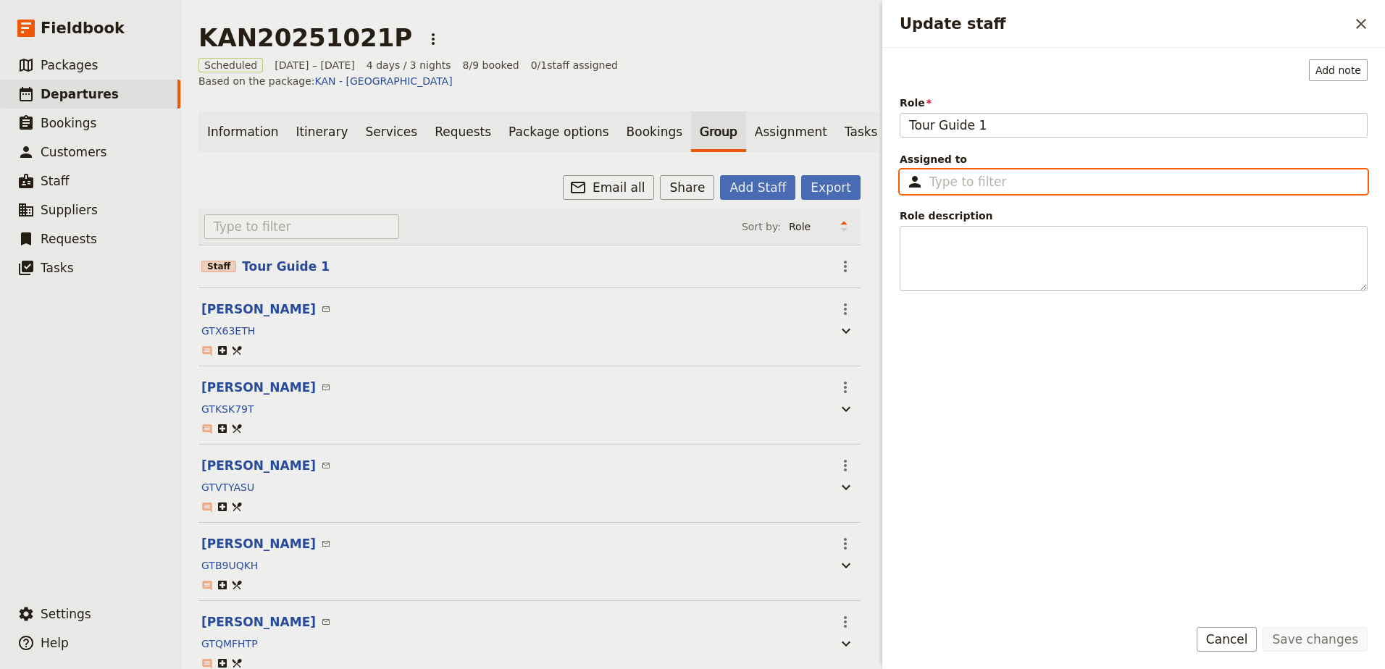
click at [1009, 186] on input "Assigned to ​" at bounding box center [1143, 181] width 429 height 17
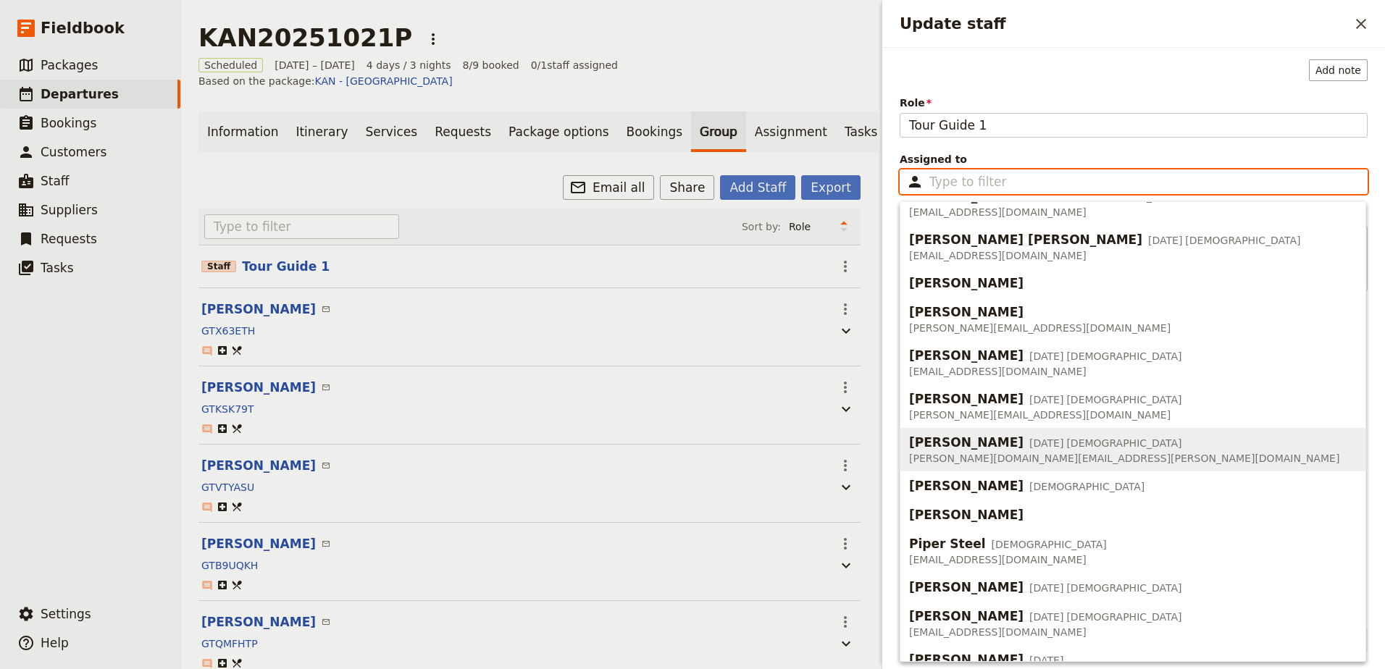
scroll to position [198, 0]
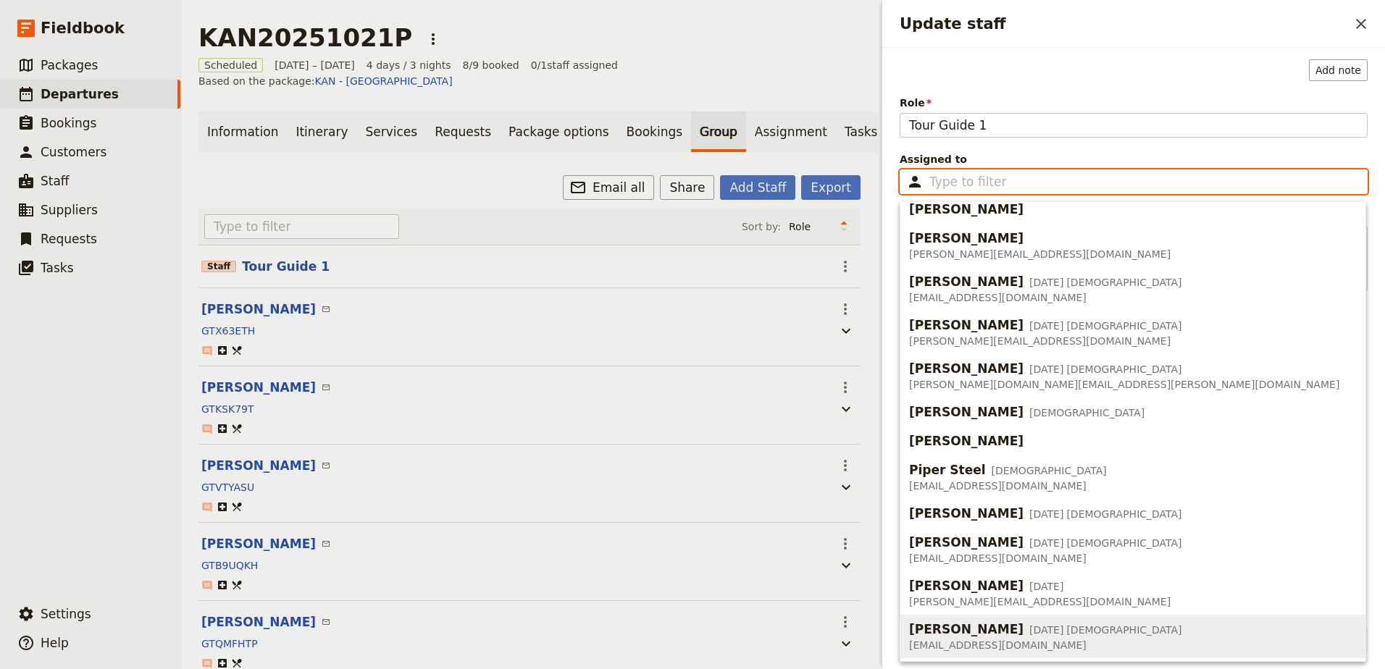
click at [1066, 635] on span "[DEMOGRAPHIC_DATA]" at bounding box center [1123, 630] width 115 height 14
type input "[PERSON_NAME]"
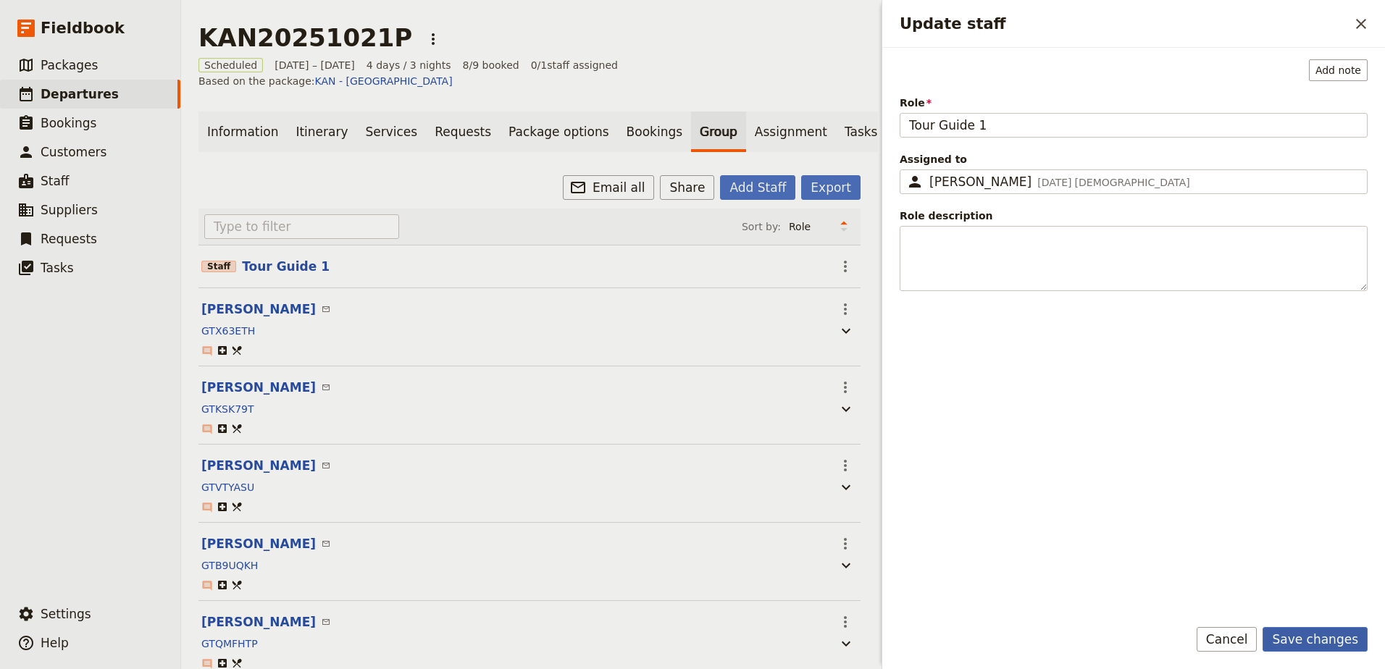
click at [1324, 640] on button "Save changes" at bounding box center [1314, 639] width 105 height 25
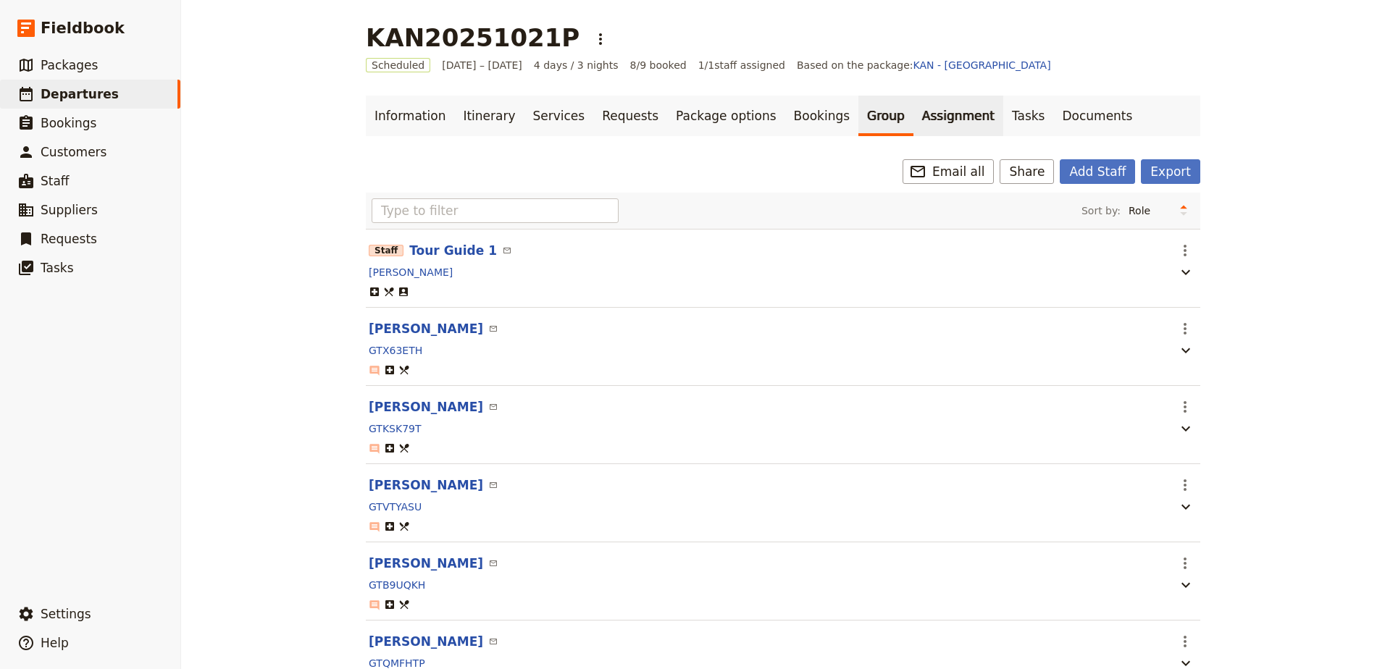
click at [913, 113] on link "Assignment" at bounding box center [958, 116] width 90 height 41
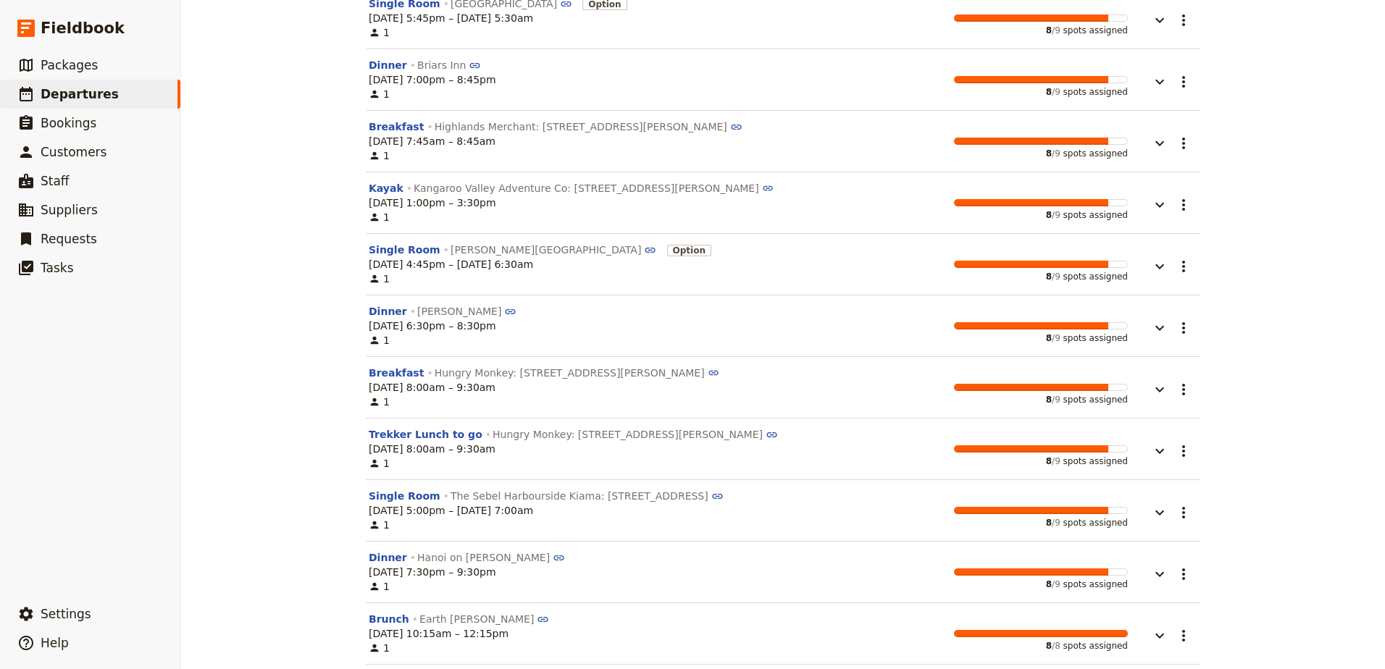
scroll to position [409, 0]
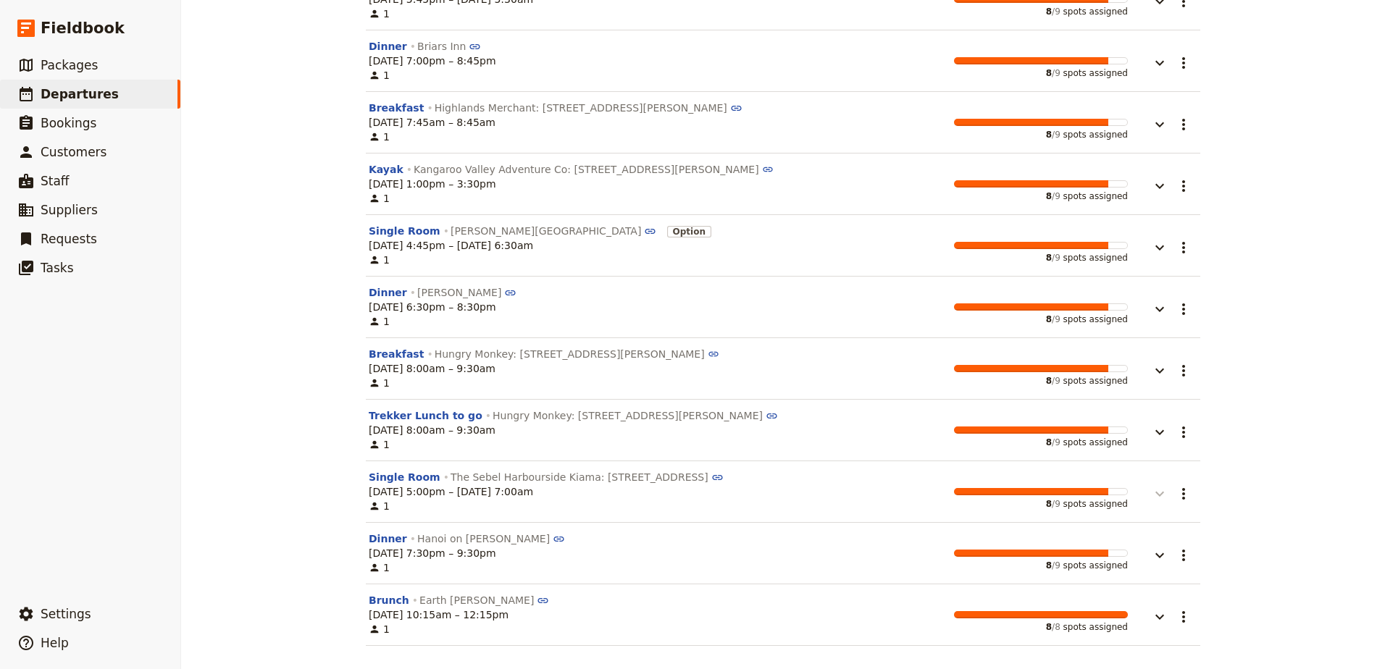
click at [1155, 491] on icon "button" at bounding box center [1159, 493] width 17 height 17
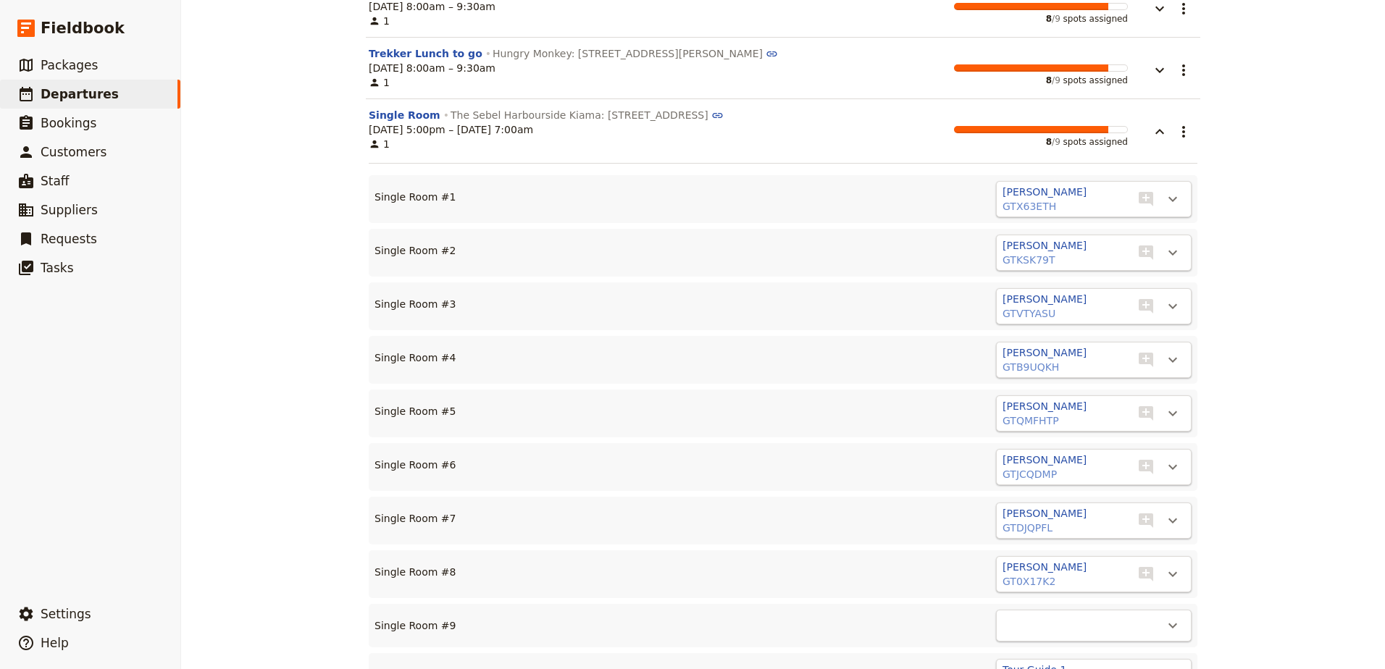
scroll to position [954, 0]
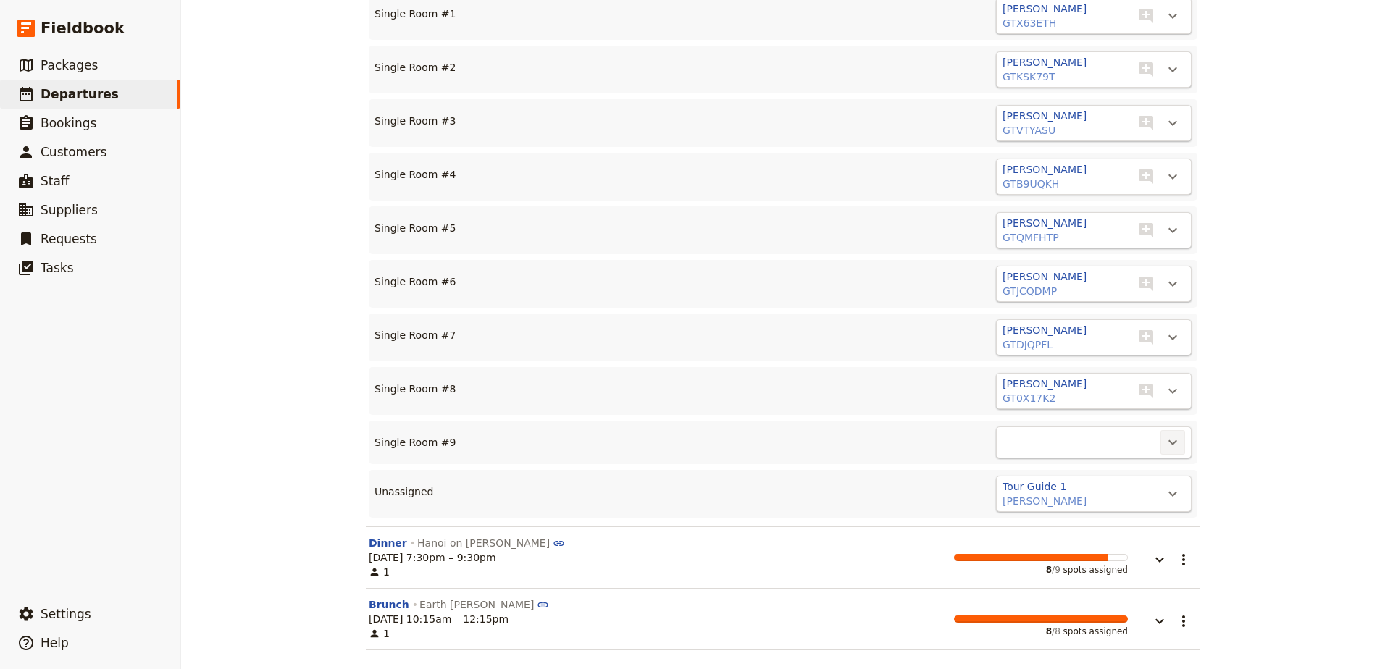
click at [1168, 450] on icon "Actions" at bounding box center [1172, 442] width 17 height 17
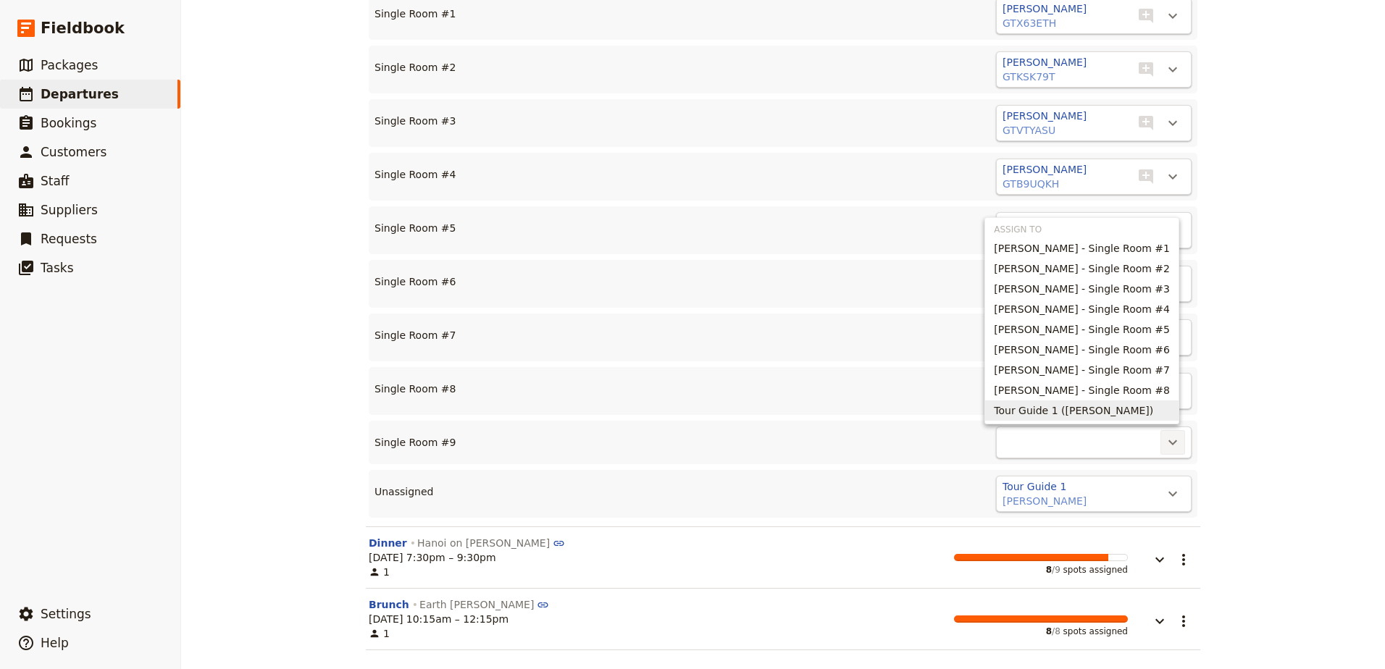
click at [1159, 403] on span "Tour Guide 1 ([PERSON_NAME])" at bounding box center [1082, 410] width 176 height 14
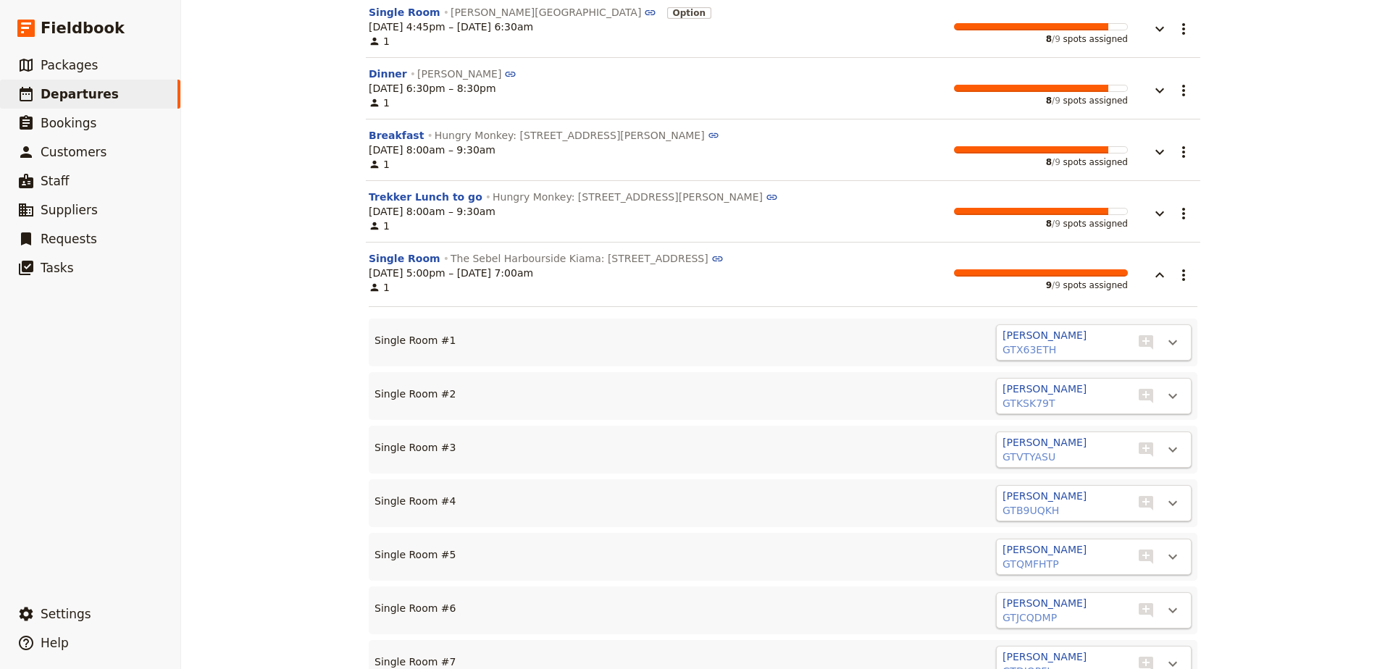
scroll to position [620, 0]
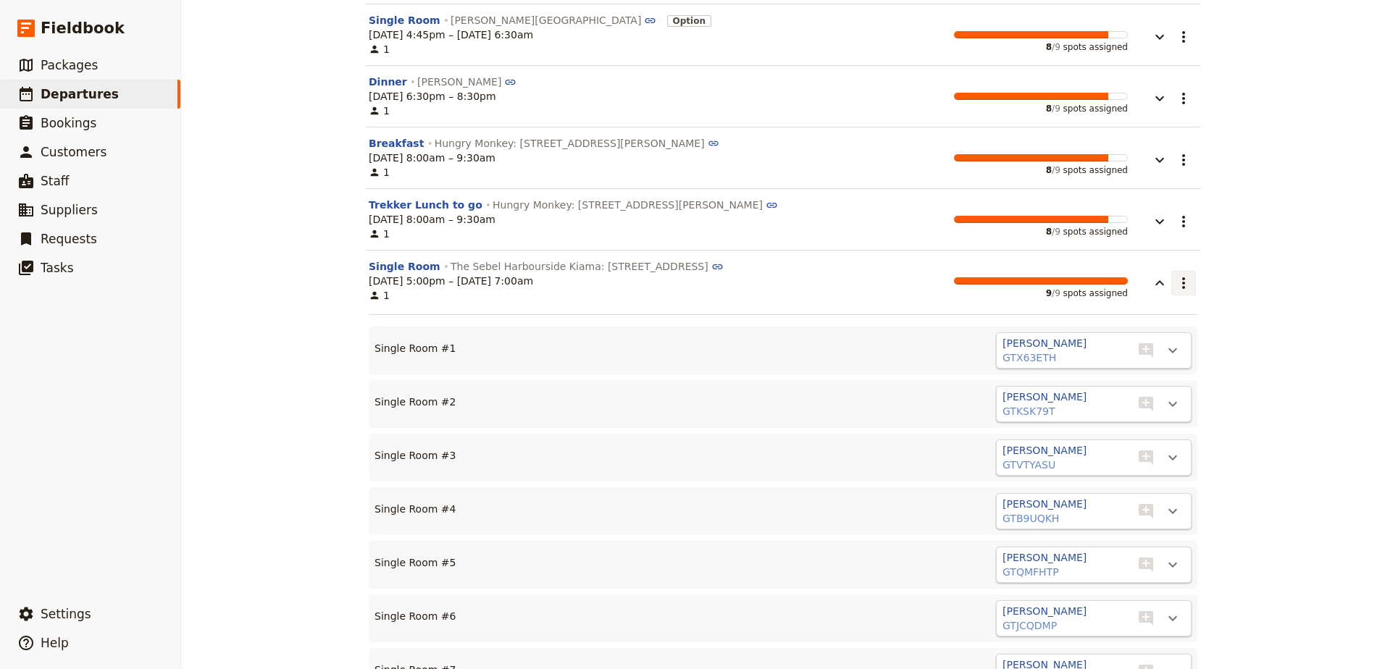
click at [1175, 283] on icon "Actions" at bounding box center [1183, 282] width 17 height 17
click at [1178, 318] on span "Share" at bounding box center [1165, 315] width 29 height 14
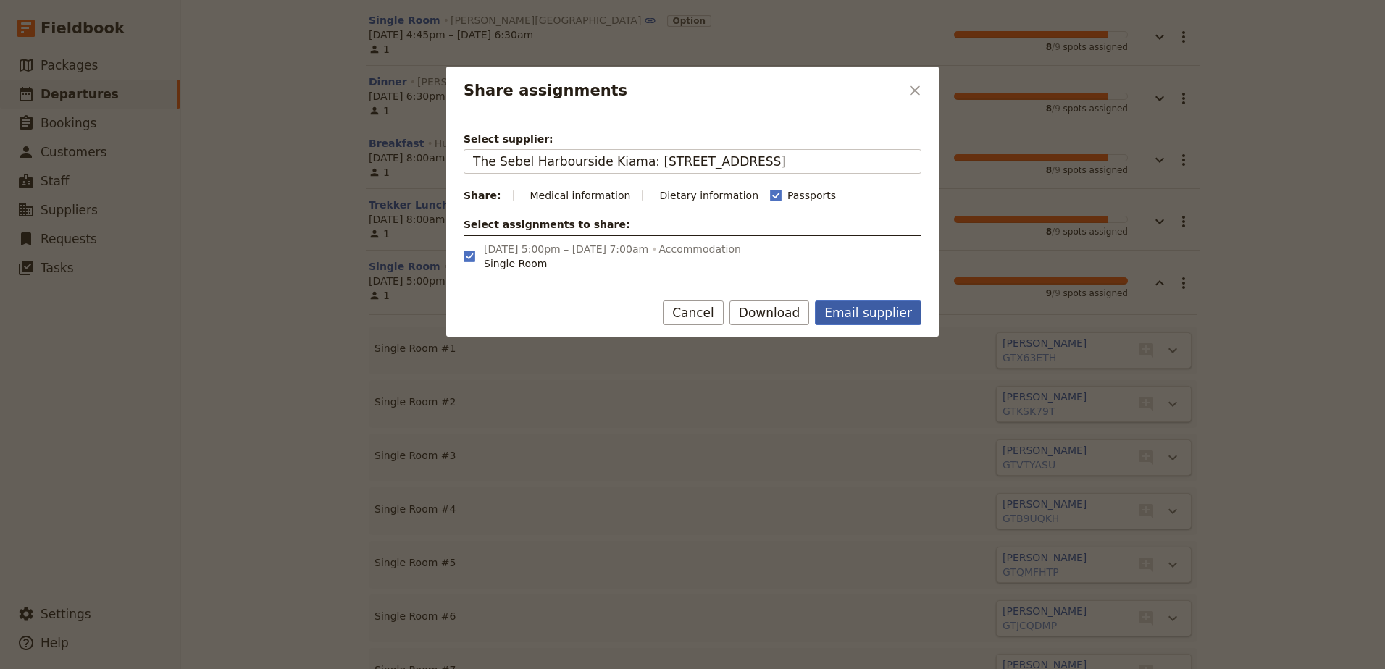
click at [862, 316] on button "Email supplier" at bounding box center [868, 313] width 106 height 25
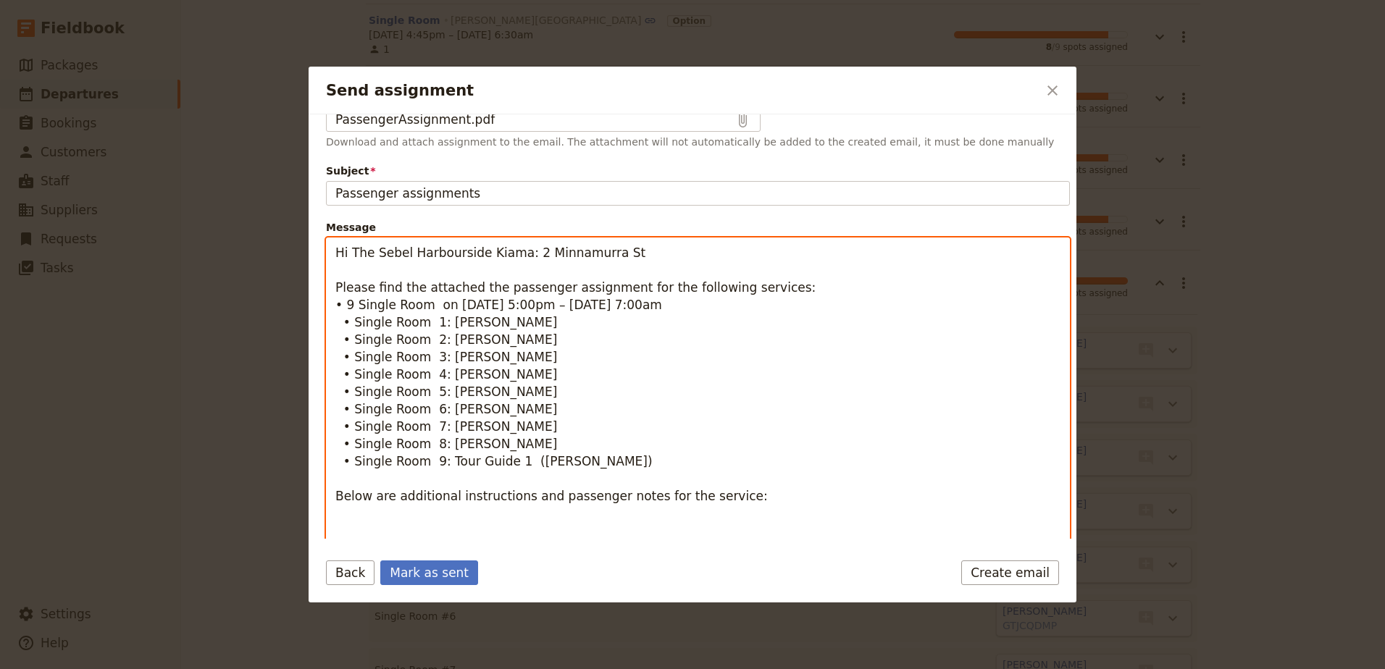
scroll to position [193, 0]
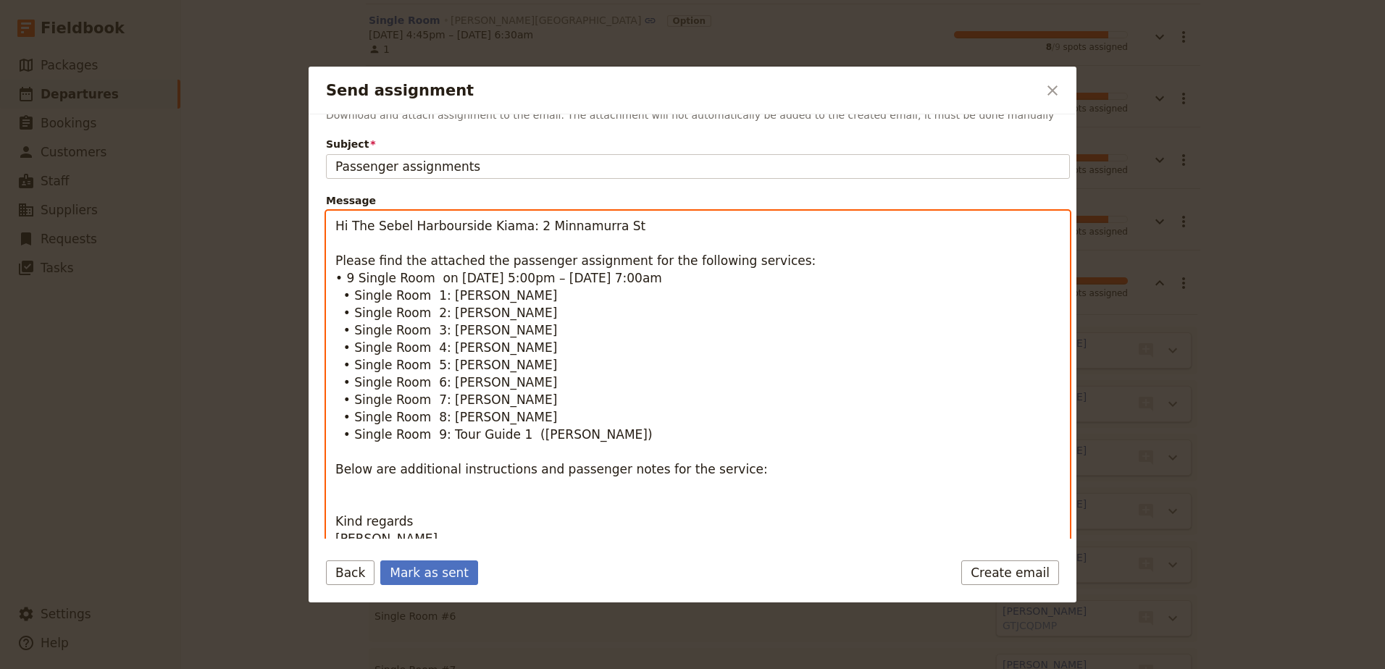
drag, startPoint x: 332, startPoint y: 434, endPoint x: 624, endPoint y: 432, distance: 292.6
click at [624, 432] on textarea "Hi The Sebel Harbourside Kiama: 2 Minnamurra St Please find the attached the pa…" at bounding box center [698, 382] width 744 height 343
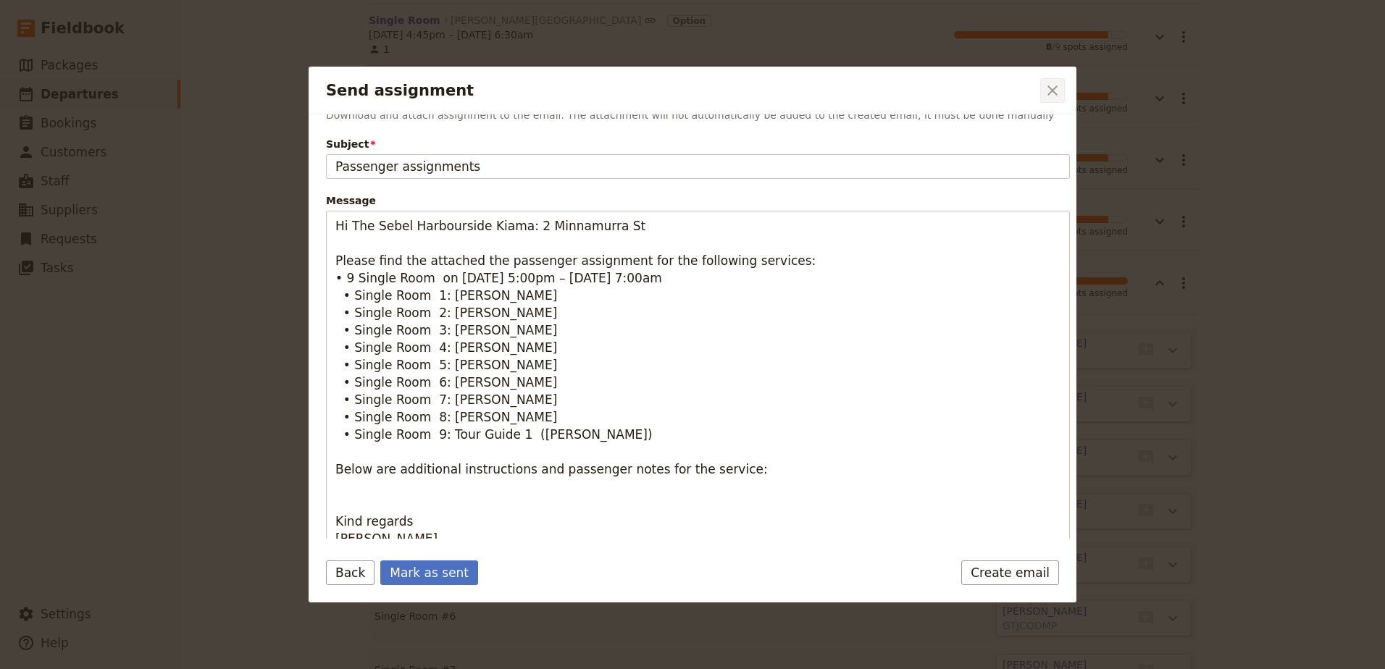
click at [1044, 93] on icon "Close dialog" at bounding box center [1051, 90] width 17 height 17
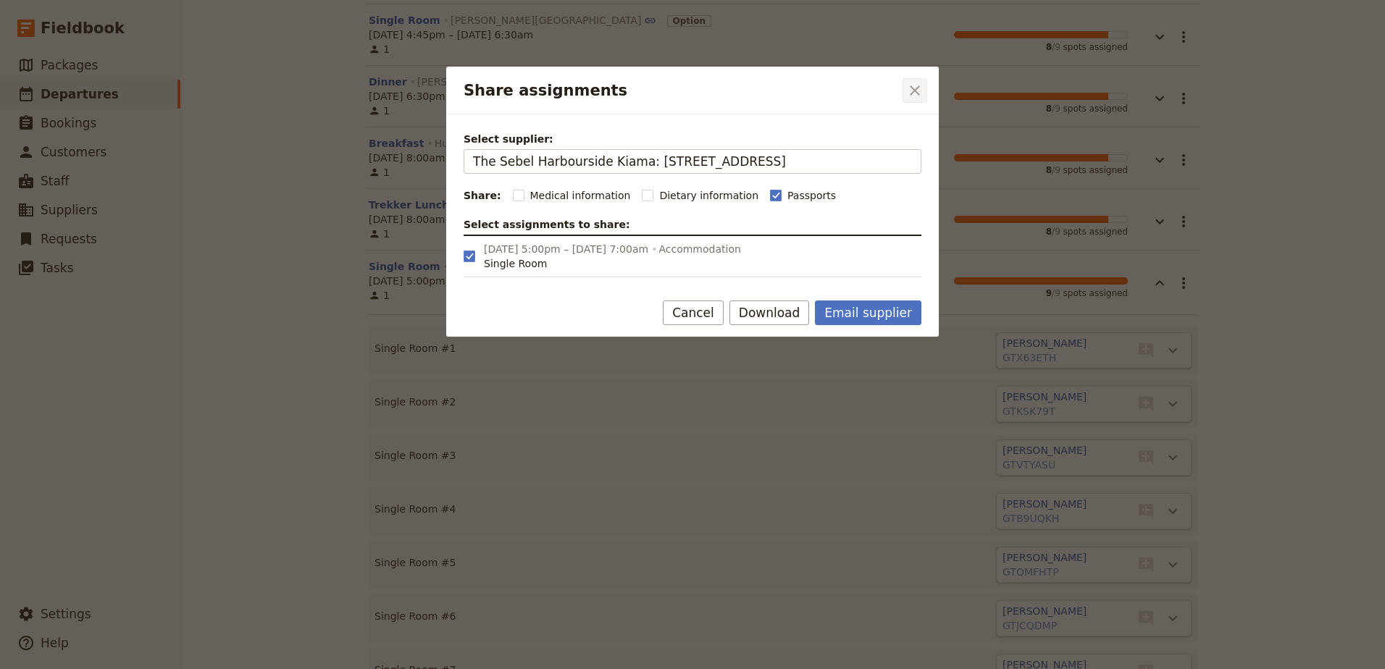
click at [915, 92] on icon "Close dialog" at bounding box center [915, 90] width 10 height 10
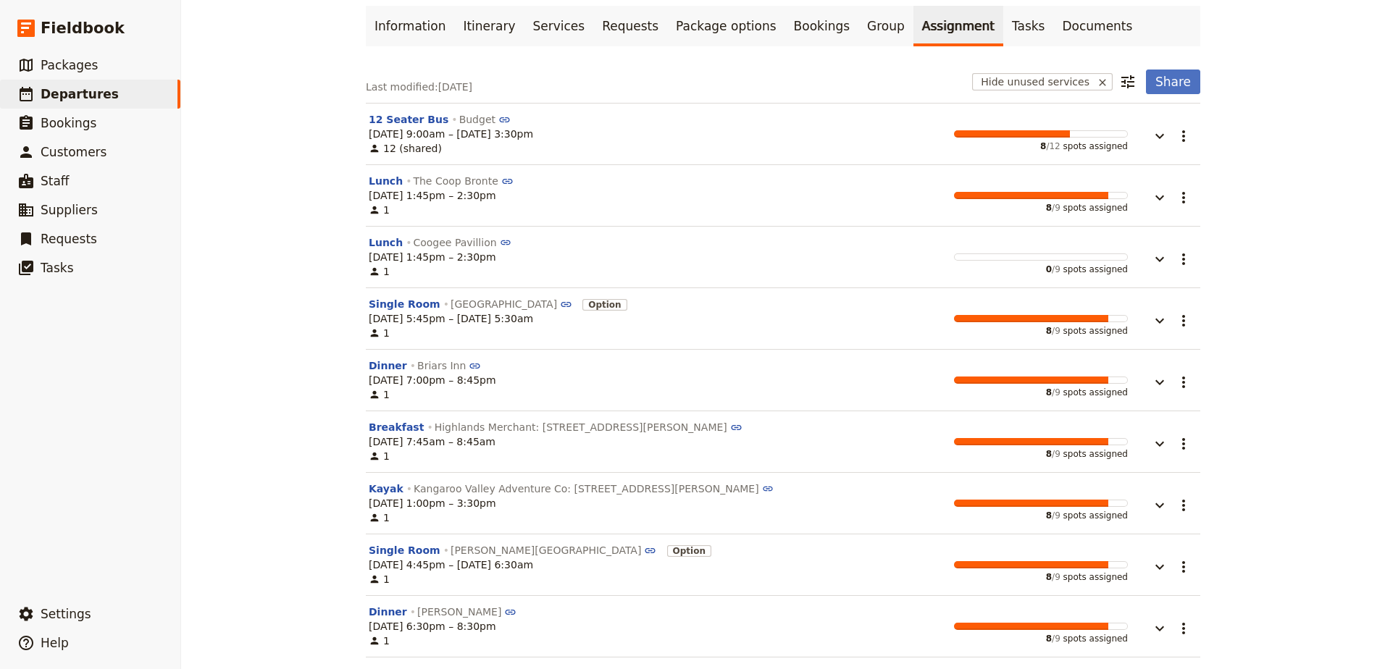
scroll to position [0, 0]
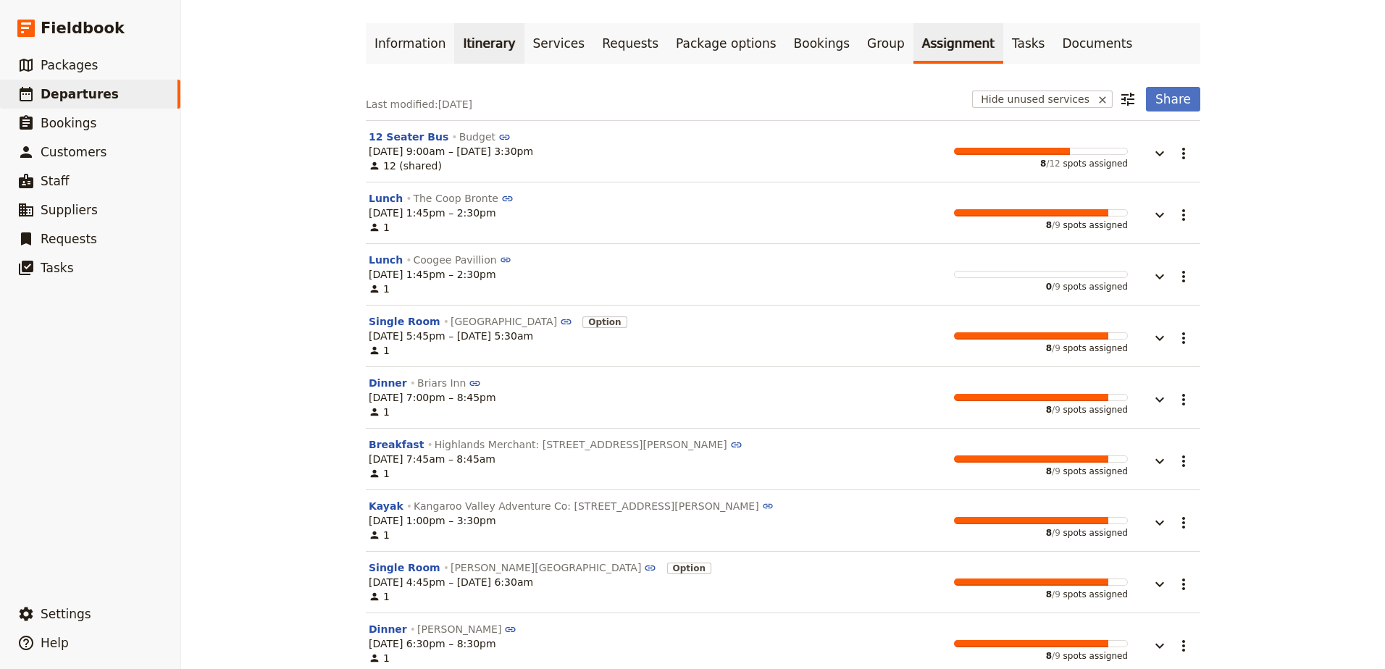
click at [454, 36] on link "Itinerary" at bounding box center [489, 43] width 70 height 41
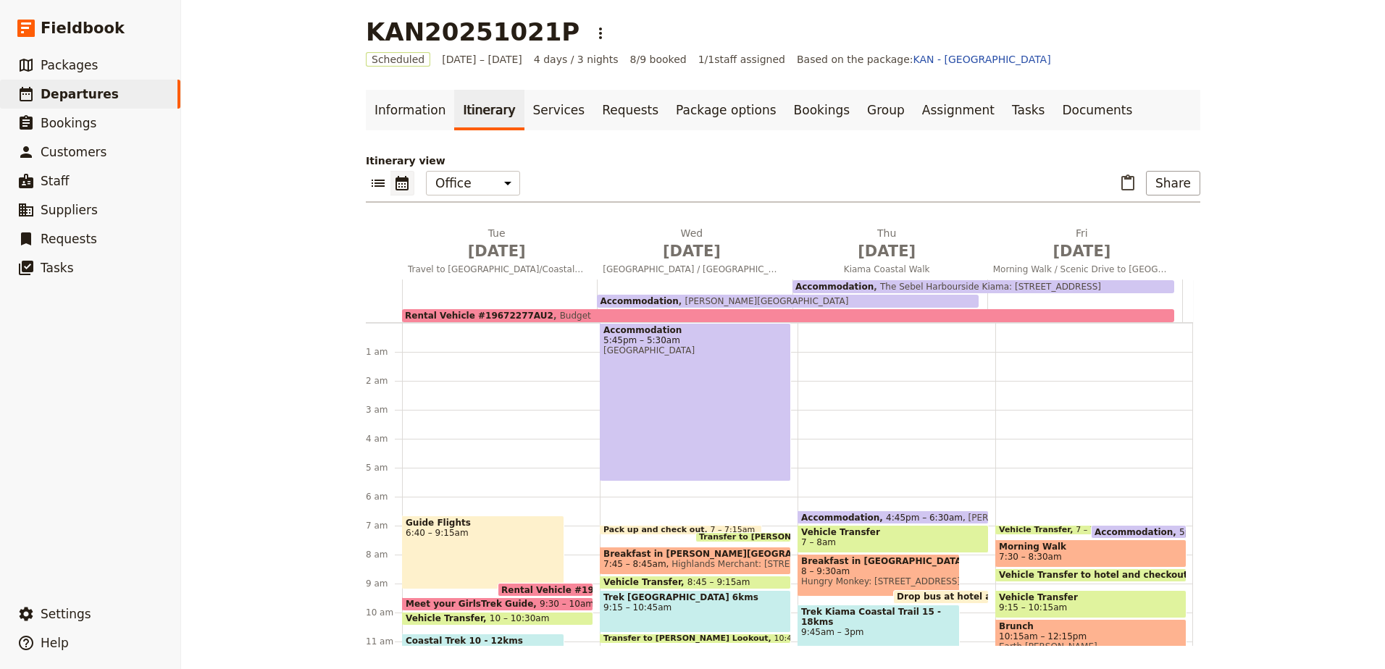
scroll to position [179, 0]
